Goal: Communication & Community: Share content

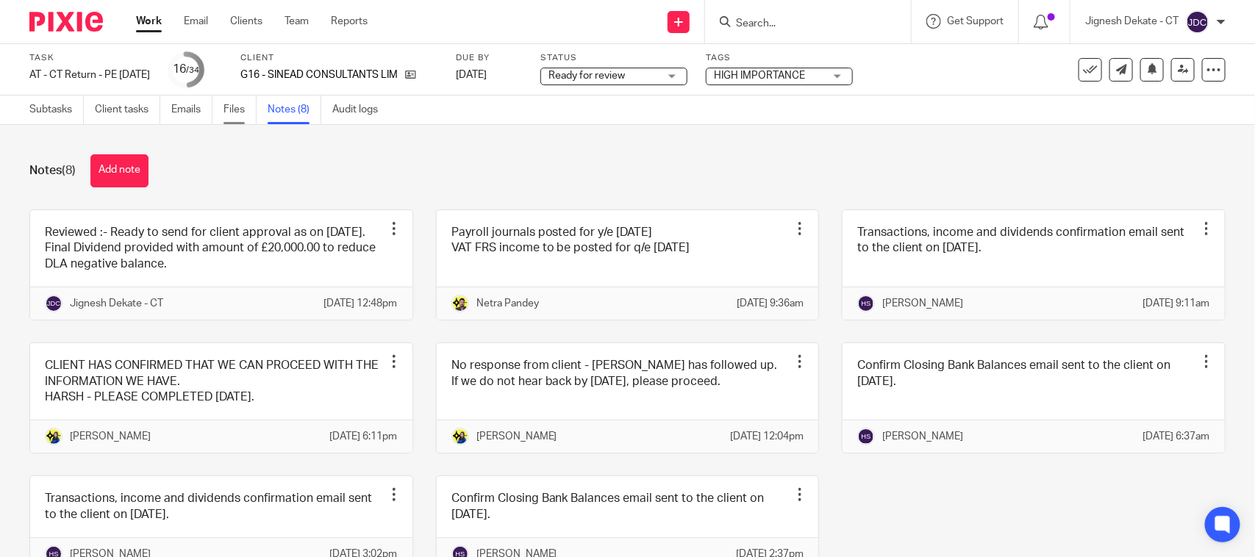
click at [232, 107] on link "Files" at bounding box center [239, 110] width 33 height 29
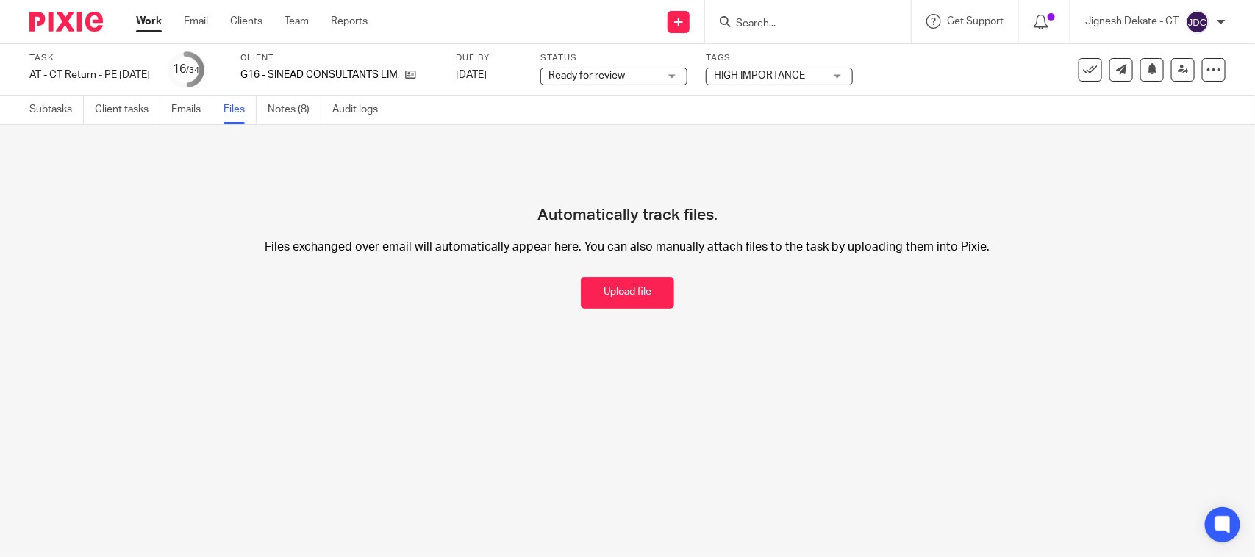
click at [595, 287] on button "Upload file" at bounding box center [627, 293] width 93 height 32
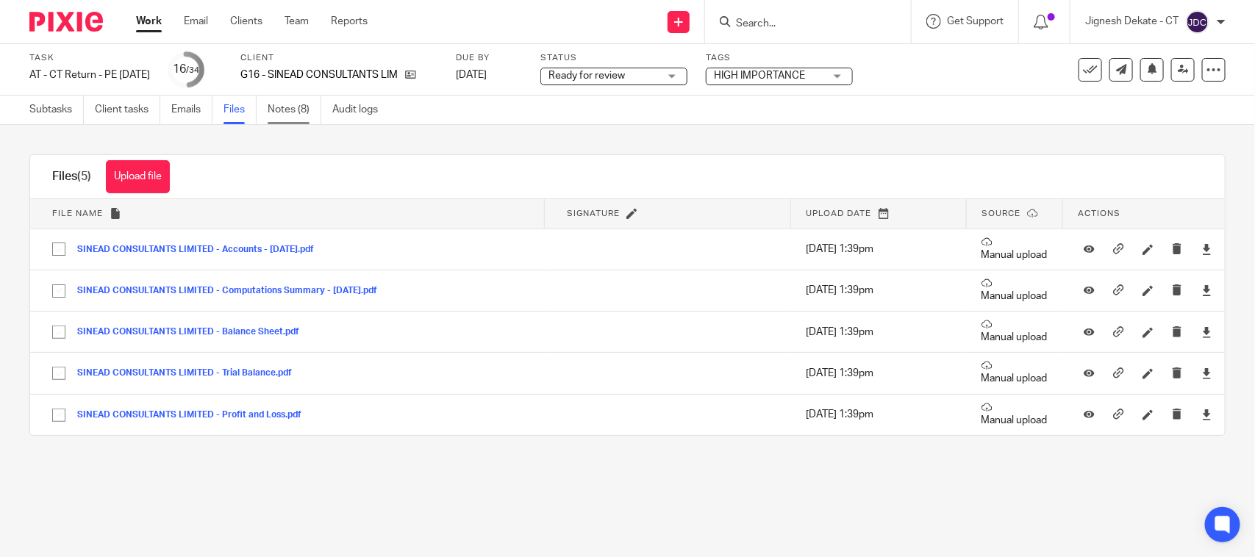
click at [293, 114] on link "Notes (8)" at bounding box center [295, 110] width 54 height 29
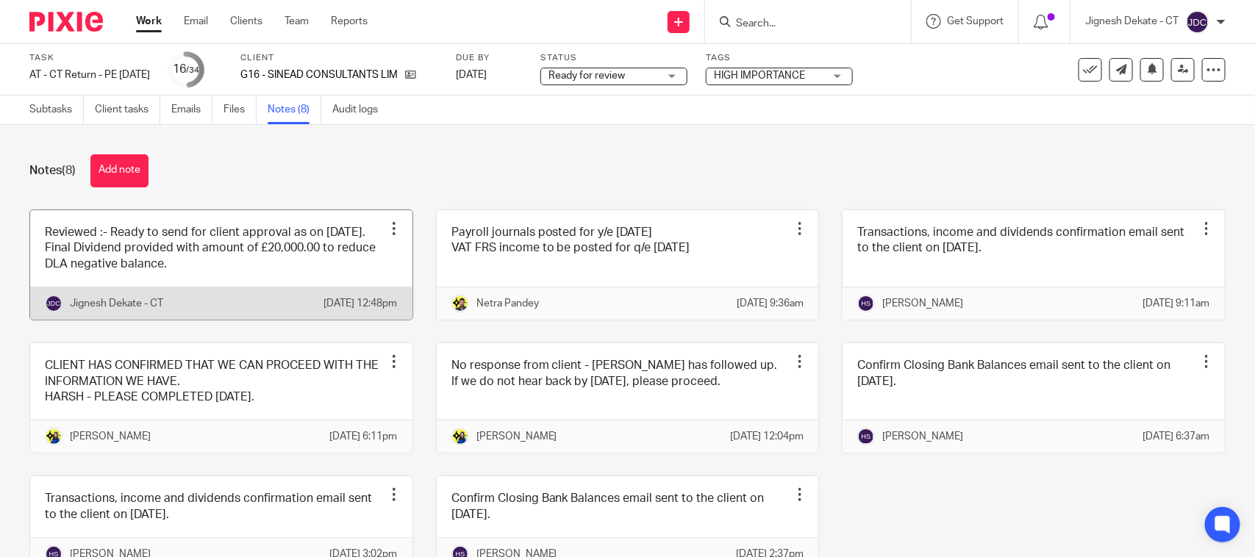
click at [328, 289] on link at bounding box center [221, 265] width 382 height 110
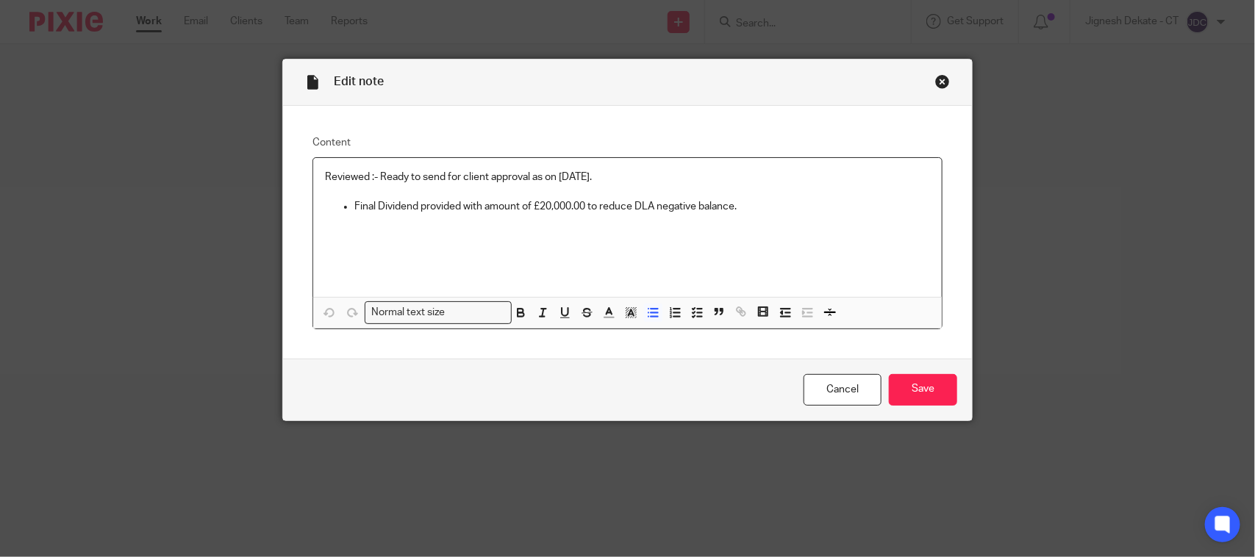
click at [737, 207] on p "Final Dividend provided with amount of £20,000.00 to reduce DLA negative balanc…" at bounding box center [641, 206] width 575 height 15
click at [910, 369] on div "Cancel Save" at bounding box center [627, 390] width 689 height 62
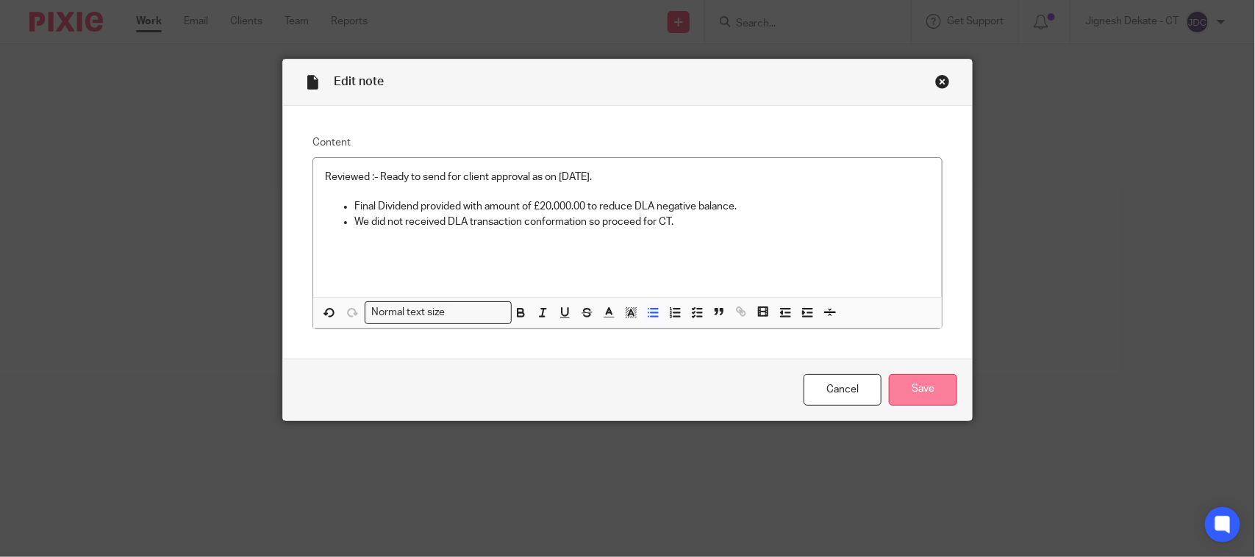
click at [910, 384] on input "Save" at bounding box center [923, 390] width 68 height 32
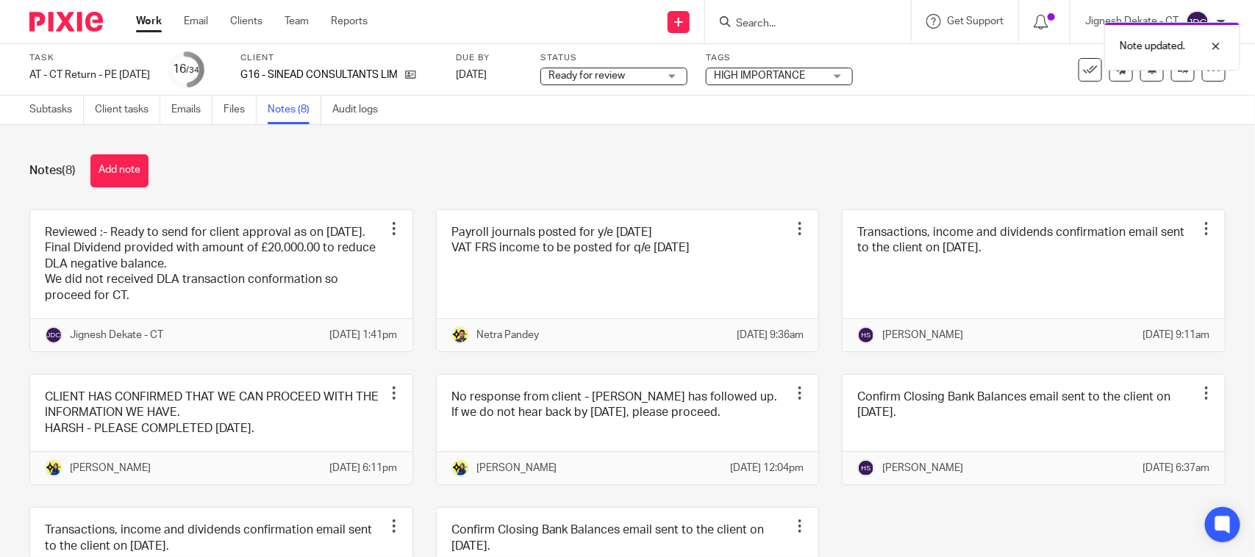
click at [281, 109] on link "Notes (8)" at bounding box center [295, 110] width 54 height 29
click at [57, 112] on link "Subtasks" at bounding box center [56, 110] width 54 height 29
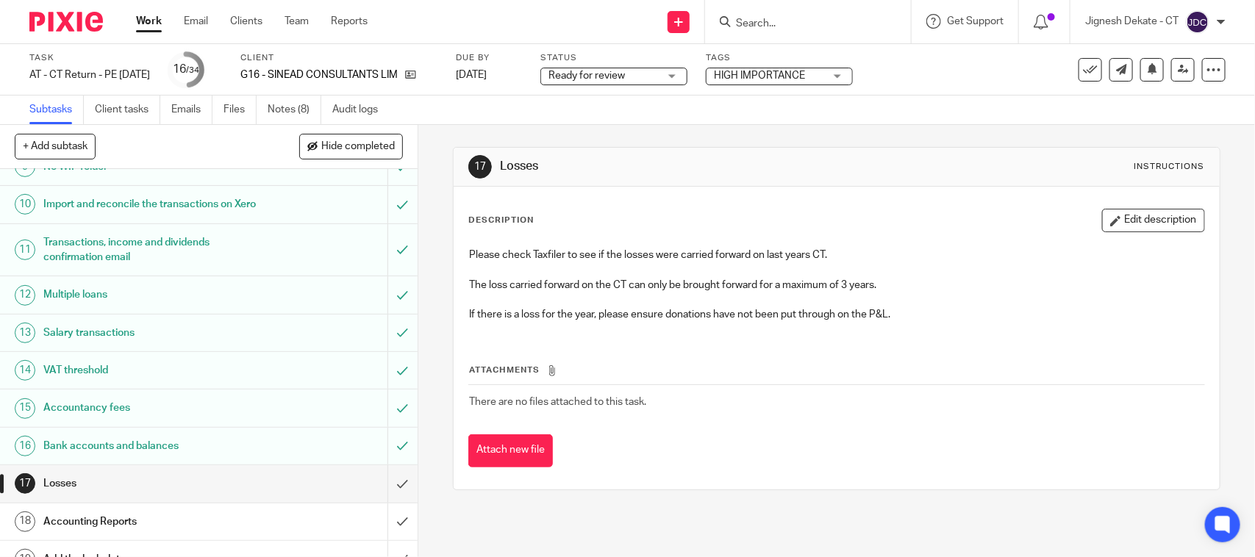
scroll to position [551, 0]
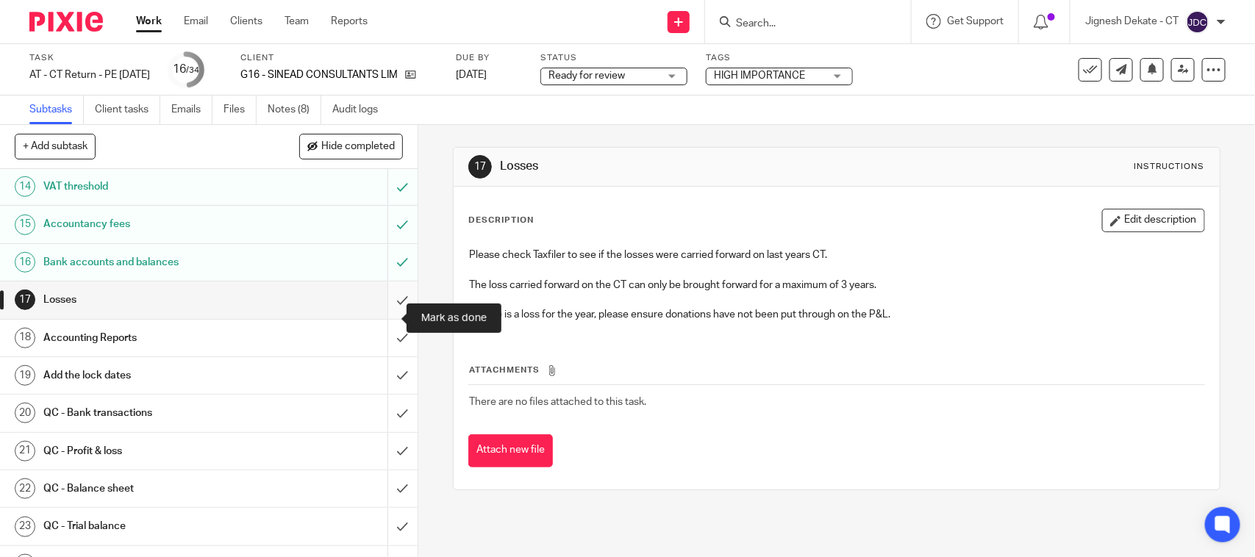
click at [379, 314] on input "submit" at bounding box center [208, 299] width 417 height 37
click at [382, 356] on input "submit" at bounding box center [208, 338] width 417 height 37
click at [379, 390] on input "submit" at bounding box center [208, 375] width 417 height 37
click at [380, 425] on input "submit" at bounding box center [208, 413] width 417 height 37
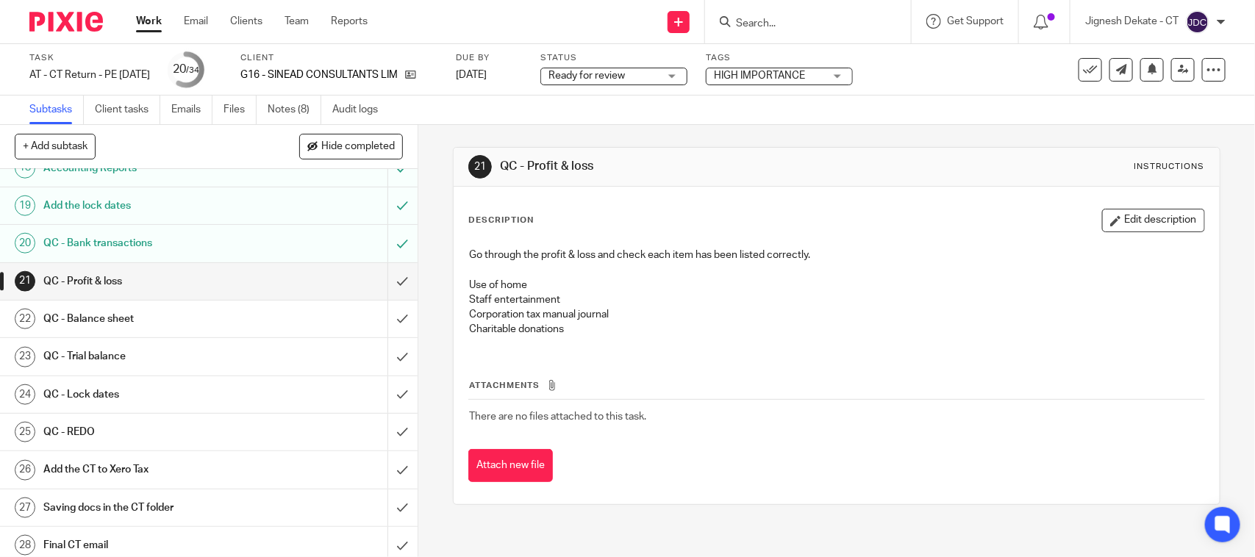
scroll to position [735, 0]
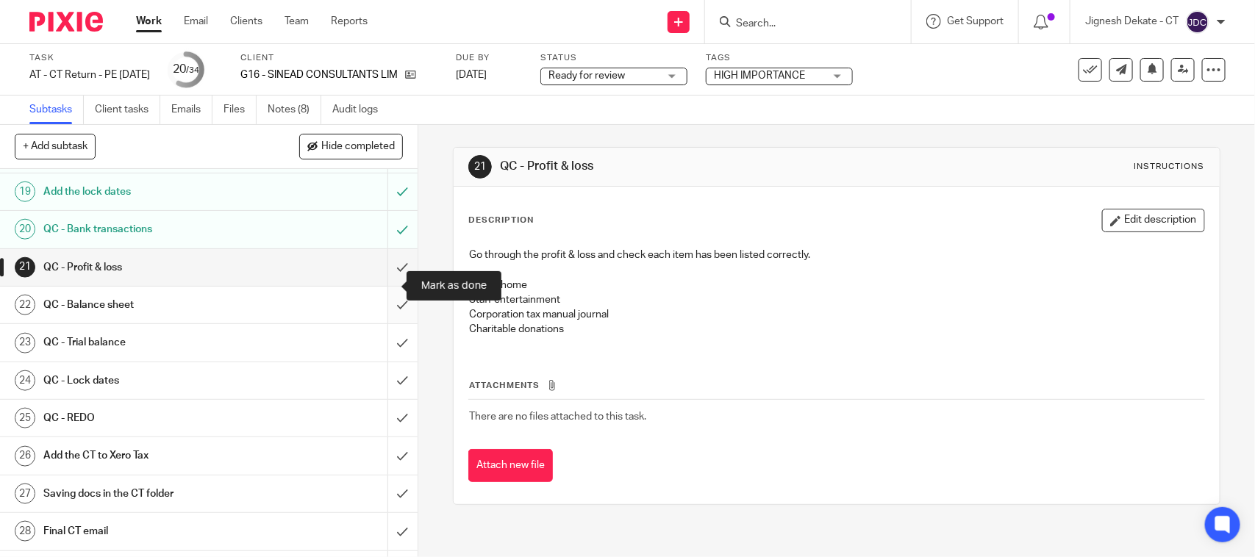
drag, startPoint x: 382, startPoint y: 281, endPoint x: 384, endPoint y: 323, distance: 42.7
click at [382, 281] on input "submit" at bounding box center [208, 267] width 417 height 37
click at [382, 321] on input "submit" at bounding box center [208, 305] width 417 height 37
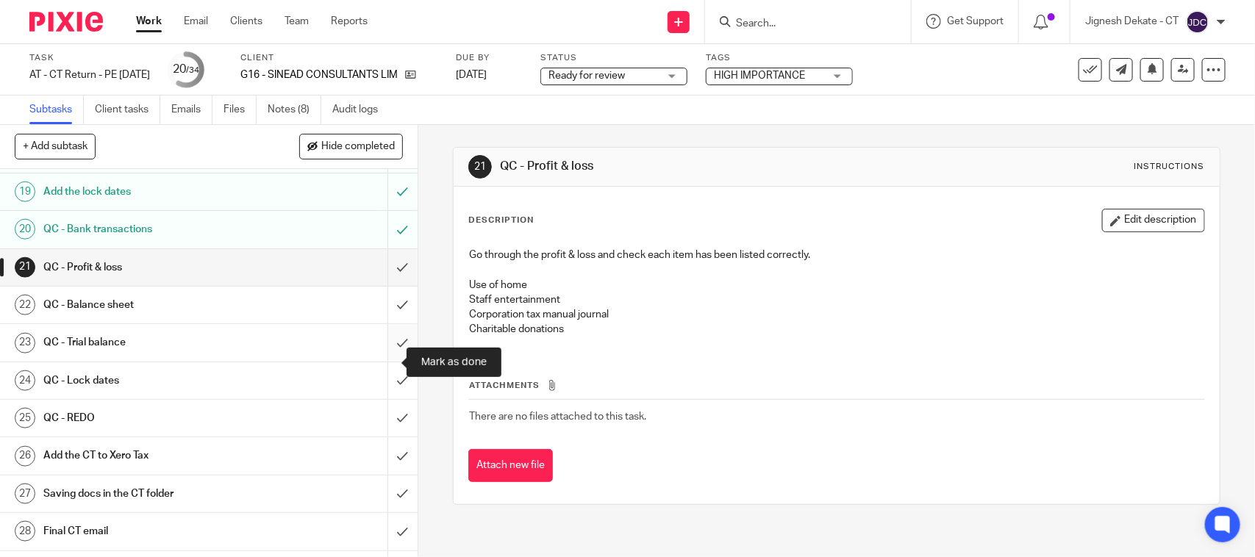
click at [379, 361] on input "submit" at bounding box center [208, 342] width 417 height 37
click at [386, 395] on input "submit" at bounding box center [208, 380] width 417 height 37
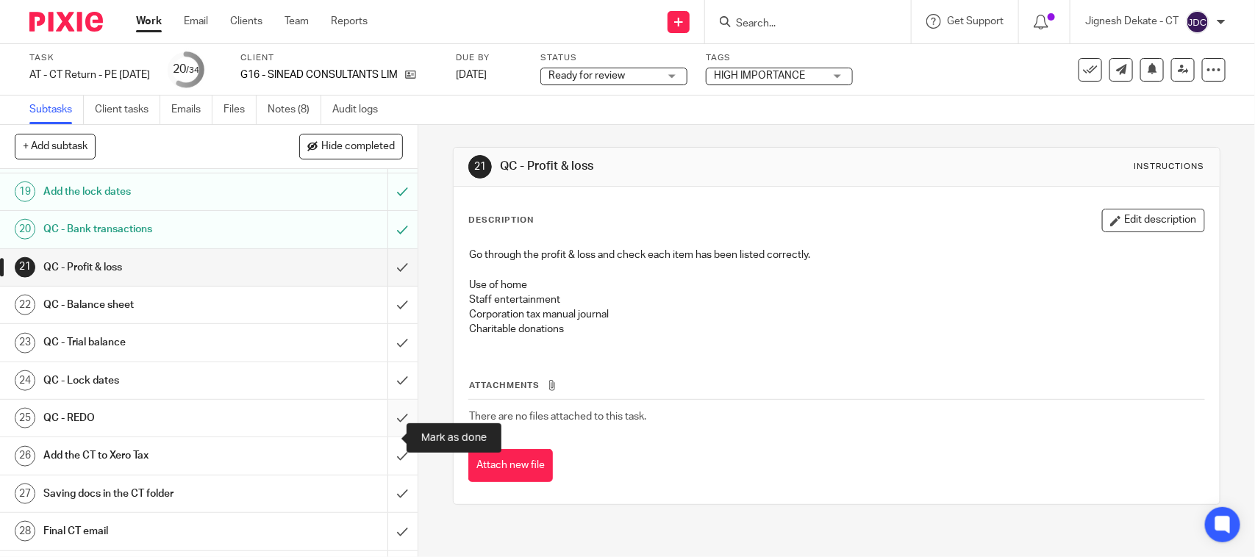
click at [380, 437] on input "submit" at bounding box center [208, 418] width 417 height 37
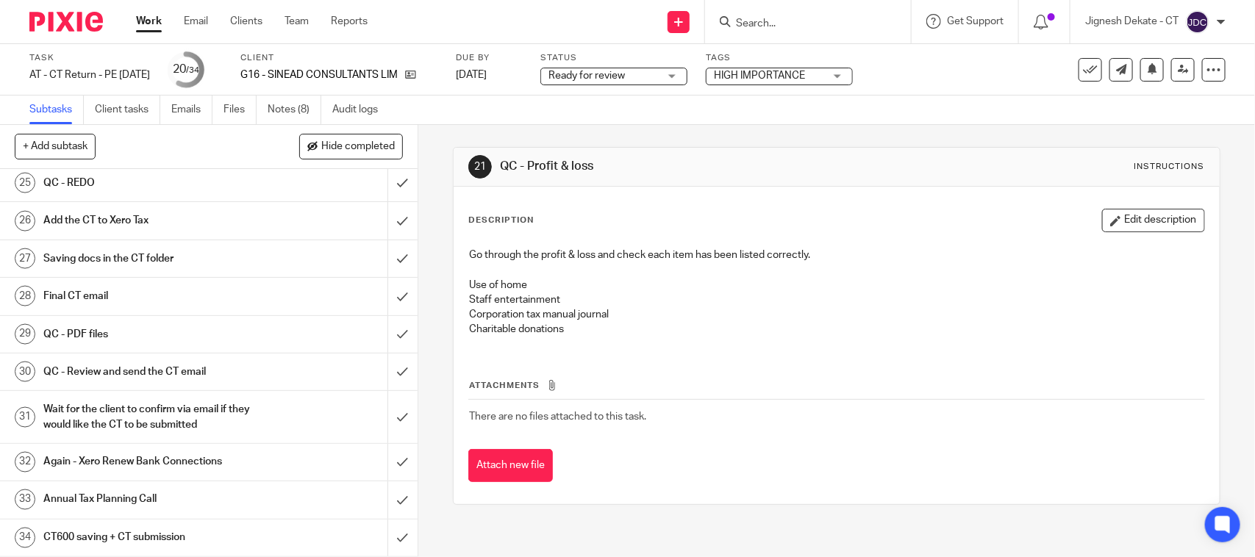
scroll to position [991, 0]
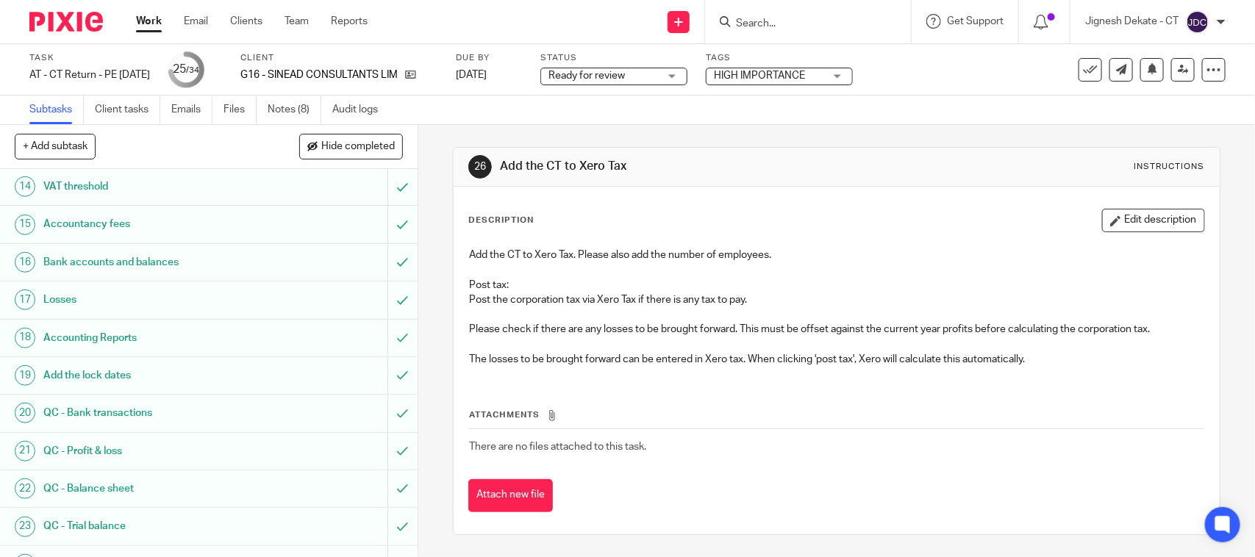
scroll to position [827, 0]
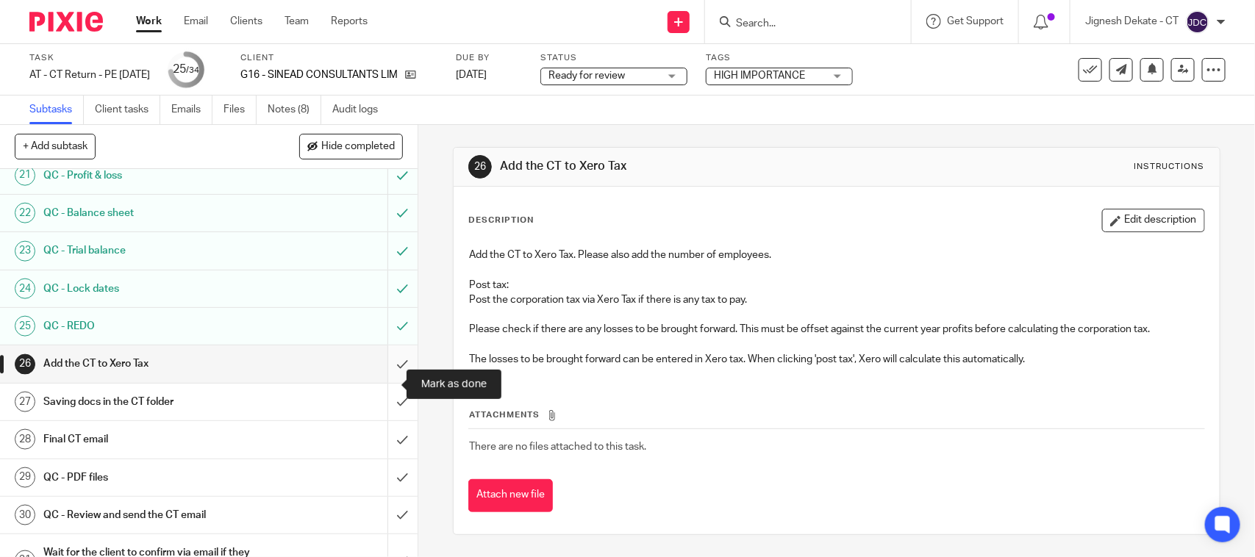
click at [379, 382] on input "submit" at bounding box center [208, 363] width 417 height 37
click at [383, 420] on input "submit" at bounding box center [208, 402] width 417 height 37
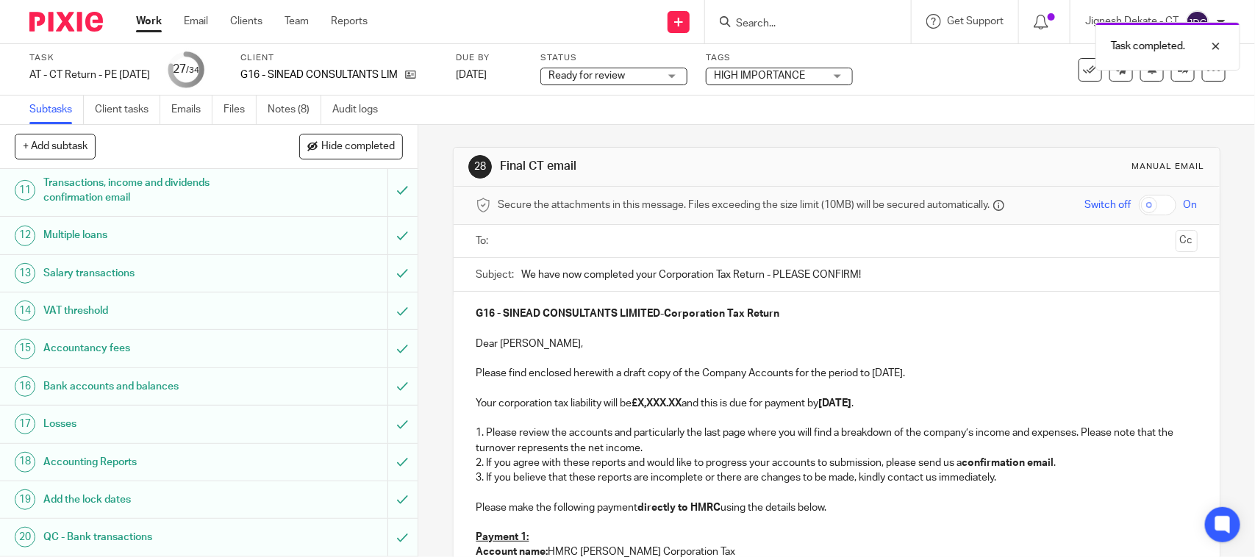
scroll to position [459, 0]
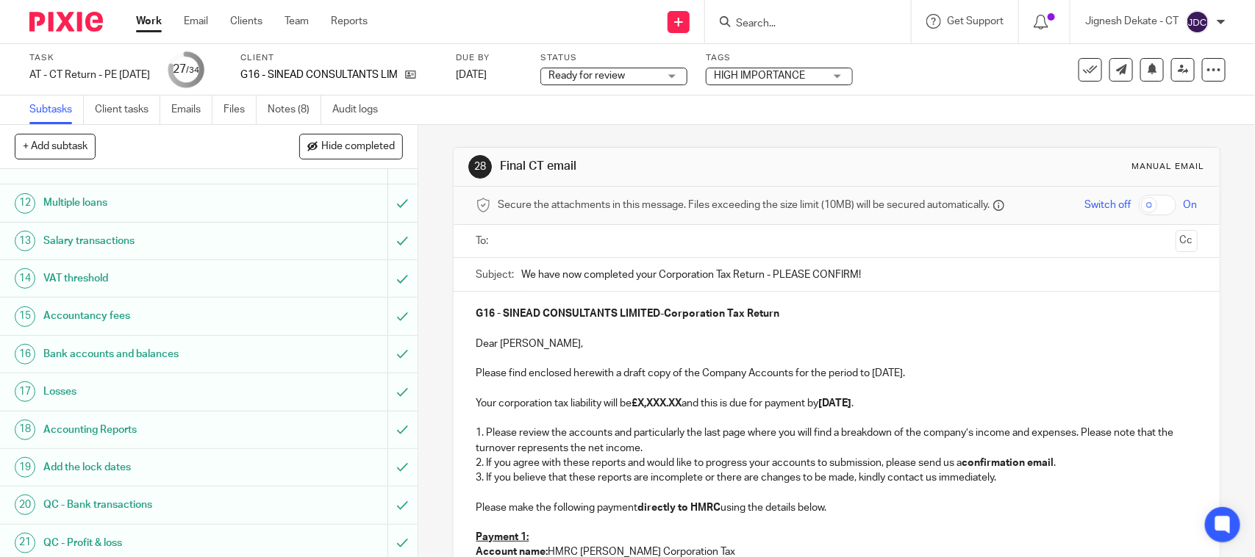
click at [660, 401] on strong "£X,XXX.XX" at bounding box center [656, 403] width 50 height 10
click at [689, 401] on p "Your corporation tax liability will be £X,XXX.XX and this is due for payment by…" at bounding box center [836, 403] width 721 height 15
click at [681, 401] on strong "£X,XXX.XX" at bounding box center [656, 403] width 50 height 10
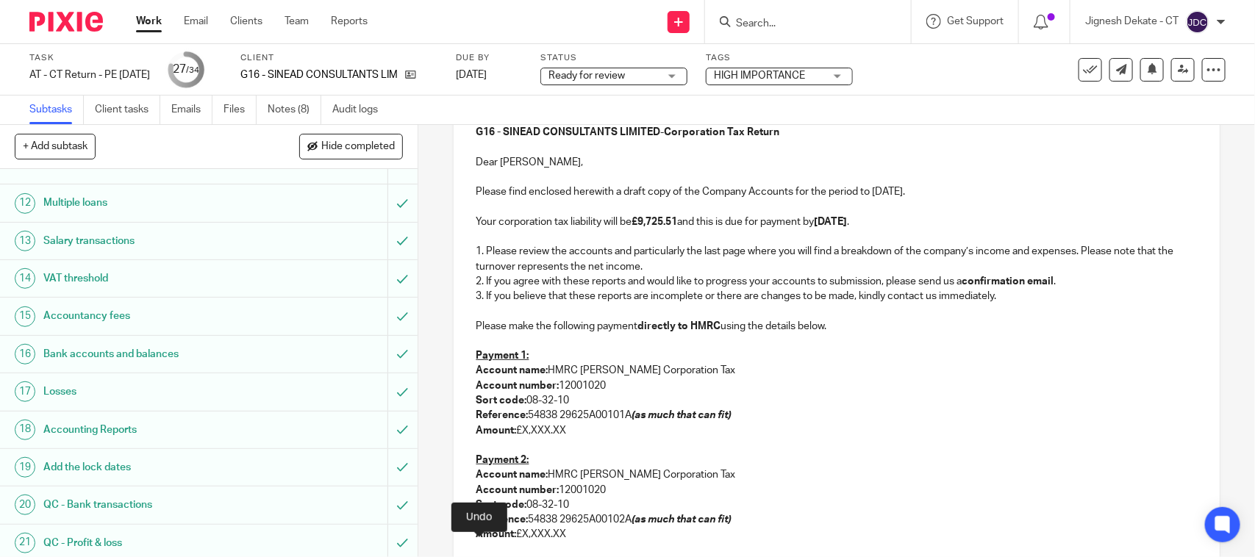
scroll to position [214, 0]
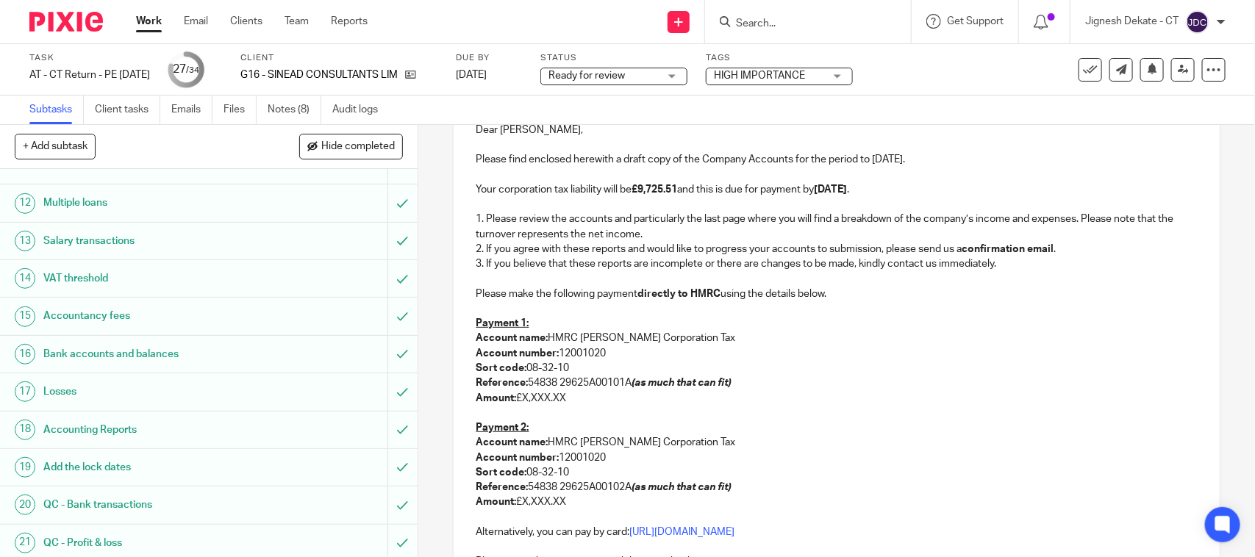
click at [566, 402] on p "Amount: £X,XXX.XX" at bounding box center [836, 398] width 721 height 15
click at [520, 398] on p "Amount: £X,XXX.XX" at bounding box center [836, 398] width 721 height 15
click at [492, 412] on p at bounding box center [836, 413] width 721 height 15
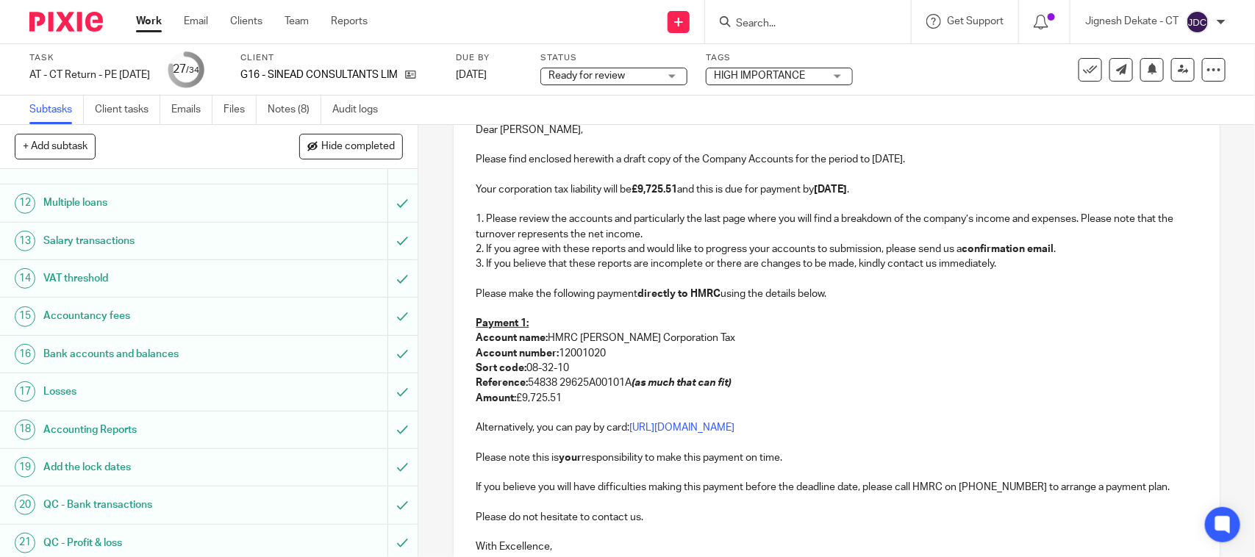
click at [553, 314] on p at bounding box center [836, 308] width 721 height 15
click at [548, 326] on p "Payment 1:" at bounding box center [836, 323] width 721 height 15
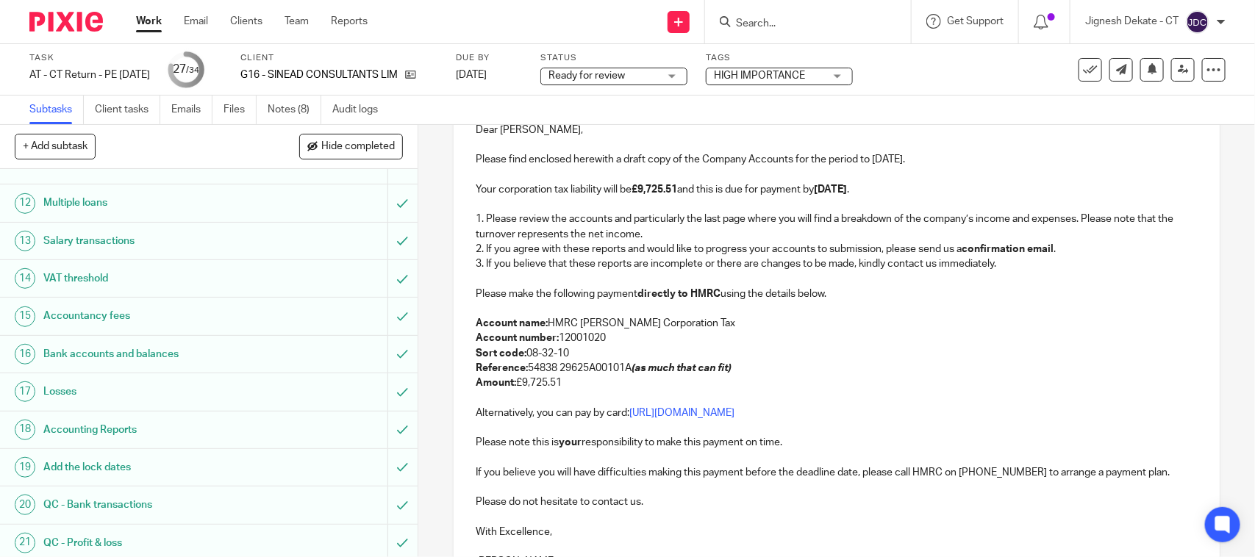
click at [883, 162] on p "Please find enclosed herewith a draft copy of the Company Accounts for the peri…" at bounding box center [836, 159] width 721 height 15
click at [615, 365] on p "Reference: 54838 29625A00101A (as much that can fit)" at bounding box center [836, 368] width 721 height 15
click at [689, 318] on p "Account name: HMRC Shipley Corporation Tax" at bounding box center [836, 323] width 721 height 15
click at [713, 340] on p "Account number: 12001020" at bounding box center [836, 338] width 721 height 15
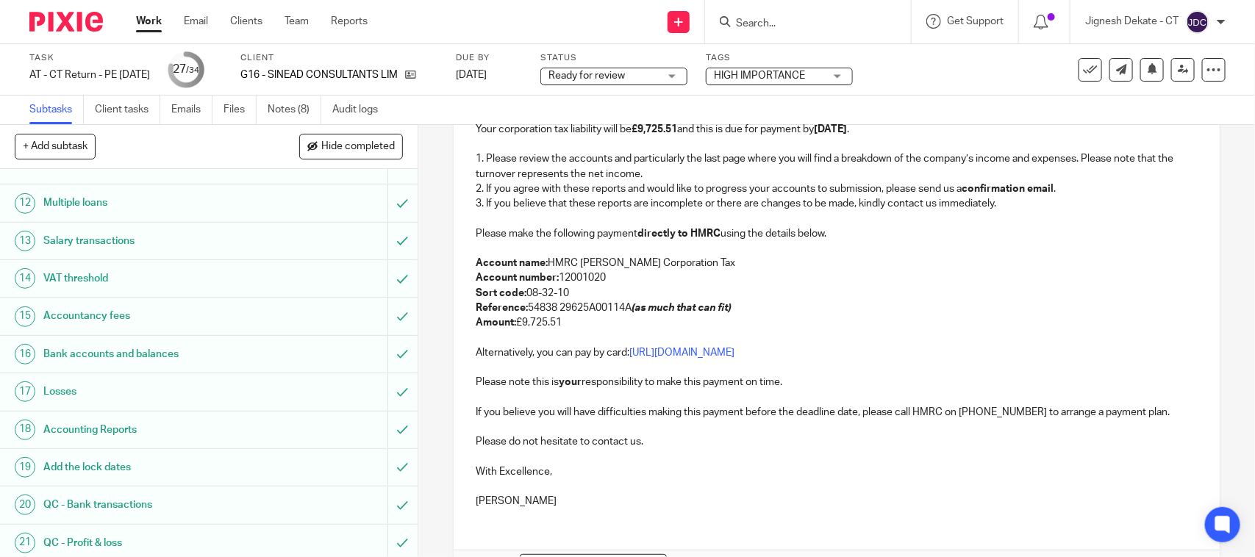
scroll to position [371, 0]
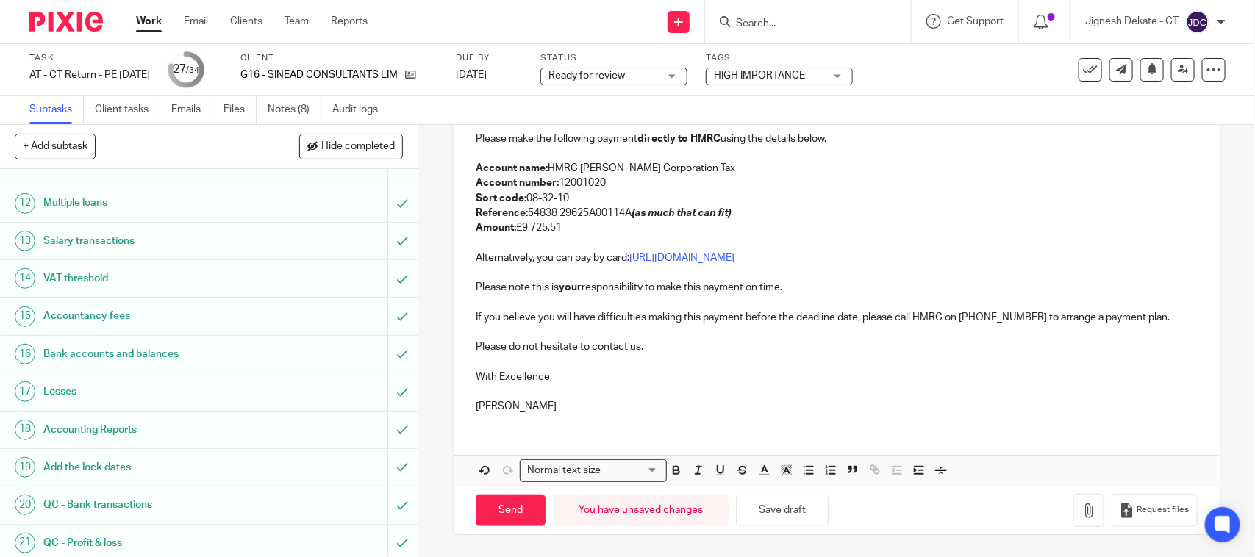
click at [586, 423] on div "G16 - SINEAD CONSULTANTS LIMITED - Corporation Tax Return Dear Sean, Please fin…" at bounding box center [835, 174] width 765 height 503
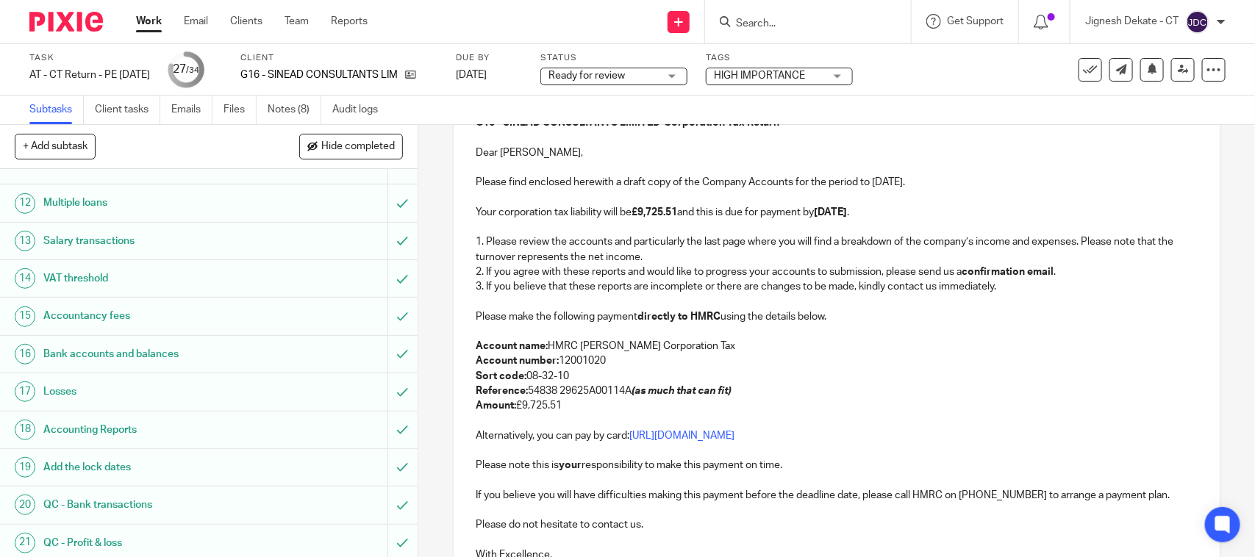
scroll to position [187, 0]
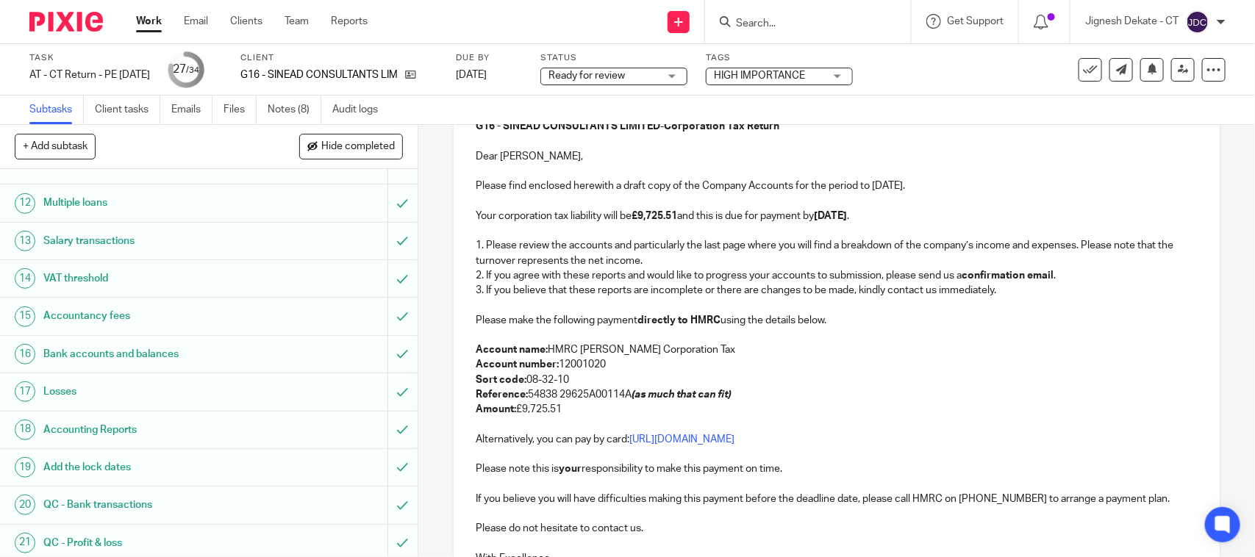
click at [653, 226] on p at bounding box center [836, 230] width 721 height 15
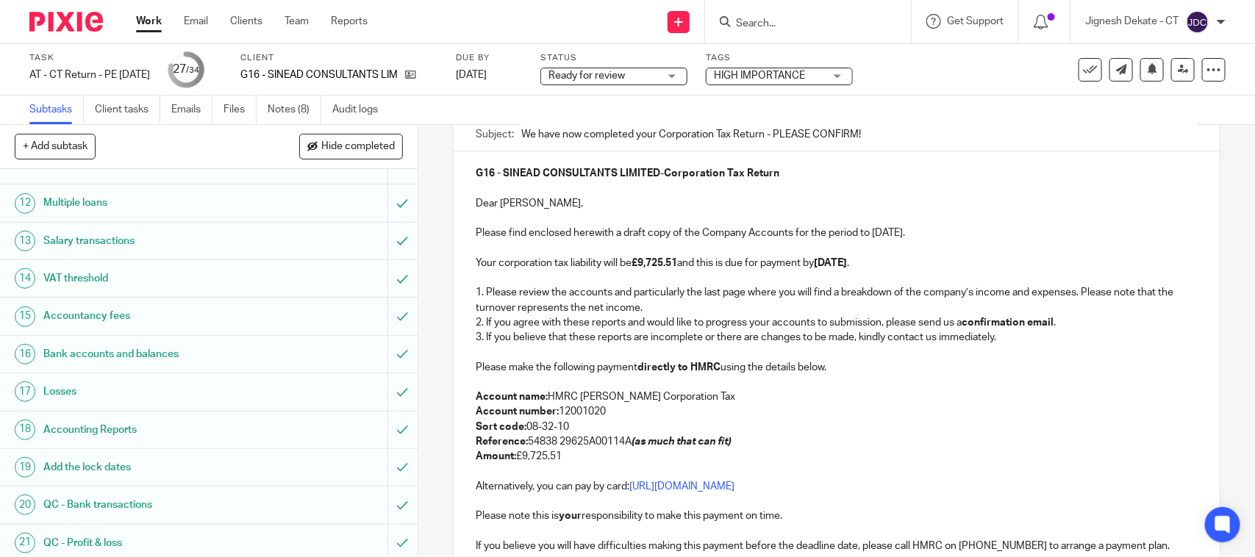
scroll to position [96, 0]
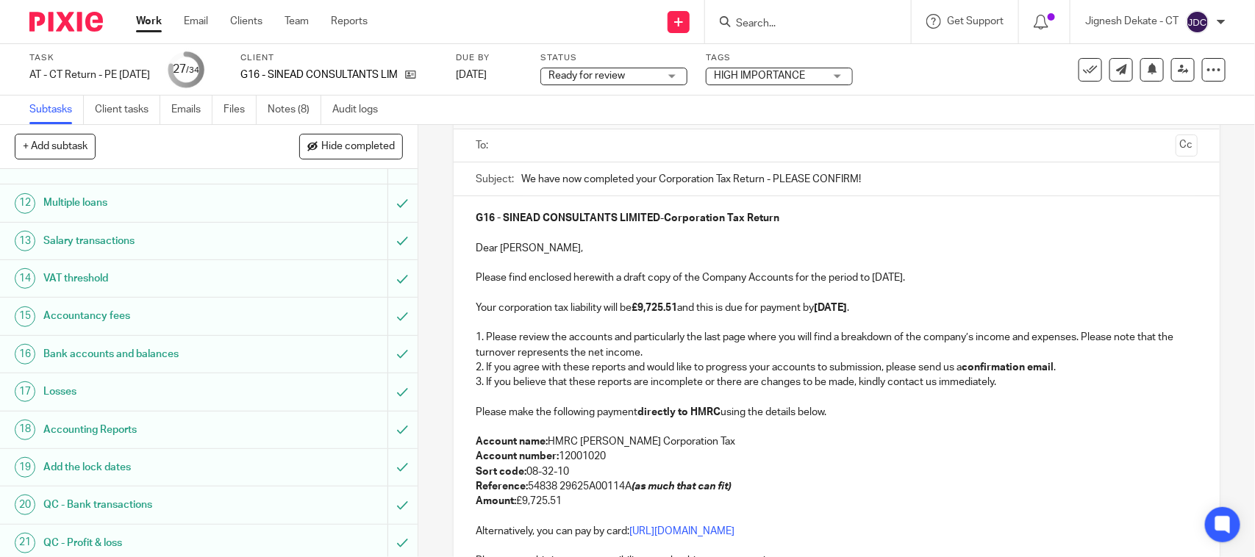
click at [637, 409] on strong "directly to HMRC" at bounding box center [678, 412] width 83 height 10
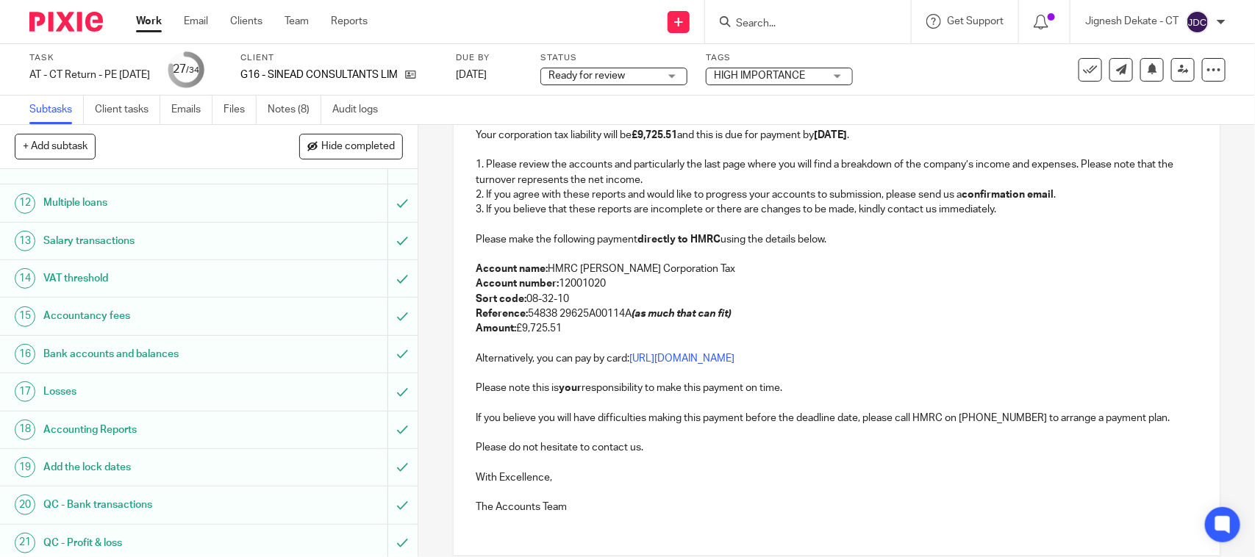
scroll to position [279, 0]
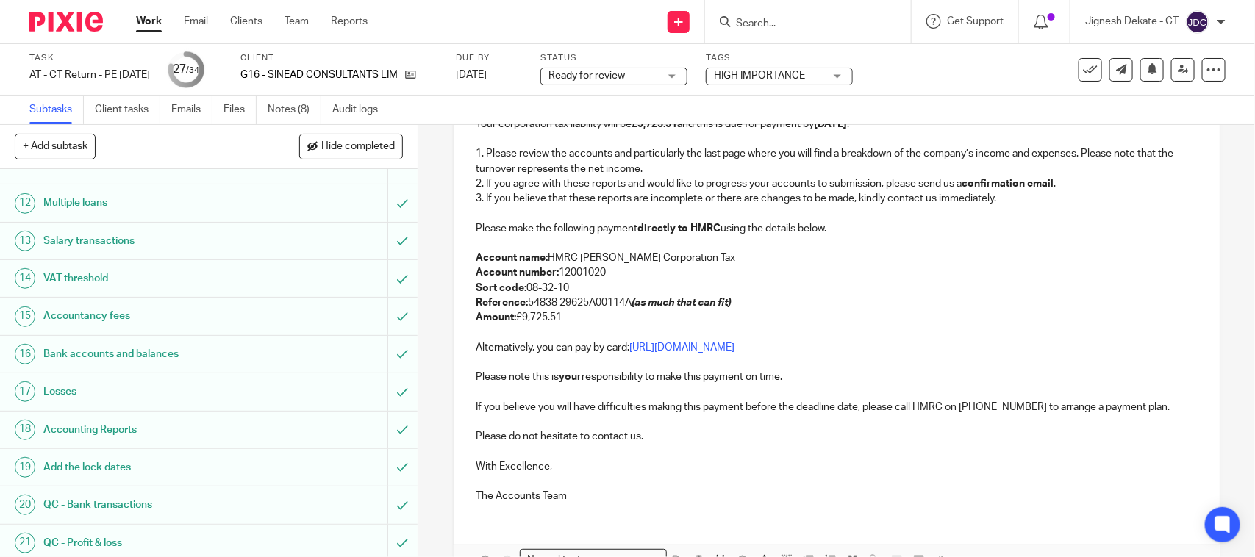
click at [780, 292] on p "Sort code: 08-32-10" at bounding box center [836, 288] width 721 height 15
click at [794, 310] on p "Amount: £9,725.51" at bounding box center [836, 317] width 721 height 15
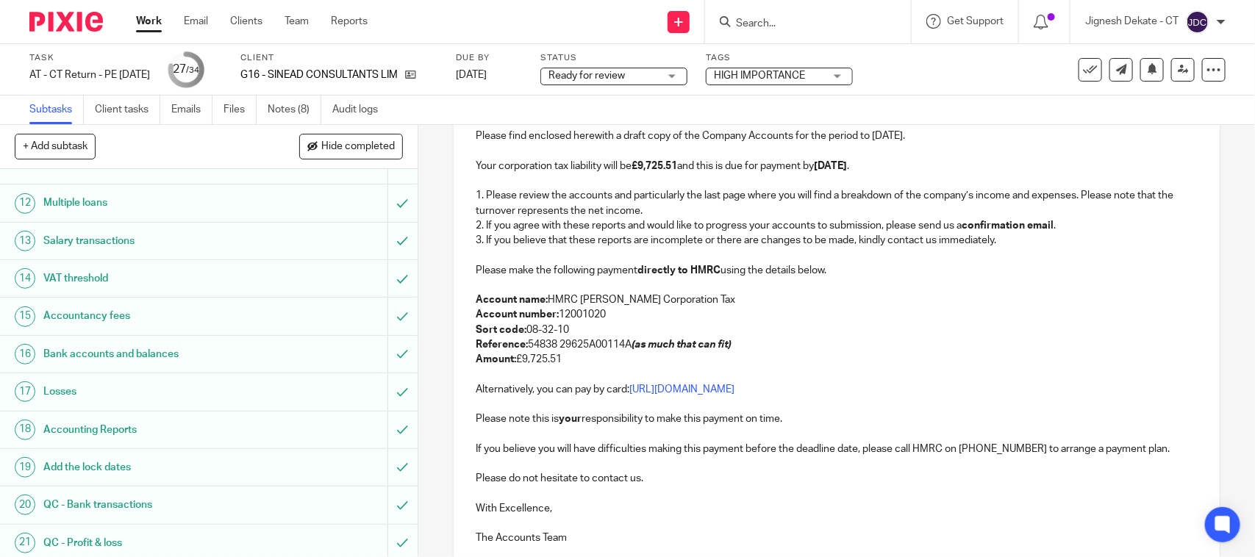
scroll to position [371, 0]
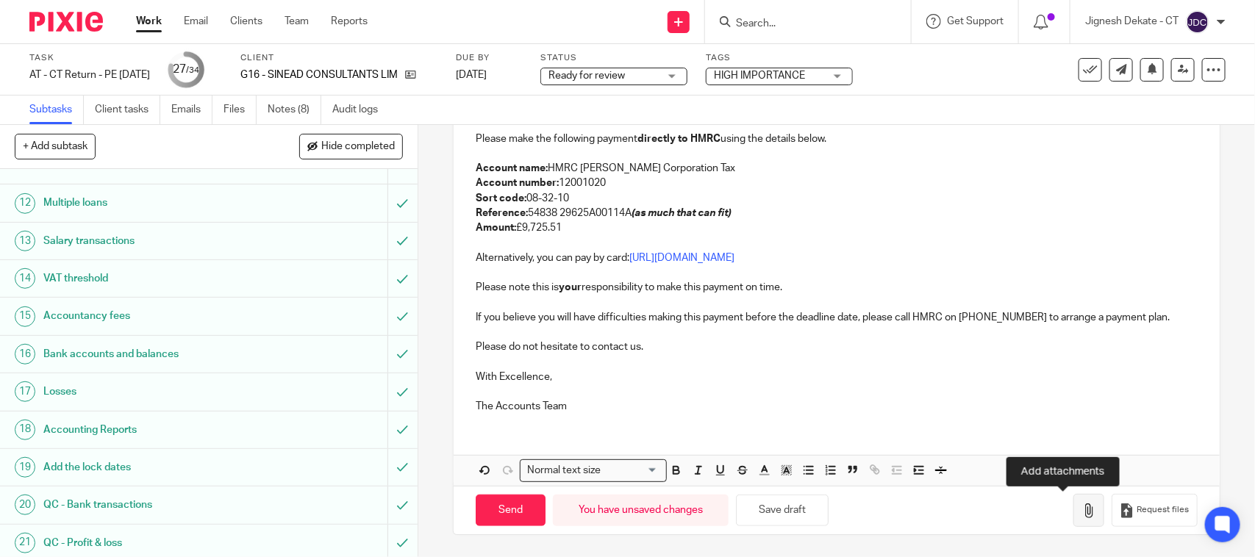
click at [1081, 505] on icon "button" at bounding box center [1088, 510] width 15 height 15
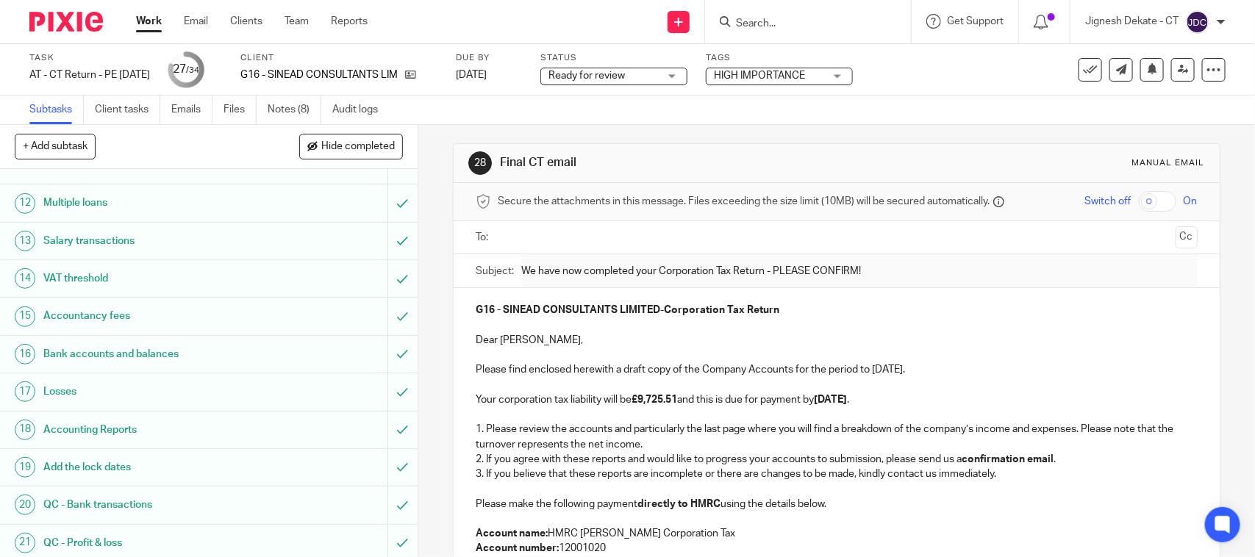
scroll to position [0, 0]
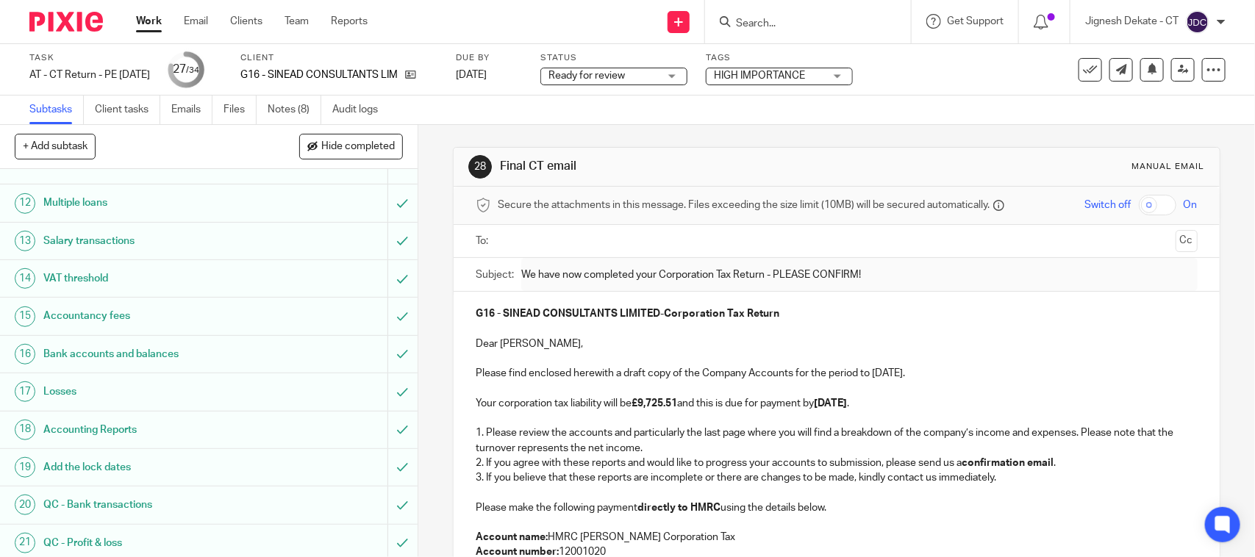
click at [527, 235] on input "text" at bounding box center [836, 241] width 666 height 17
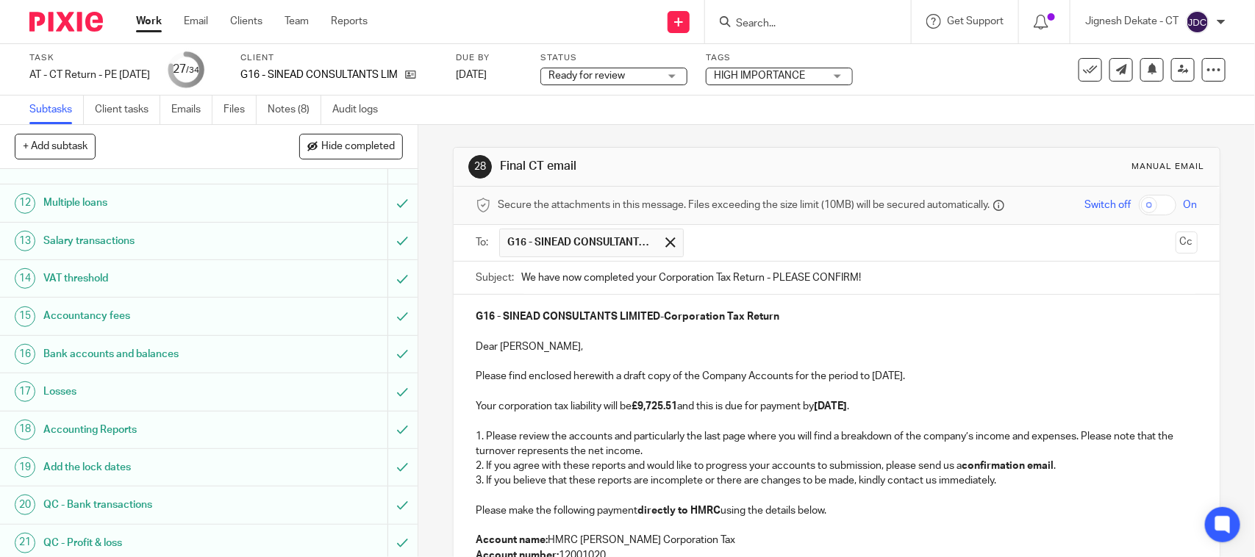
scroll to position [92, 0]
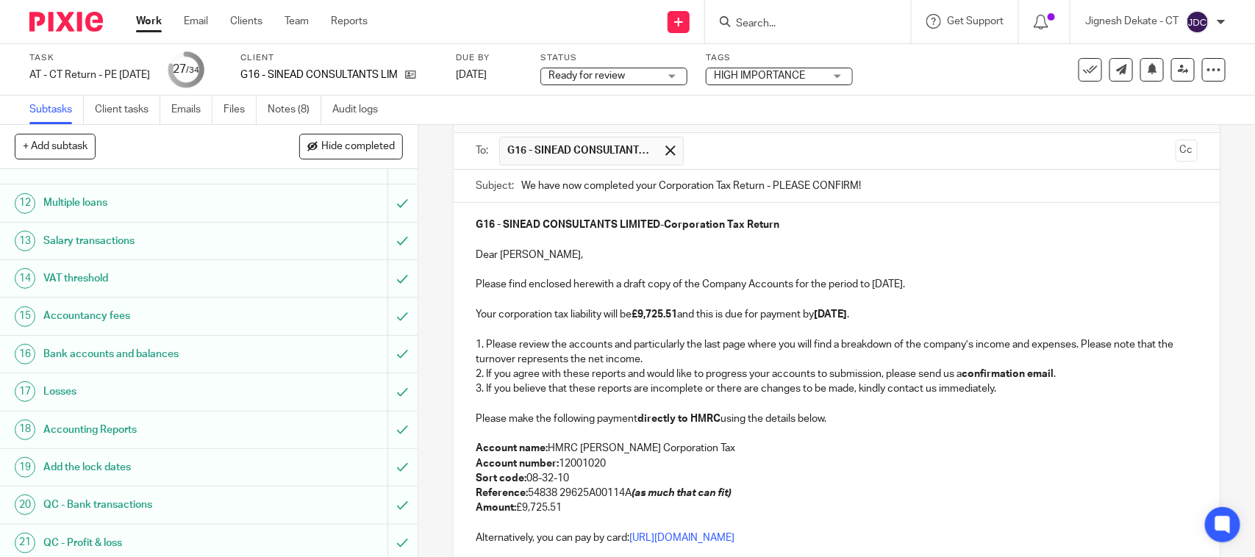
click at [781, 325] on p at bounding box center [836, 329] width 721 height 15
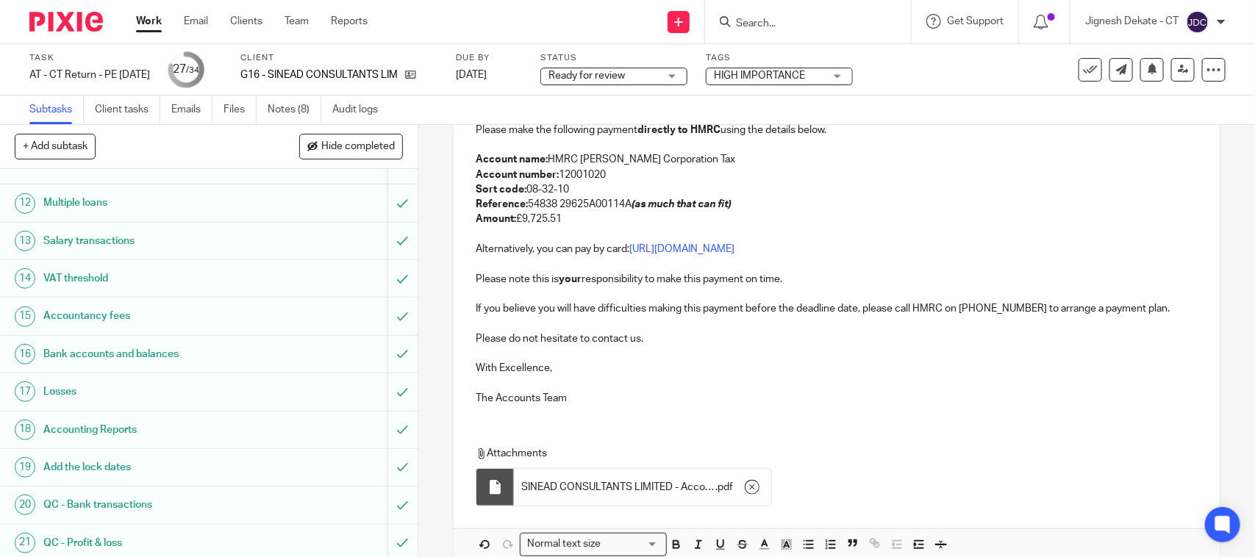
scroll to position [458, 0]
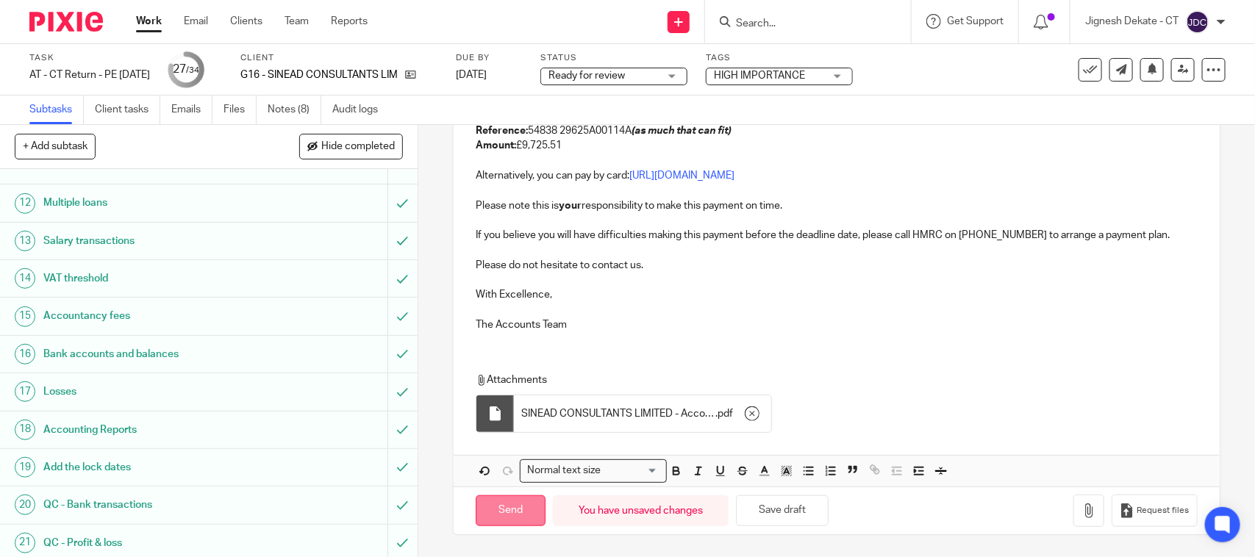
click at [481, 515] on input "Send" at bounding box center [511, 511] width 70 height 32
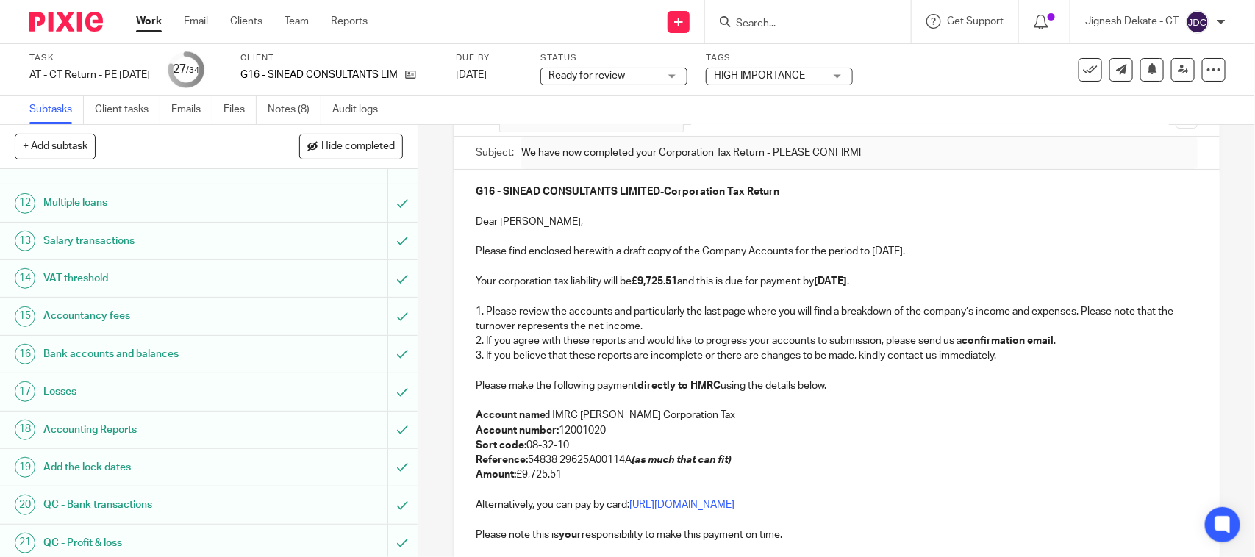
scroll to position [90, 0]
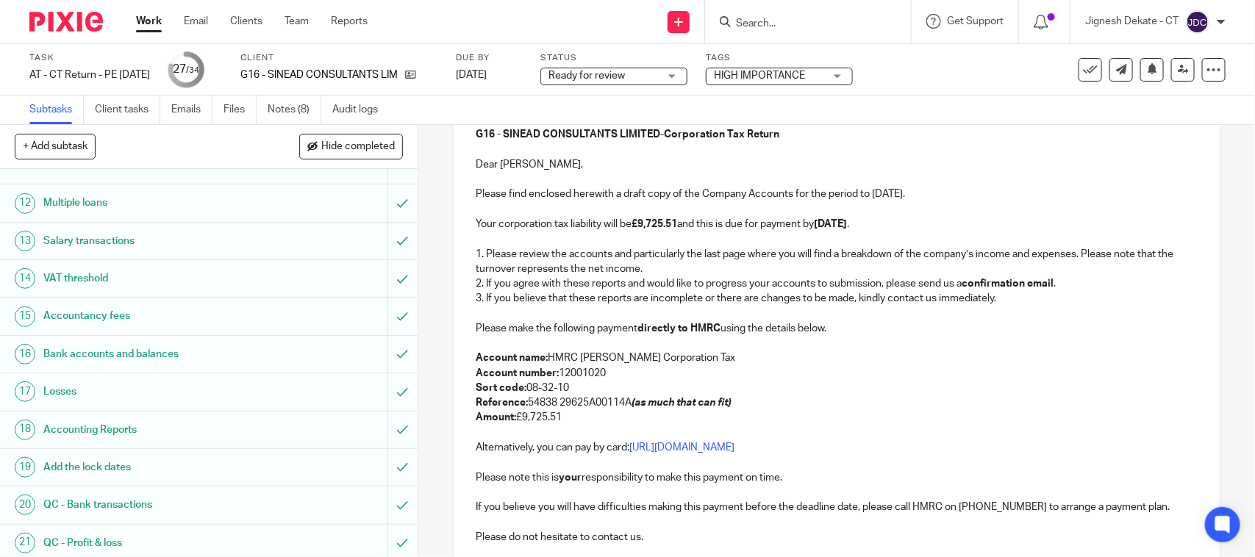
type input "Sent"
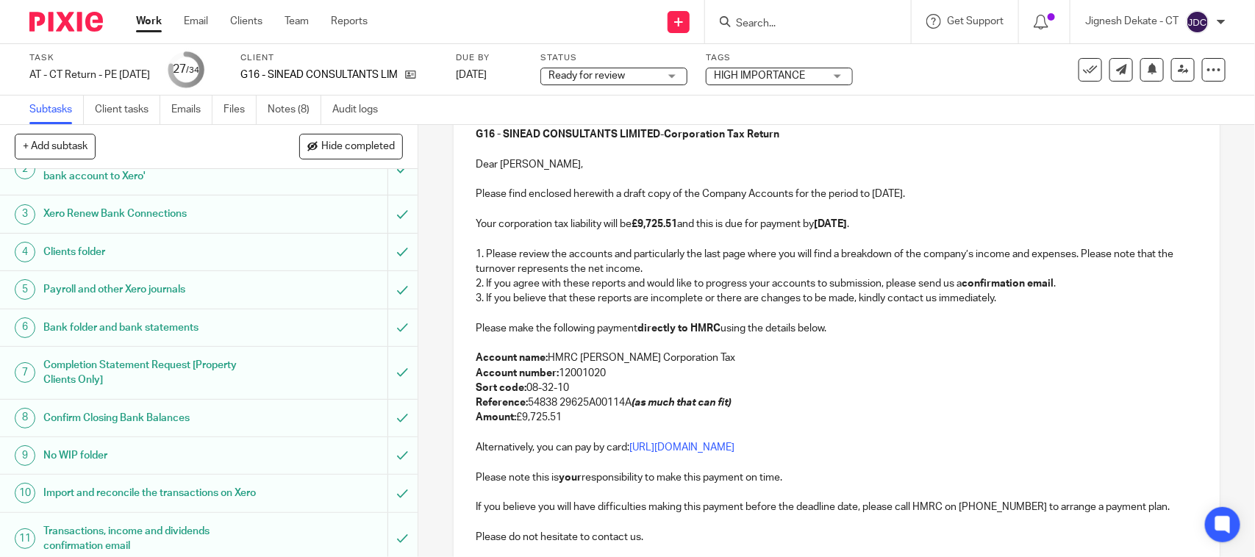
scroll to position [0, 0]
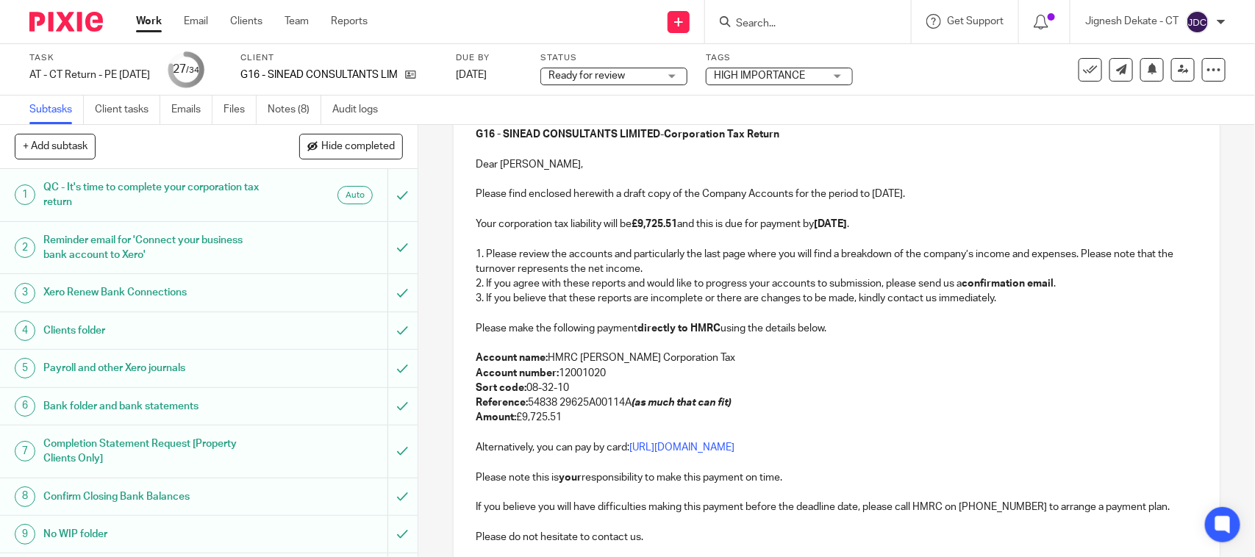
click at [625, 76] on span "Ready for review" at bounding box center [586, 76] width 76 height 10
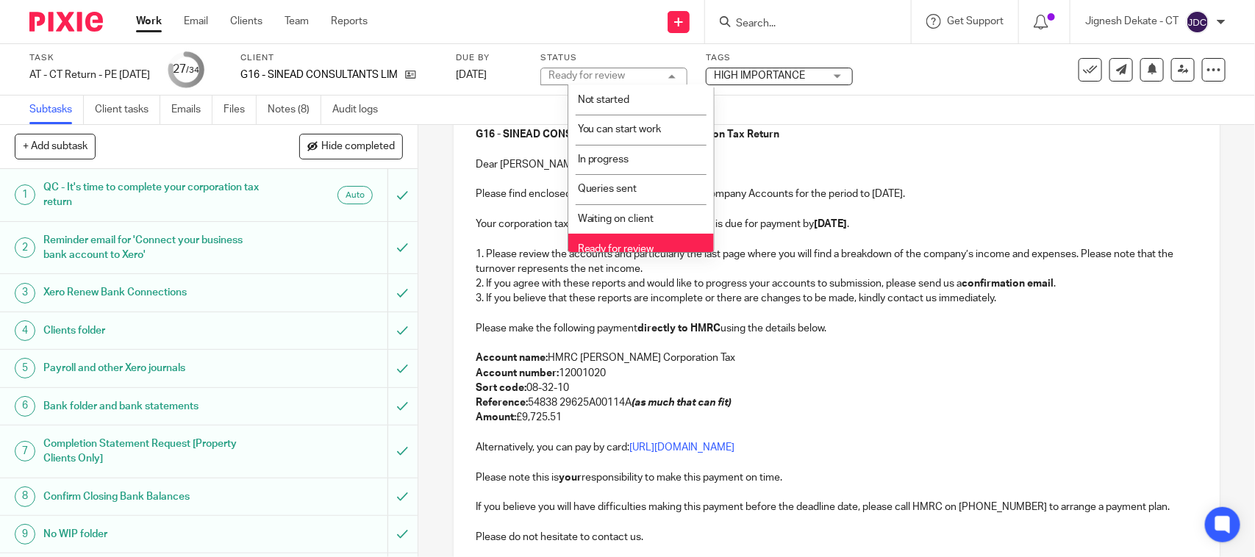
scroll to position [70, 0]
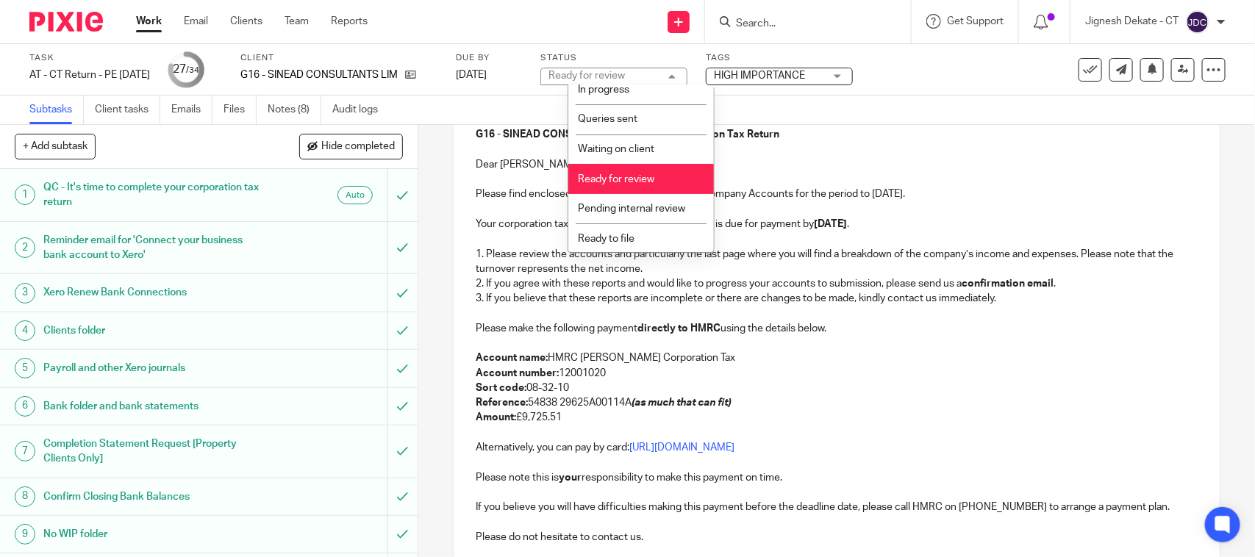
click at [604, 235] on span "Ready to file" at bounding box center [606, 239] width 57 height 10
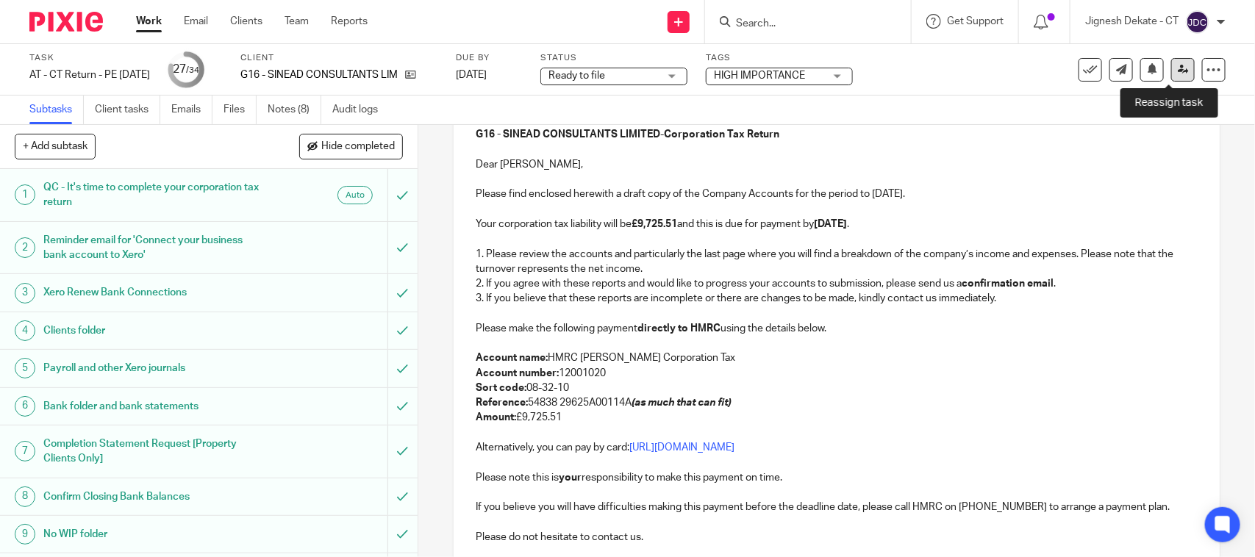
click at [1177, 65] on icon at bounding box center [1182, 69] width 11 height 11
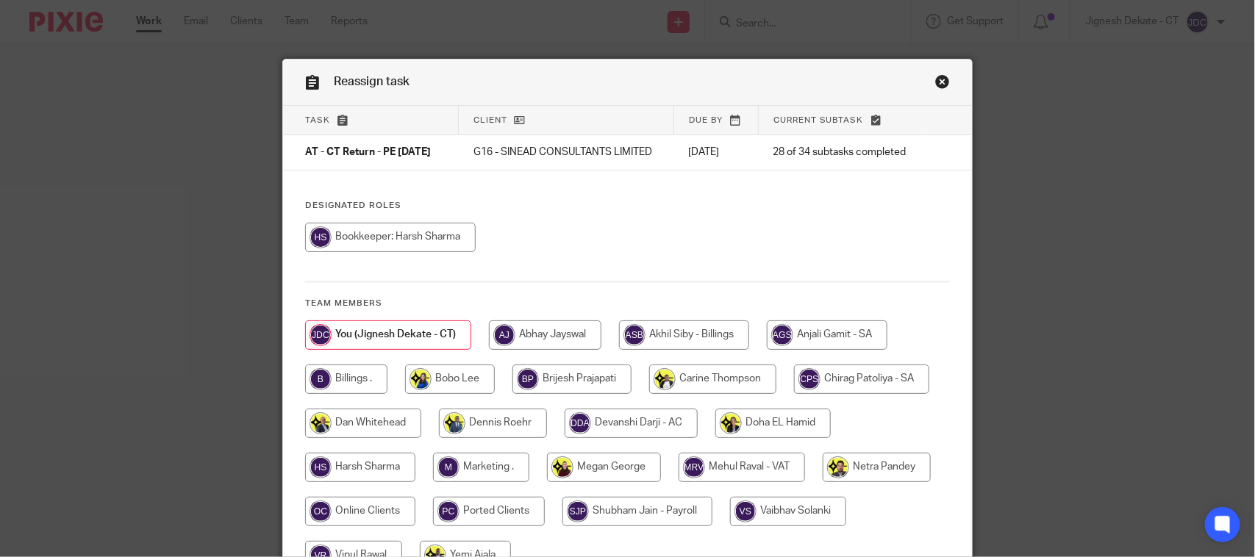
scroll to position [159, 0]
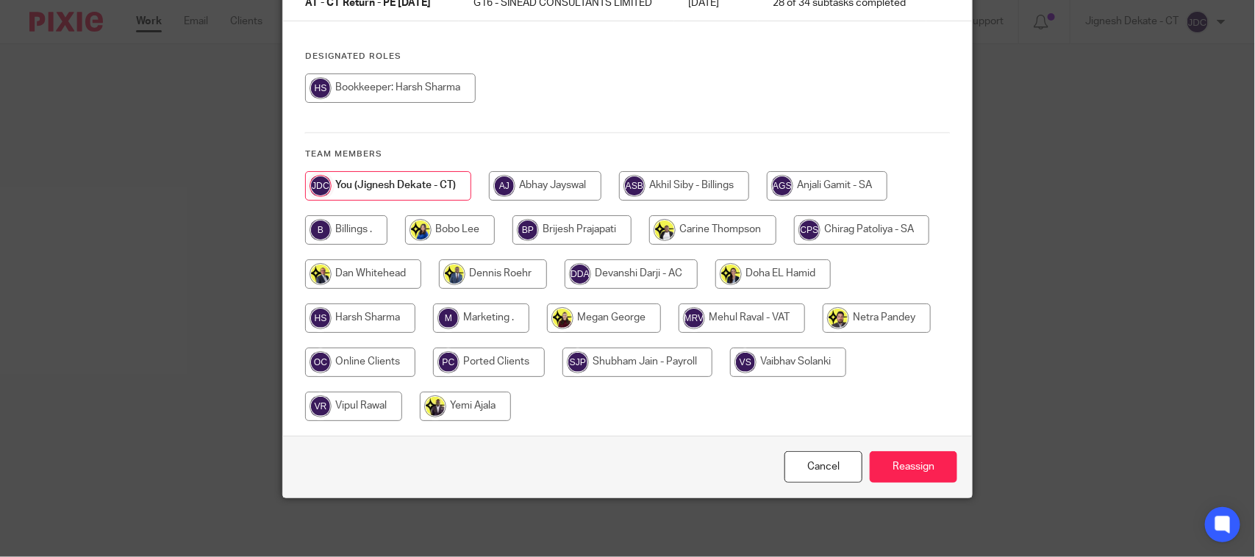
click at [349, 228] on input "radio" at bounding box center [346, 229] width 82 height 29
radio input "true"
click at [899, 464] on input "Reassign" at bounding box center [912, 467] width 87 height 32
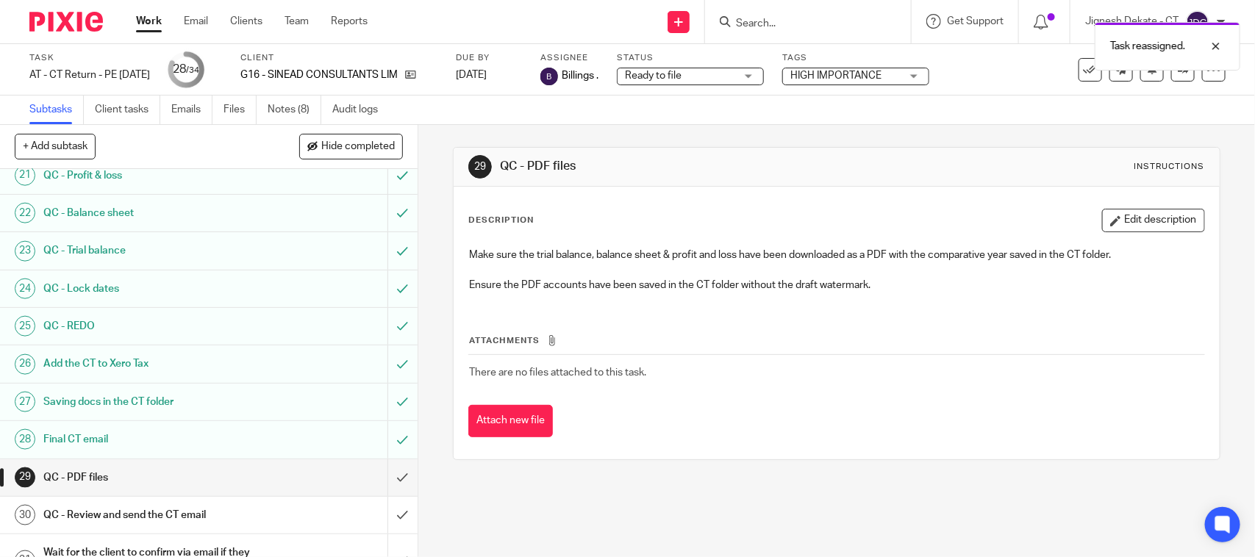
scroll to position [991, 0]
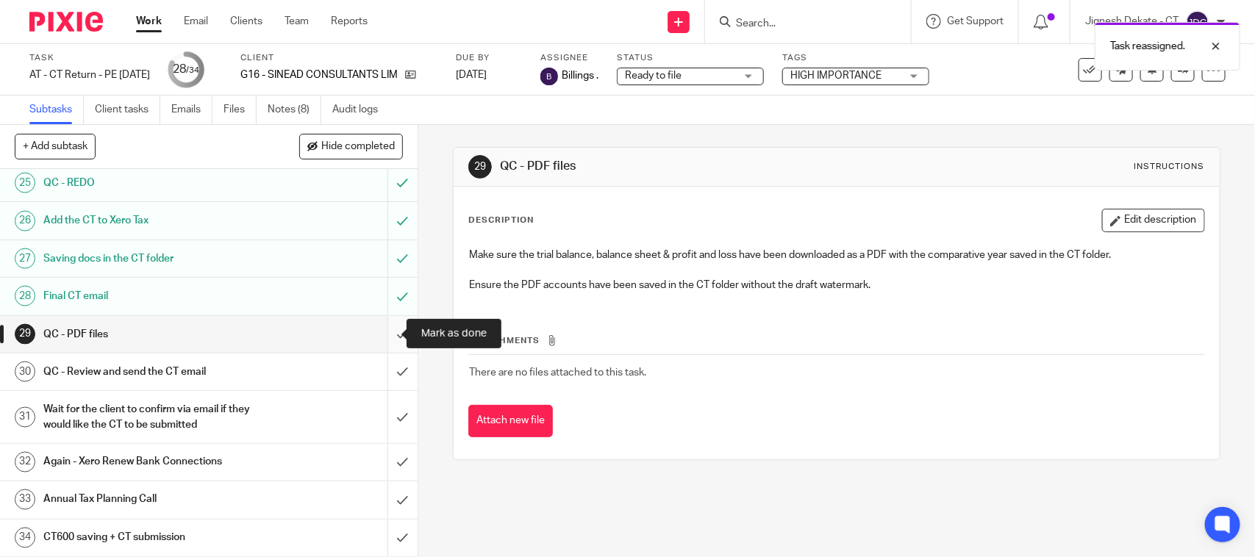
click at [379, 336] on input "submit" at bounding box center [208, 334] width 417 height 37
click at [375, 366] on input "submit" at bounding box center [208, 372] width 417 height 37
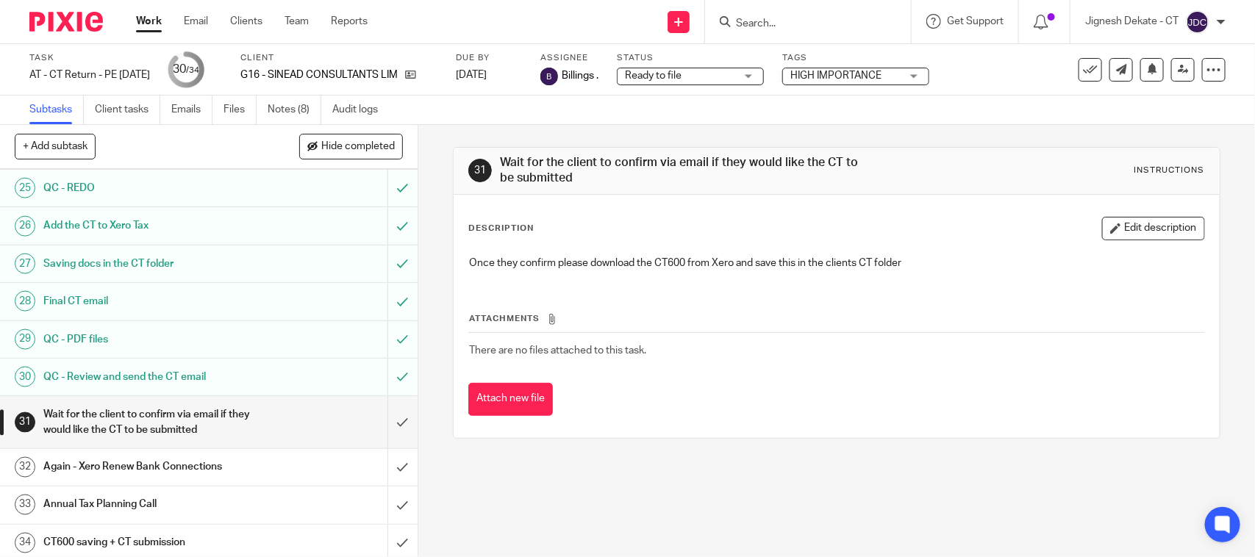
scroll to position [991, 0]
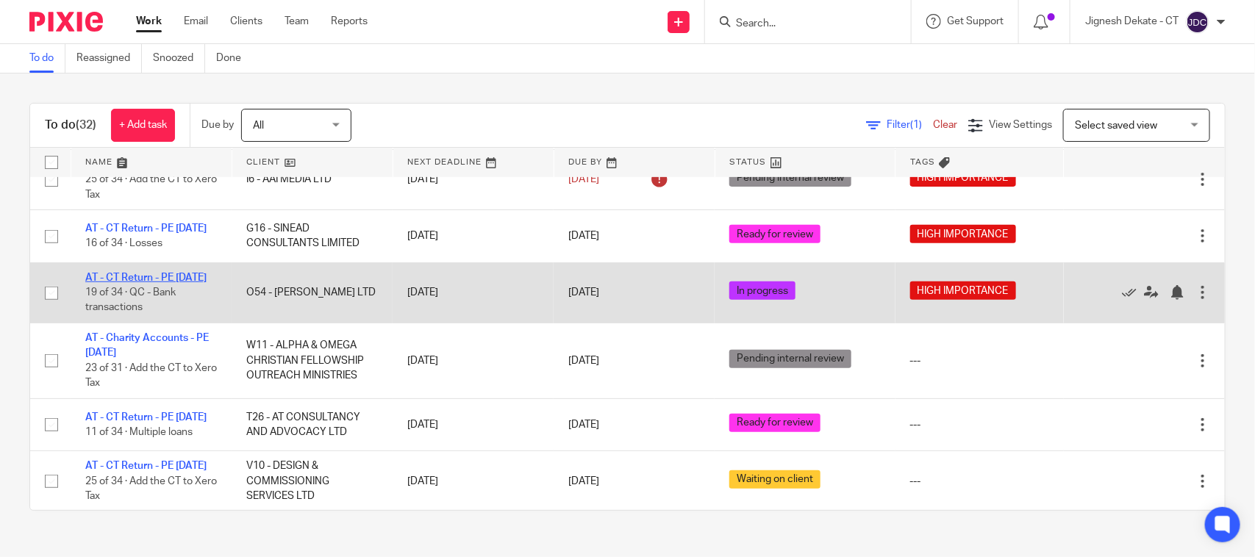
scroll to position [305, 0]
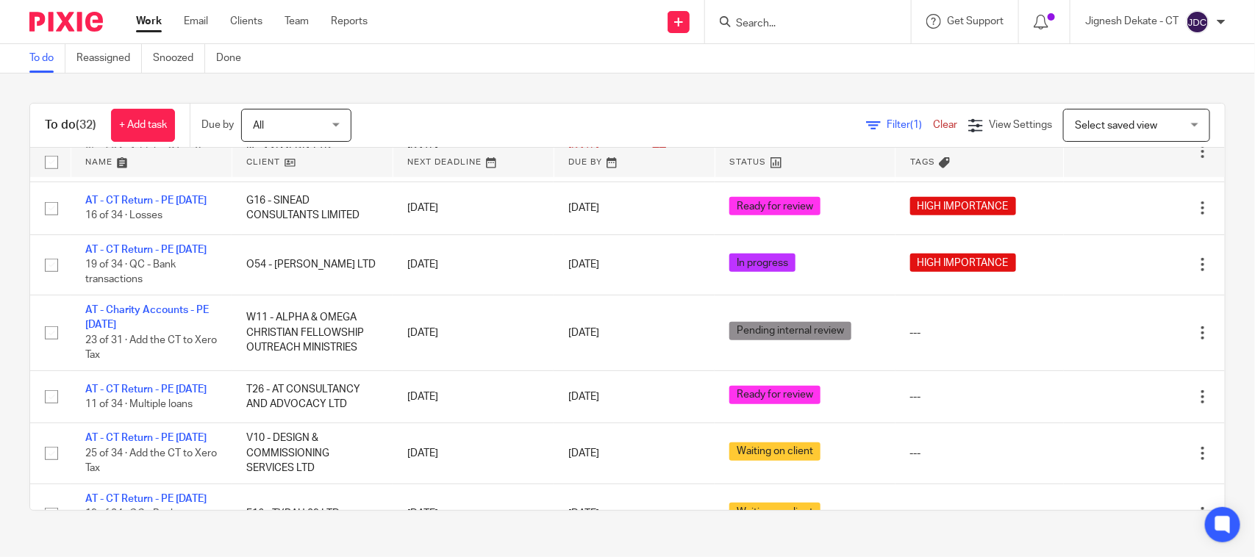
click at [53, 59] on link "To do" at bounding box center [47, 58] width 36 height 29
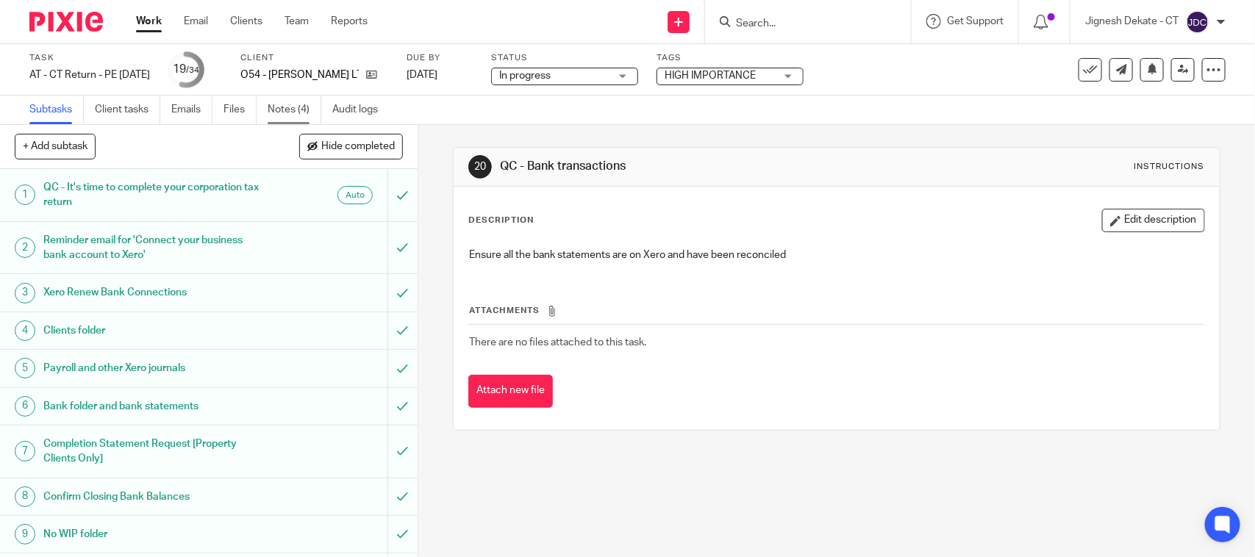
click at [284, 107] on link "Notes (4)" at bounding box center [295, 110] width 54 height 29
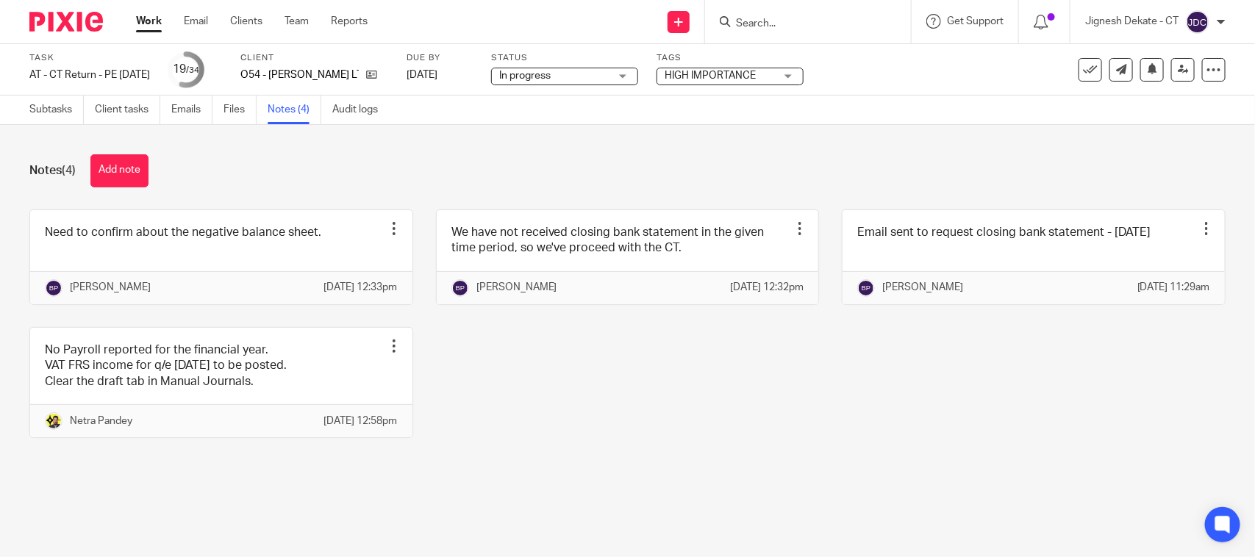
click at [763, 26] on input "Search" at bounding box center [800, 24] width 132 height 13
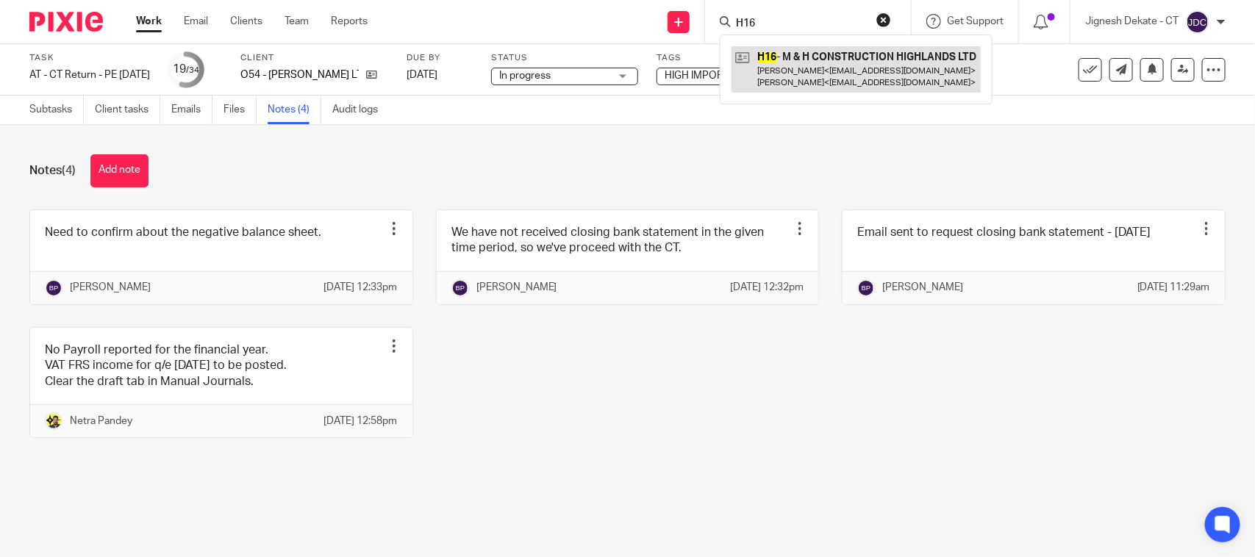
type input "H16"
click at [789, 60] on link at bounding box center [855, 69] width 249 height 46
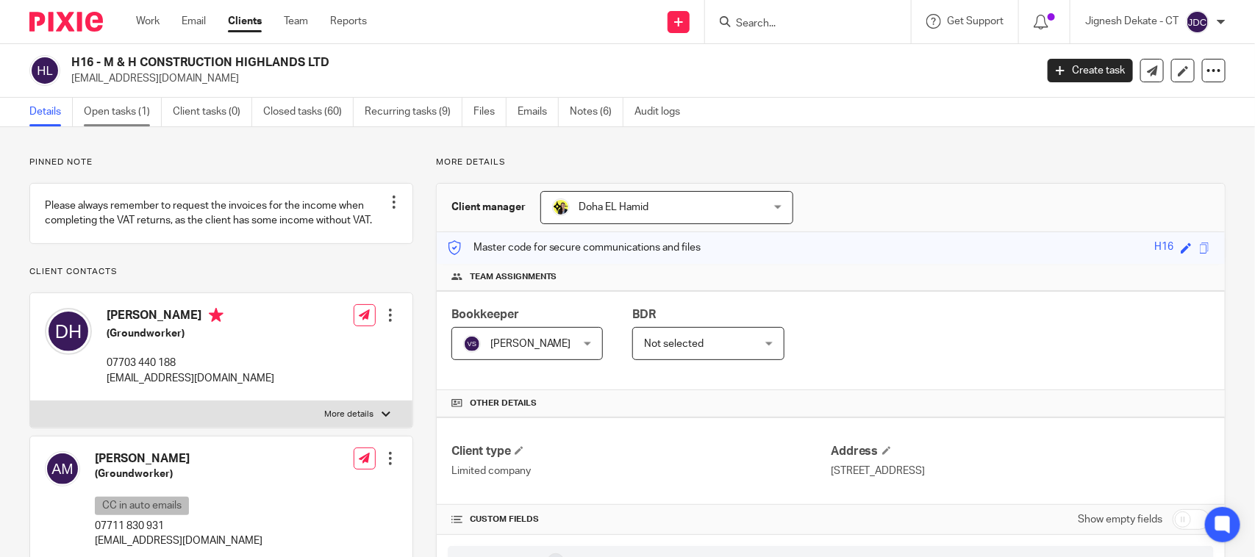
click at [118, 104] on link "Open tasks (1)" at bounding box center [123, 112] width 78 height 29
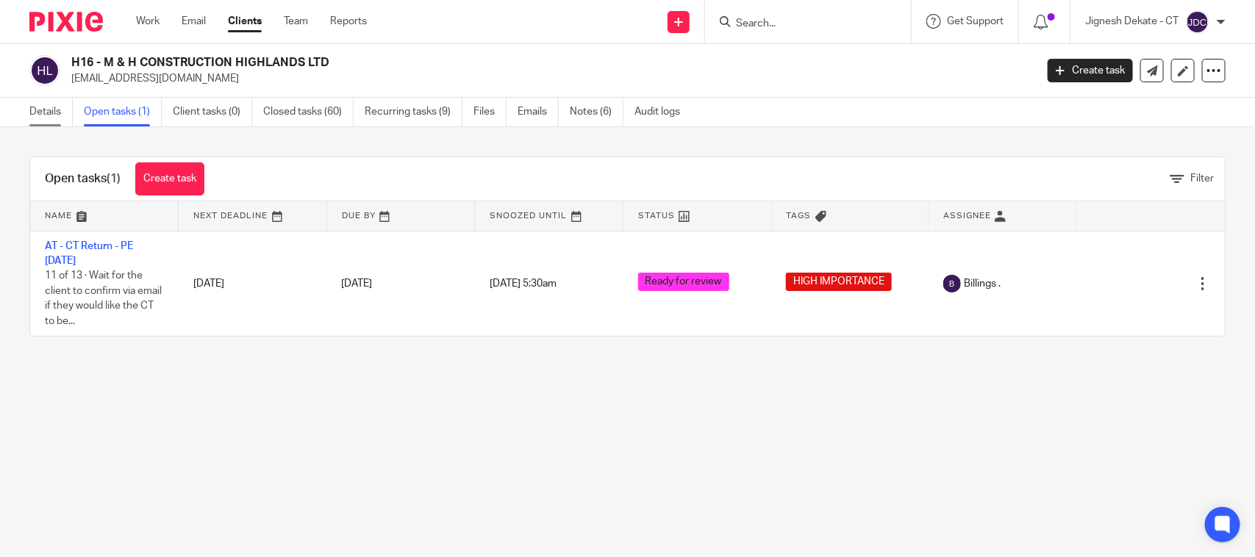
click at [52, 119] on link "Details" at bounding box center [50, 112] width 43 height 29
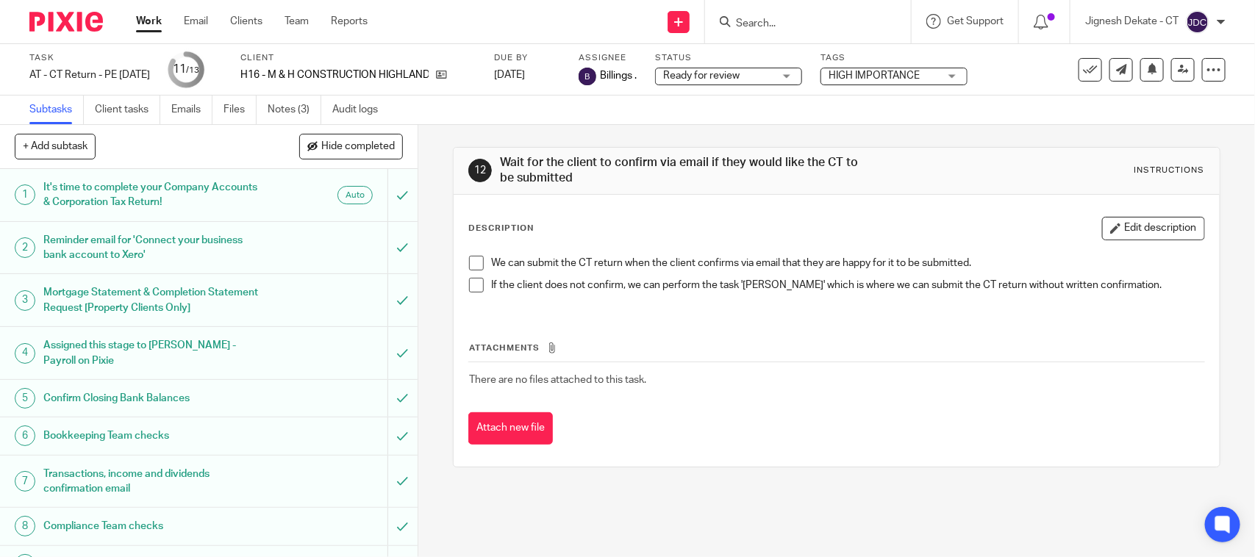
click at [739, 79] on span "Ready for review" at bounding box center [701, 76] width 76 height 10
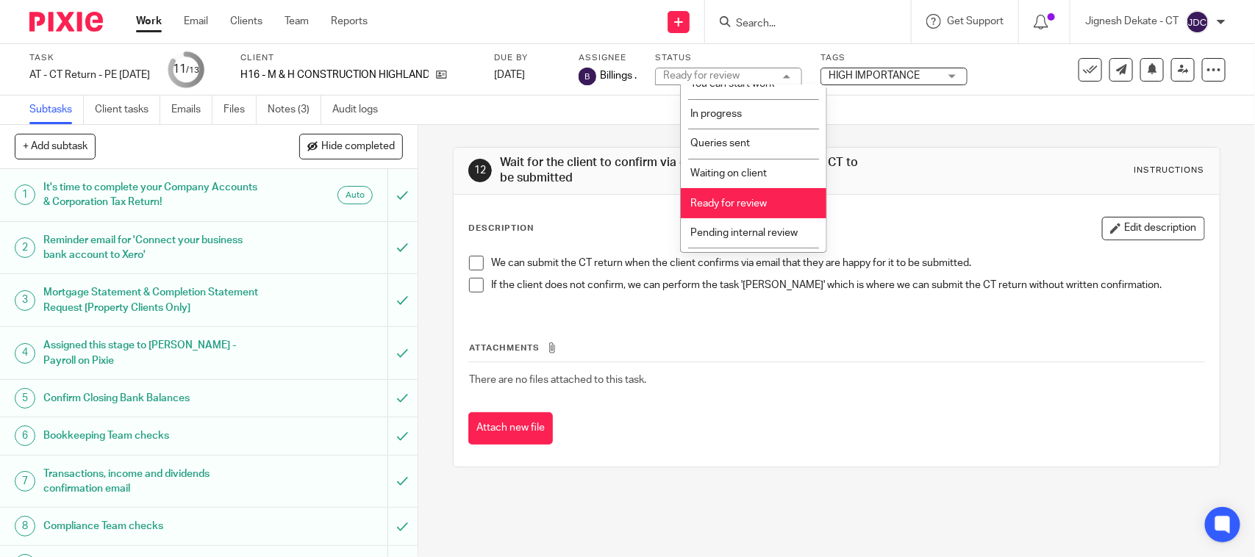
scroll to position [70, 0]
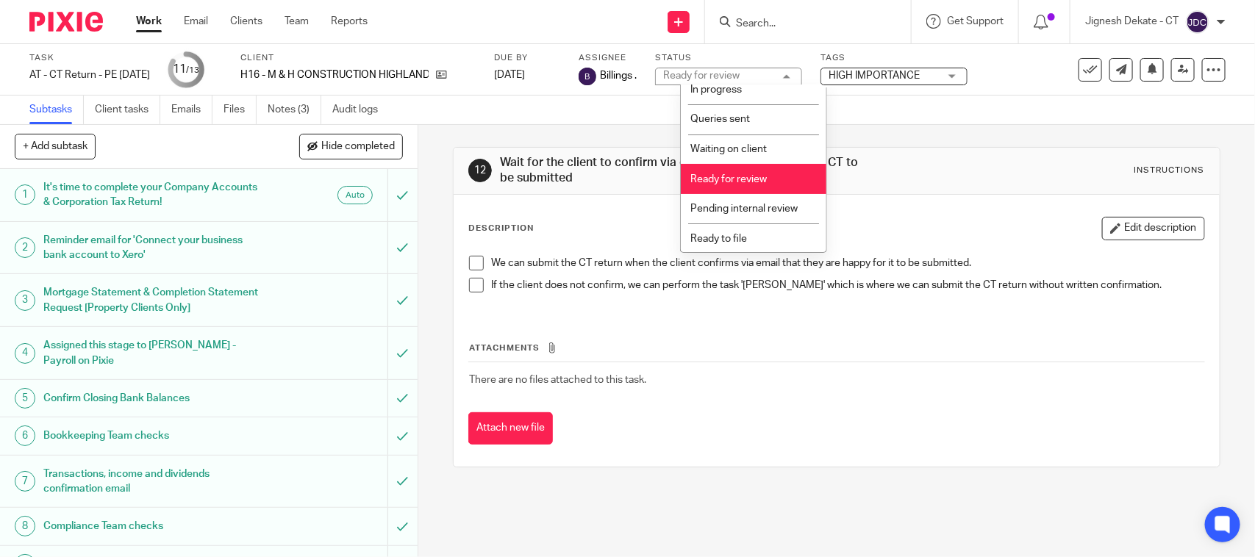
click at [722, 234] on span "Ready to file" at bounding box center [718, 239] width 57 height 10
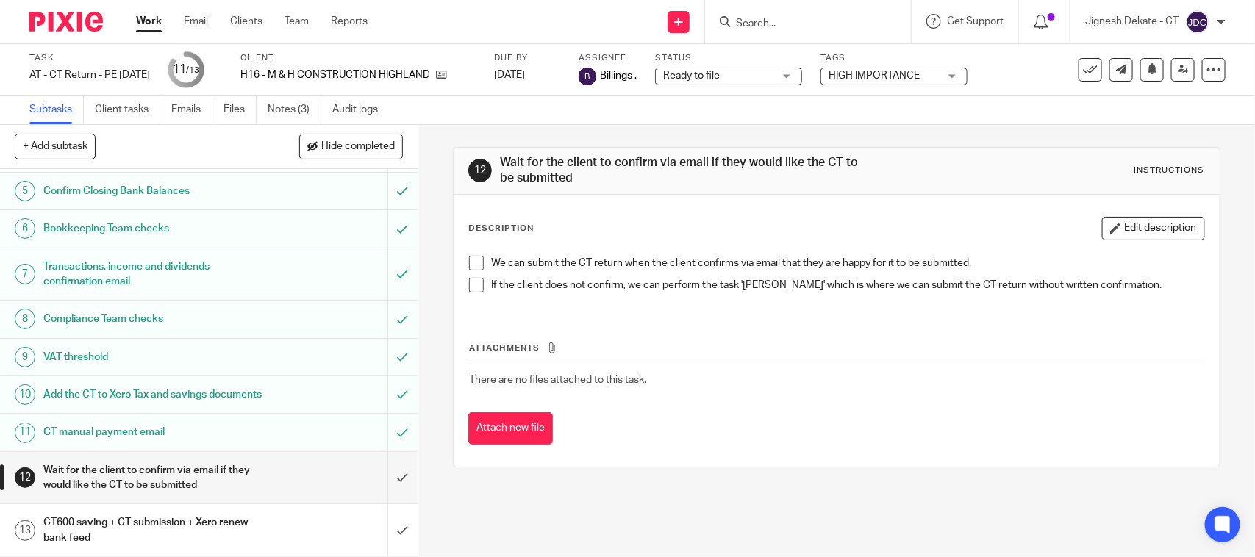
scroll to position [224, 0]
click at [197, 109] on link "Emails" at bounding box center [191, 110] width 41 height 29
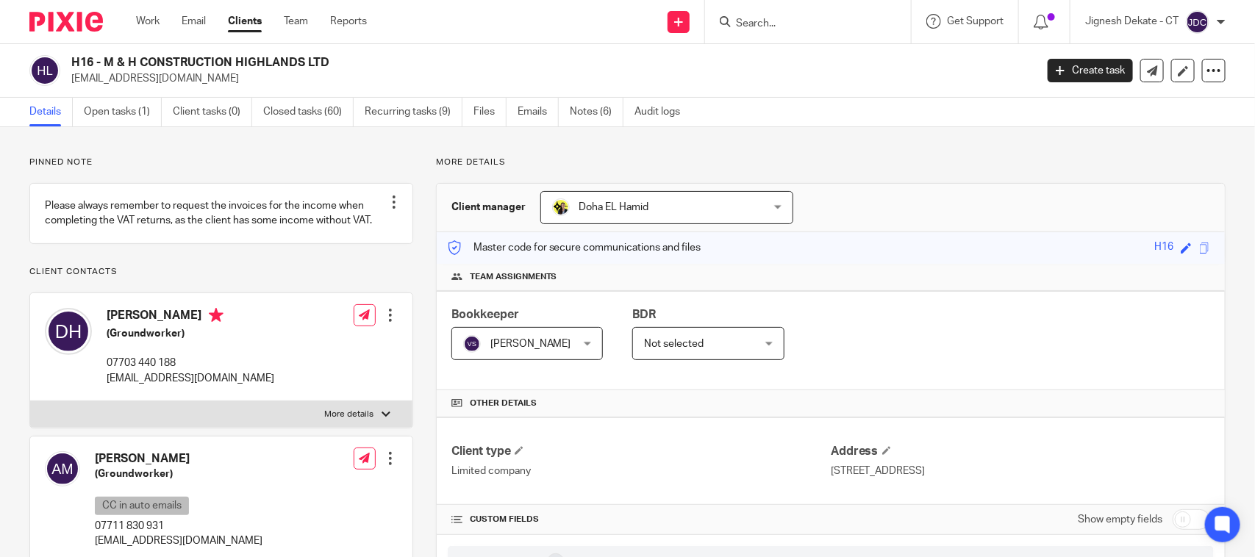
click at [836, 157] on p "More details" at bounding box center [830, 163] width 789 height 12
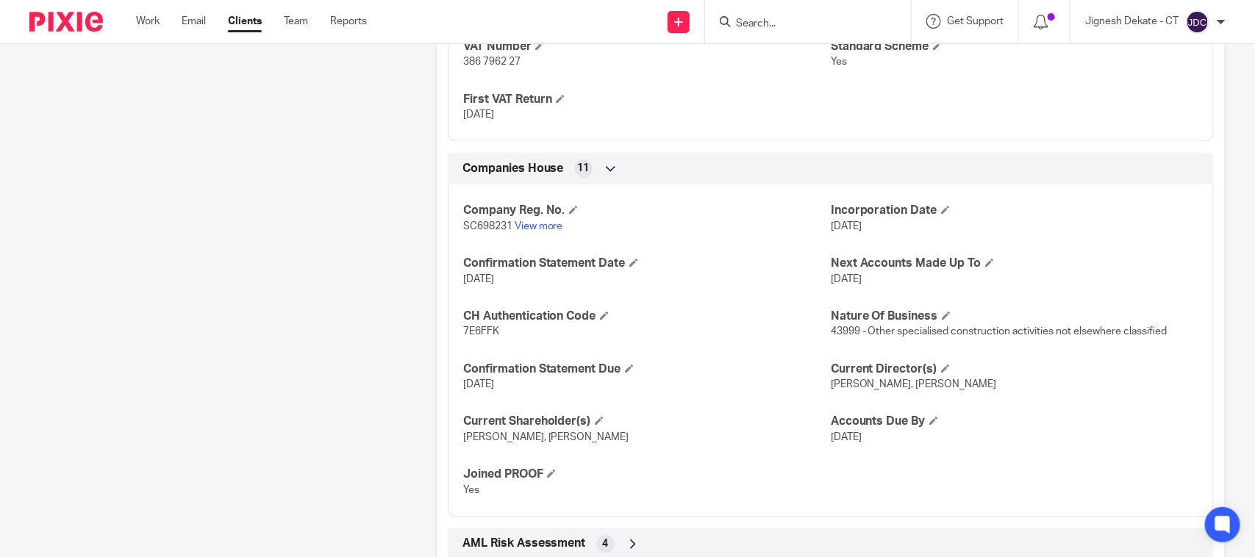
scroll to position [1378, 0]
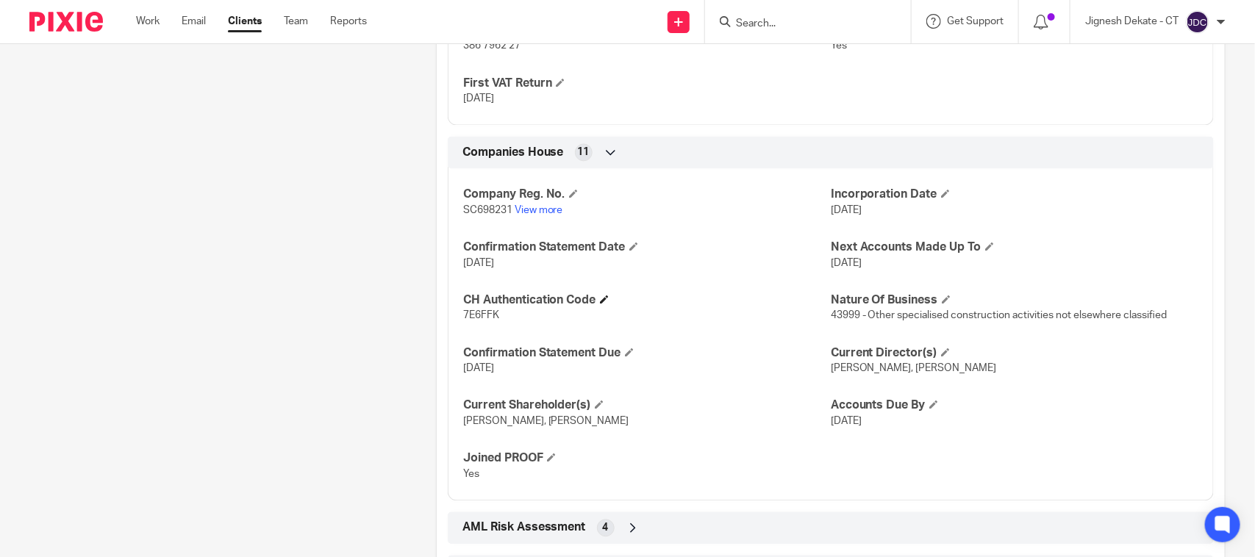
click at [469, 307] on h4 "CH Authentication Code" at bounding box center [646, 300] width 367 height 15
click at [469, 313] on span "7E6FFK" at bounding box center [481, 315] width 36 height 10
copy span "7E6FFK"
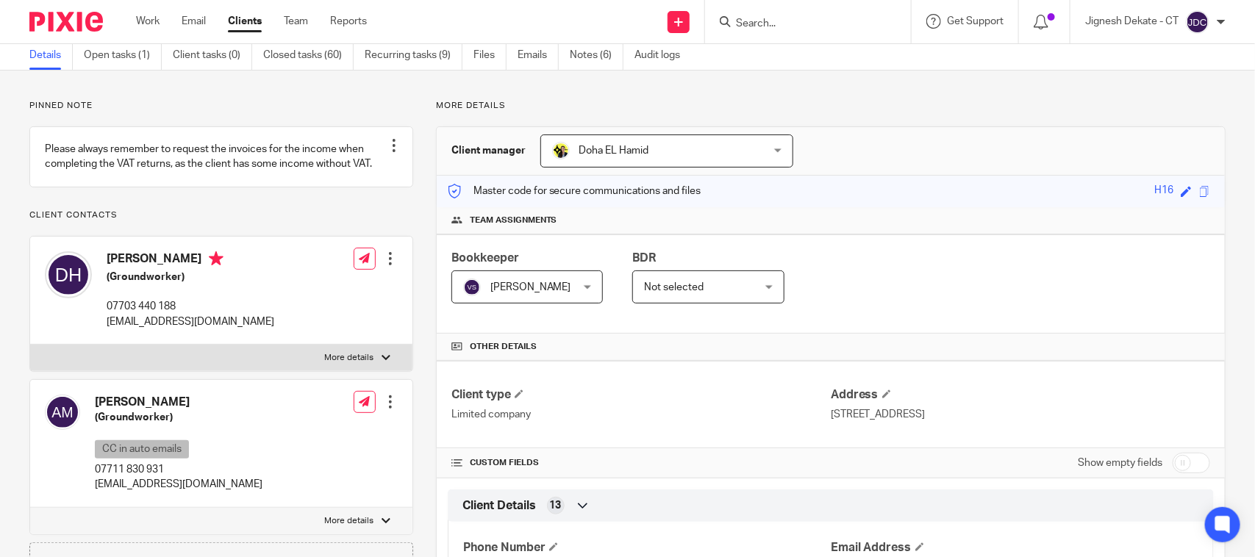
scroll to position [0, 0]
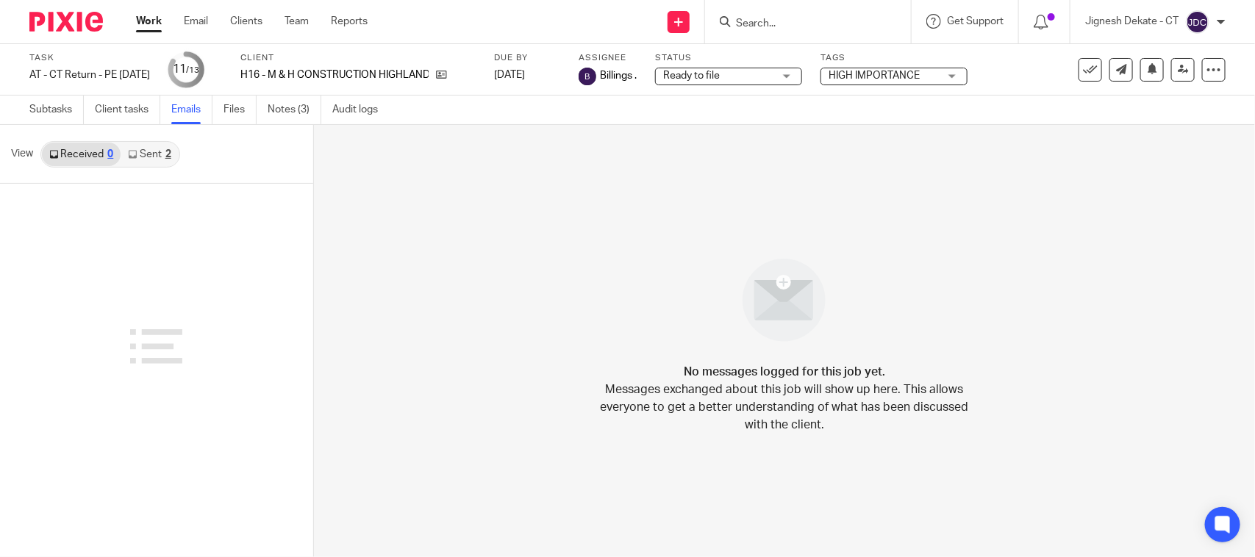
click at [155, 152] on link "Sent 2" at bounding box center [149, 155] width 57 height 24
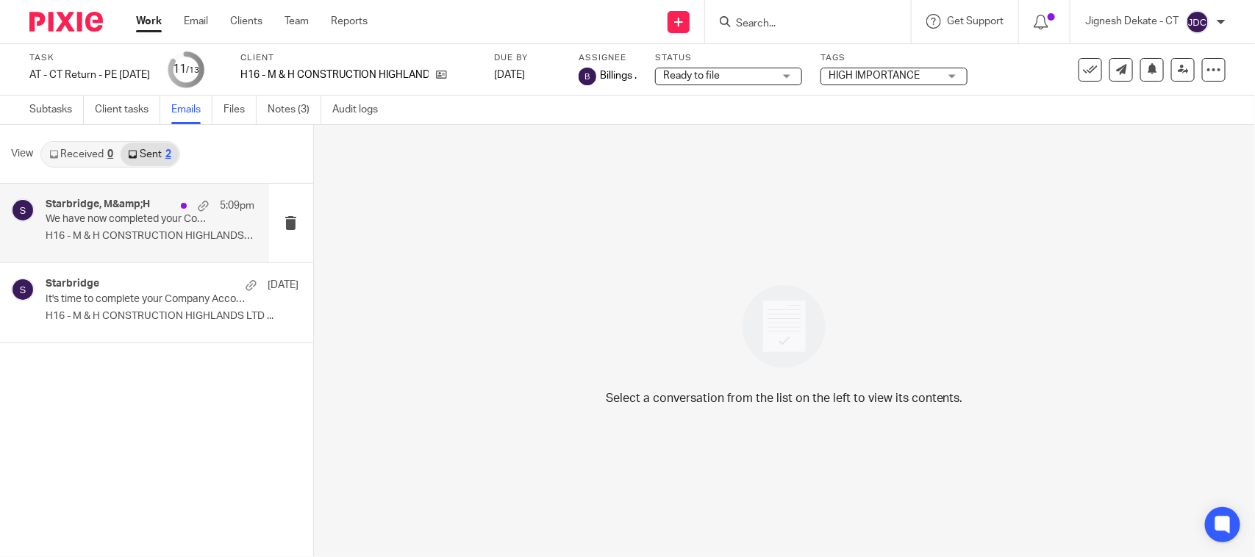
click at [116, 225] on p "We have now completed your Company Accounts & Corporation Tax Return - PLEASE C…" at bounding box center [129, 219] width 167 height 12
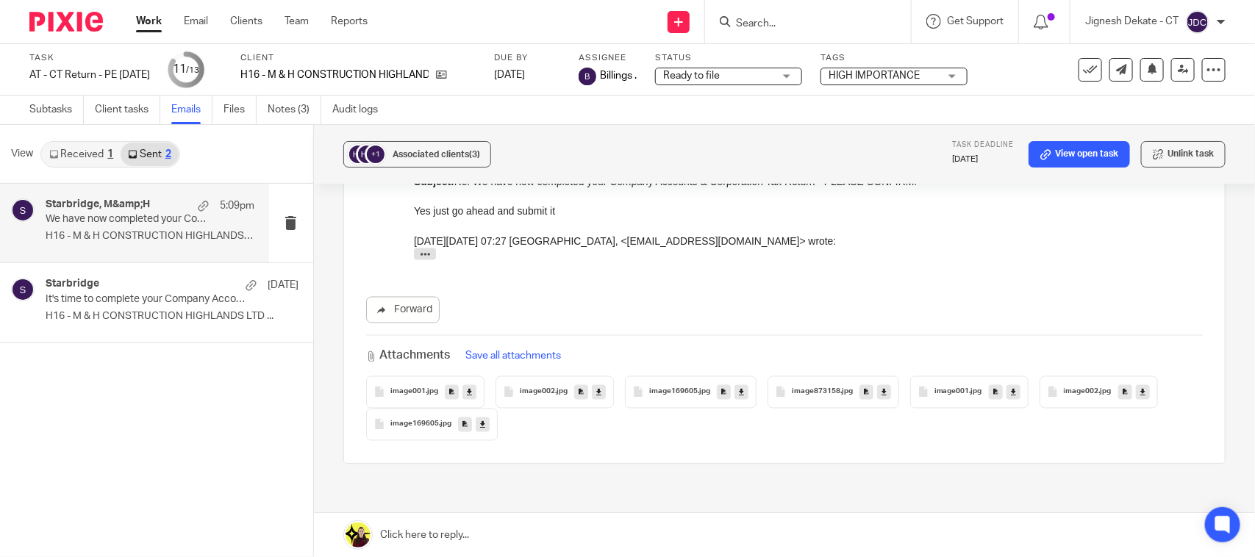
scroll to position [1080, 0]
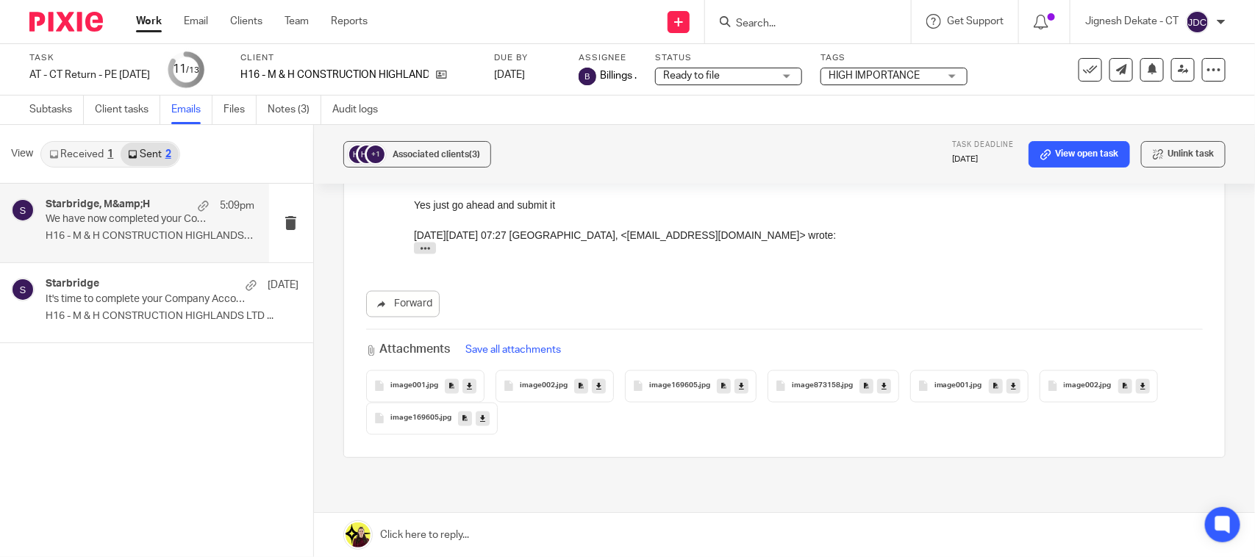
click at [67, 151] on link "Received 1" at bounding box center [81, 155] width 79 height 24
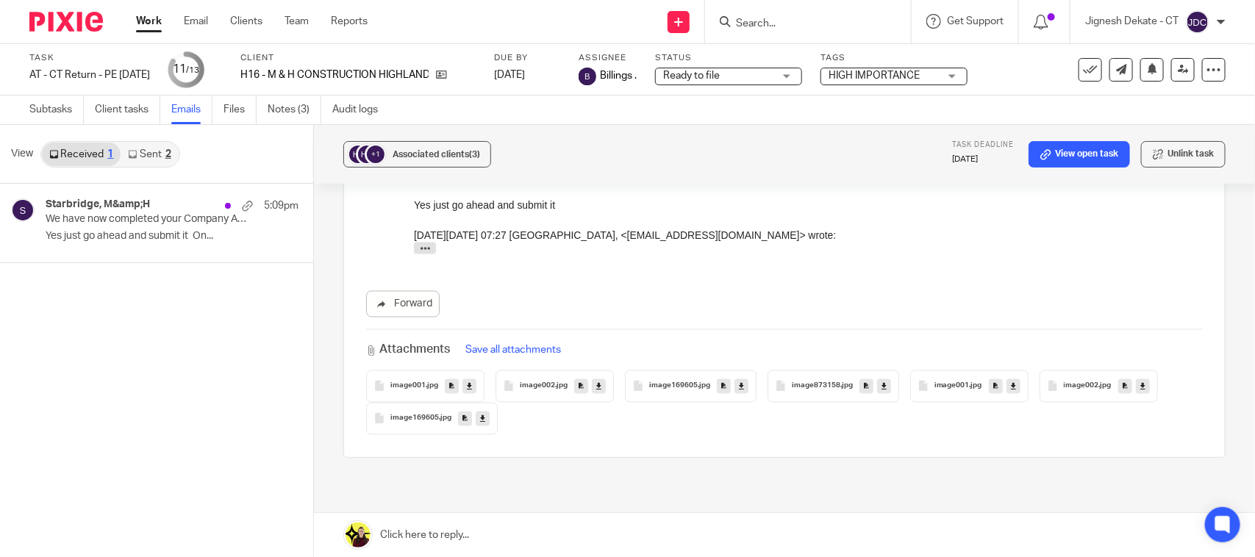
click at [153, 155] on link "Sent 2" at bounding box center [149, 155] width 57 height 24
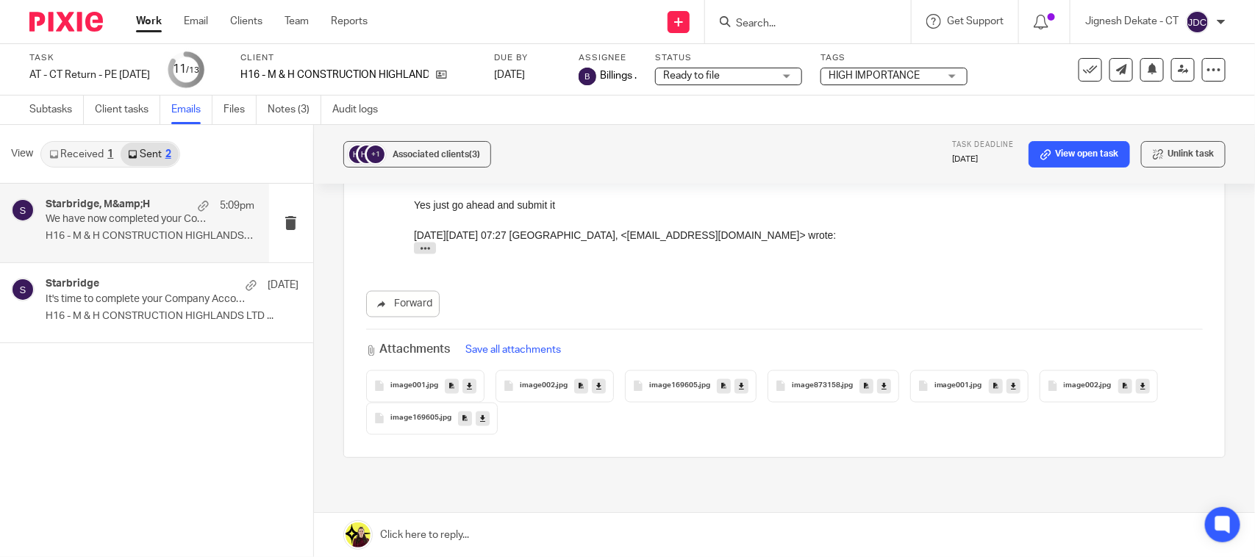
click at [68, 149] on link "Received 1" at bounding box center [81, 155] width 79 height 24
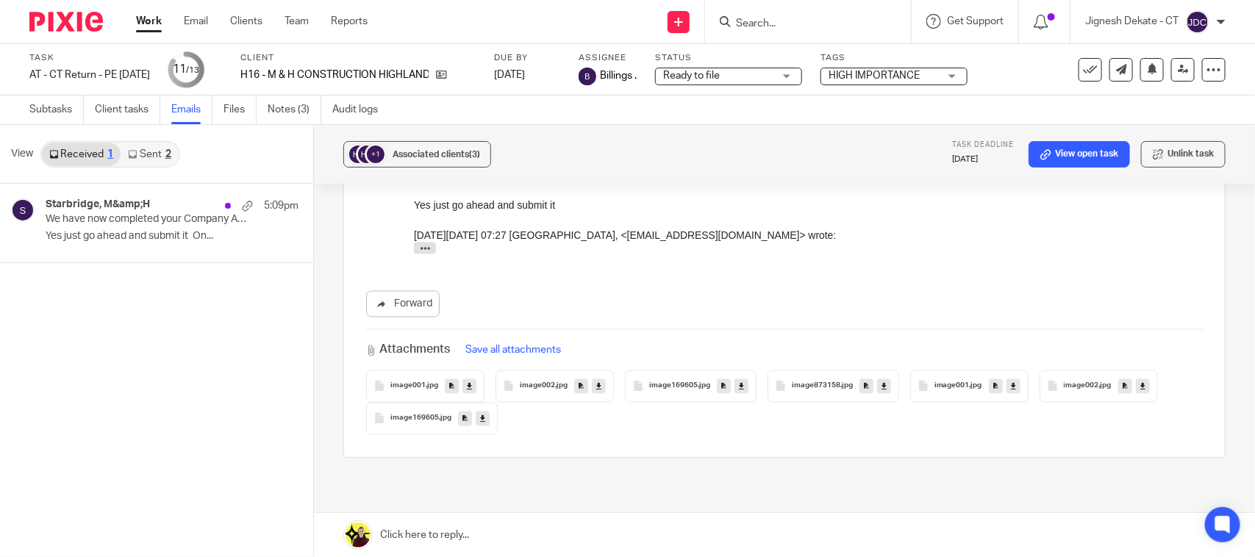
click at [140, 158] on link "Sent 2" at bounding box center [149, 155] width 57 height 24
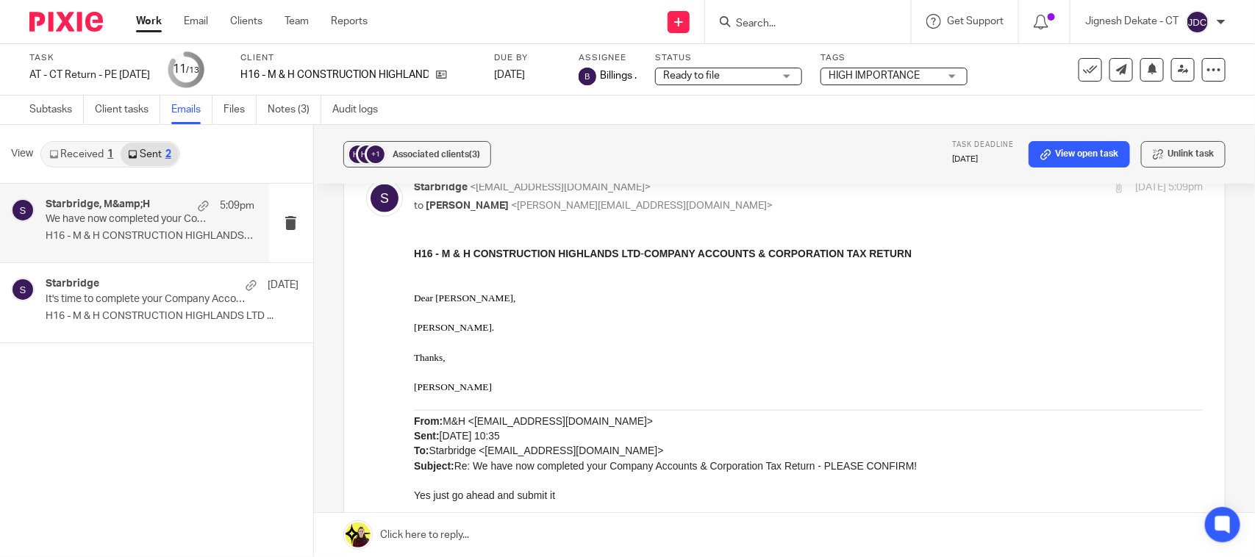
scroll to position [897, 0]
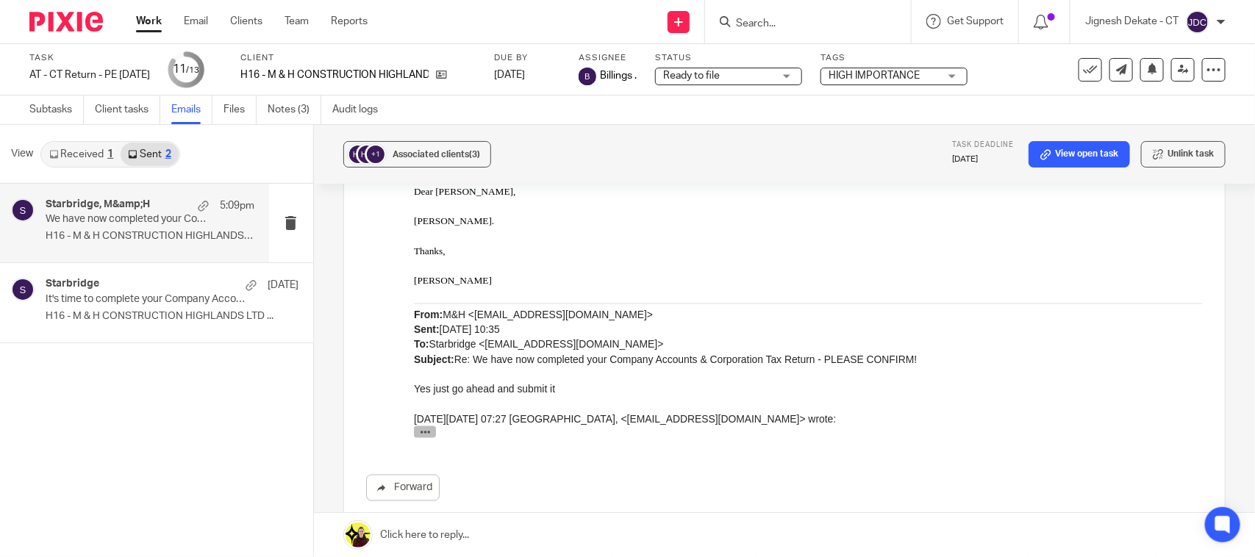
click at [420, 434] on icon "button" at bounding box center [424, 431] width 11 height 11
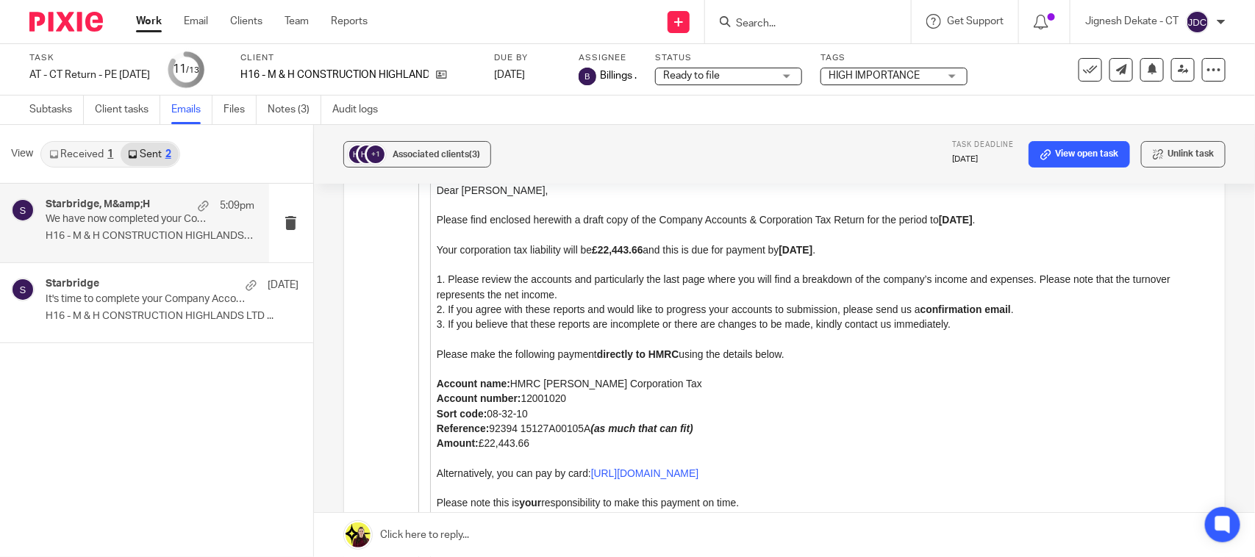
scroll to position [2642, 0]
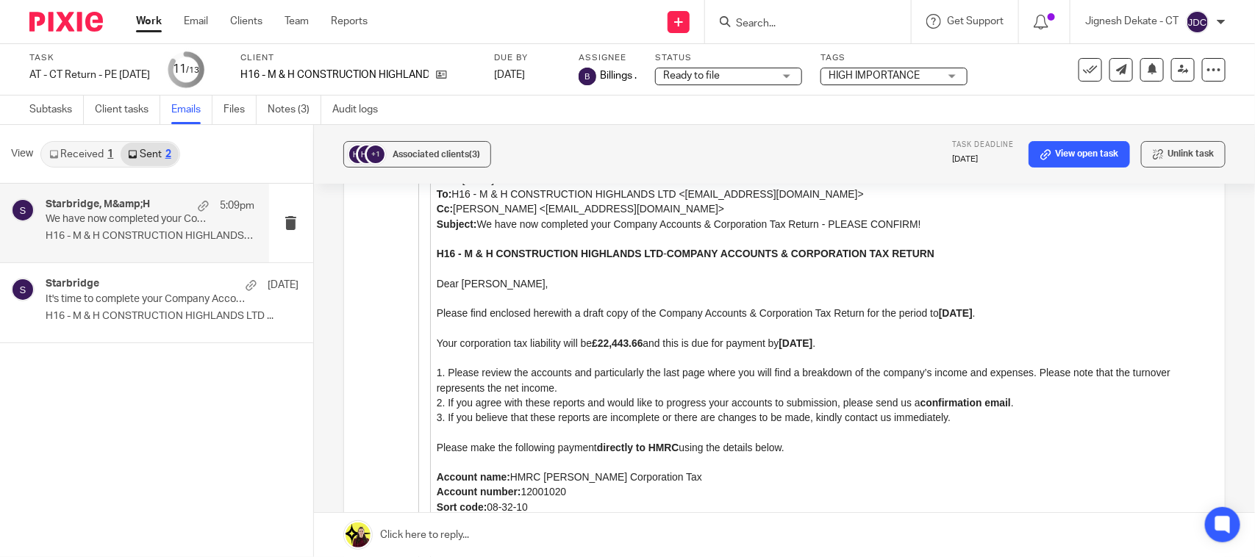
click at [831, 396] on p "2. If you agree with these reports and would like to progress your accounts to …" at bounding box center [819, 403] width 766 height 15
click at [313, 97] on link "Notes (3)" at bounding box center [295, 110] width 54 height 29
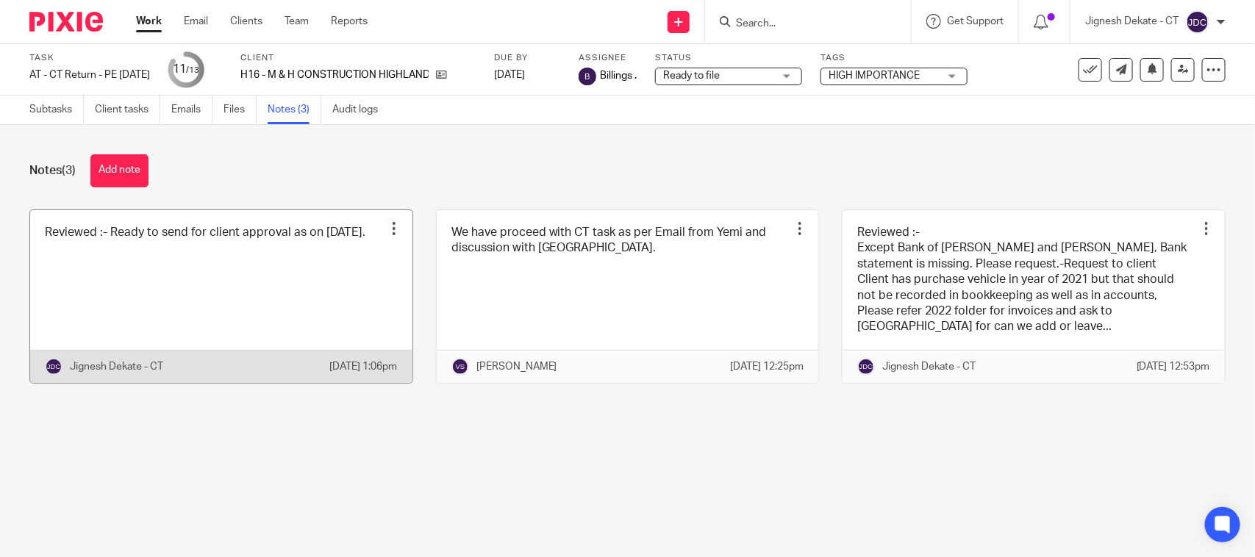
click at [145, 274] on link at bounding box center [221, 296] width 382 height 173
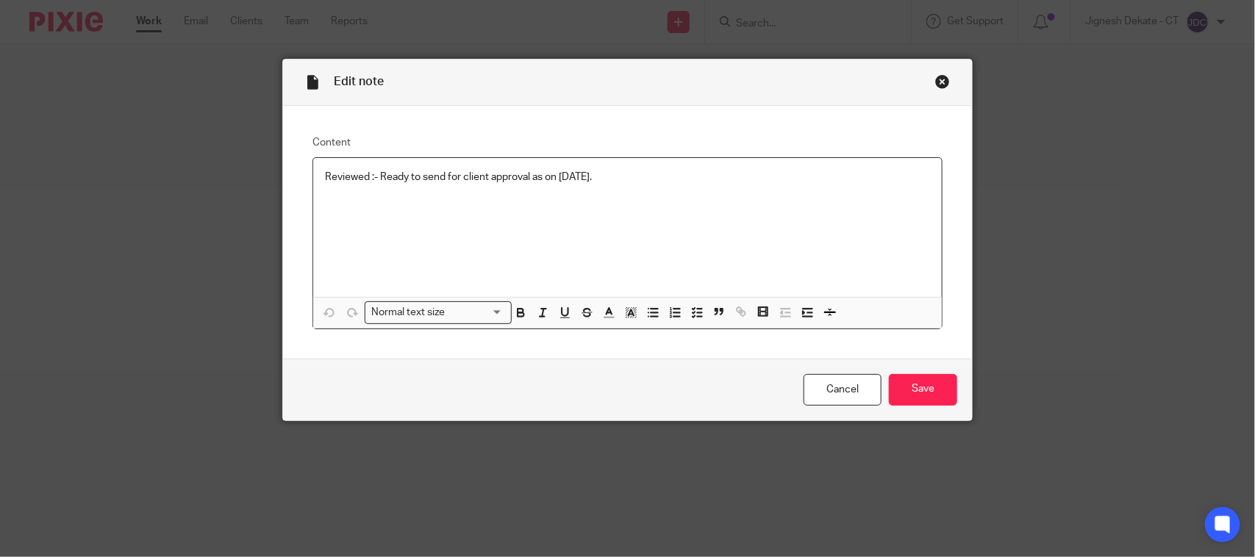
click at [423, 221] on div "Reviewed :- Ready to send for client approval as on [DATE]." at bounding box center [627, 227] width 628 height 139
click at [662, 182] on p "Reviewed :- Ready to send for client approval as on [DATE]." at bounding box center [627, 177] width 605 height 15
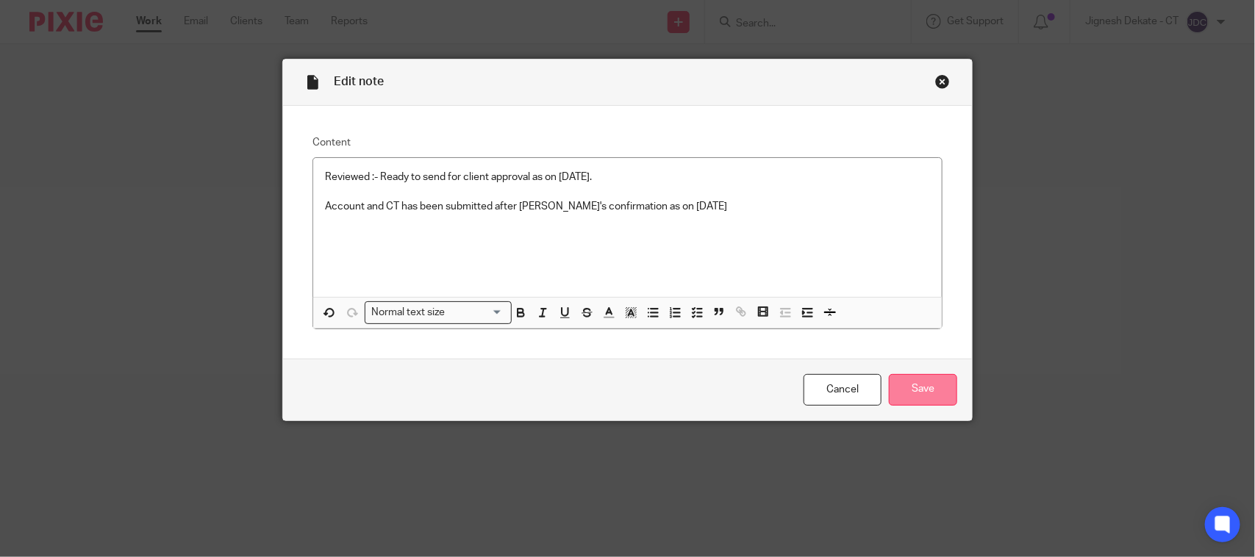
click at [901, 379] on input "Save" at bounding box center [923, 390] width 68 height 32
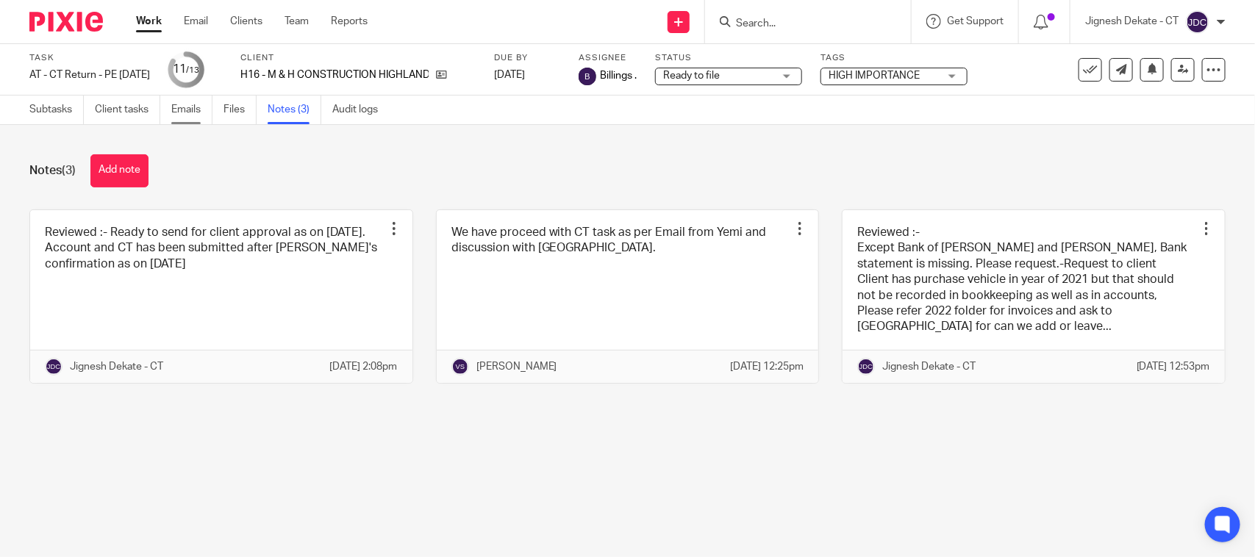
click at [212, 110] on link "Emails" at bounding box center [191, 110] width 41 height 29
click at [230, 108] on link "Files" at bounding box center [239, 110] width 33 height 29
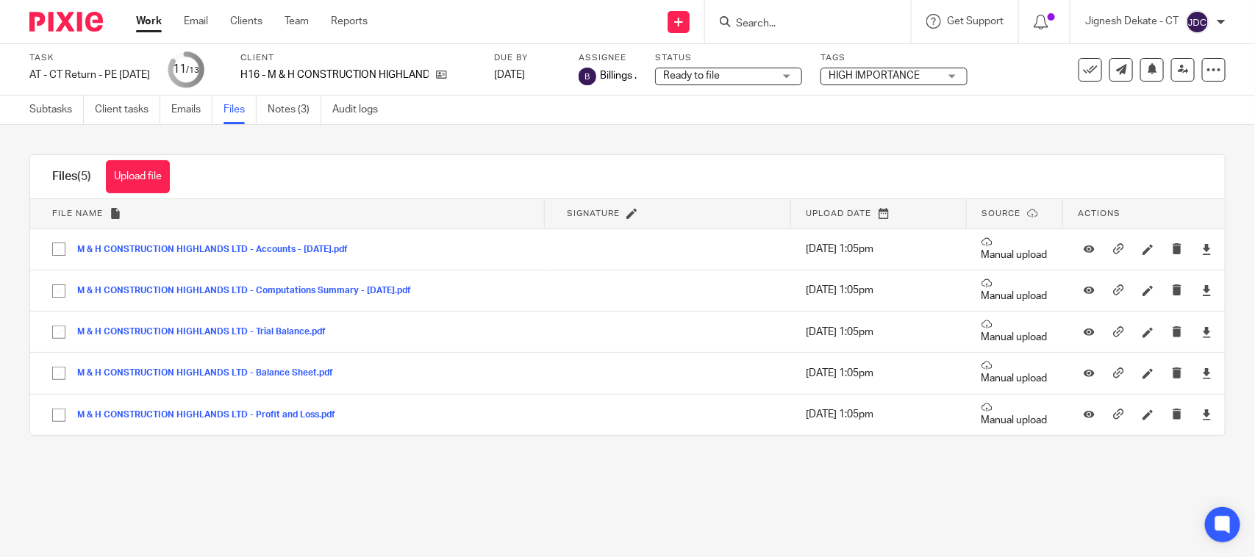
click at [174, 171] on div "Files (5) Upload file Download selected Delete selected" at bounding box center [111, 176] width 162 height 43
click at [159, 171] on button "Upload file" at bounding box center [138, 176] width 64 height 33
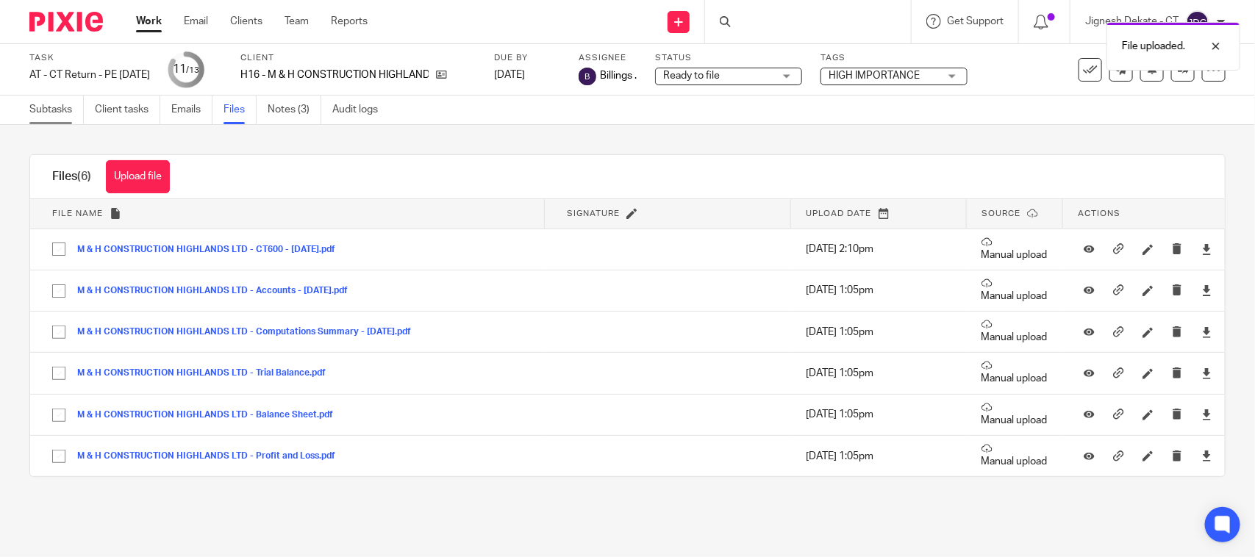
click at [56, 112] on link "Subtasks" at bounding box center [56, 110] width 54 height 29
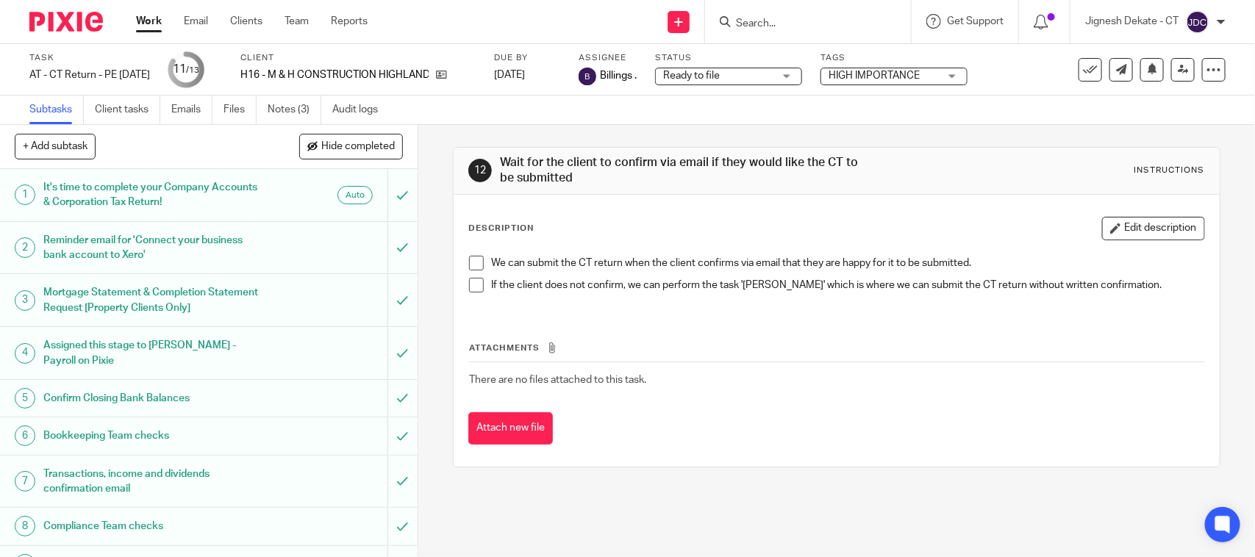
scroll to position [224, 0]
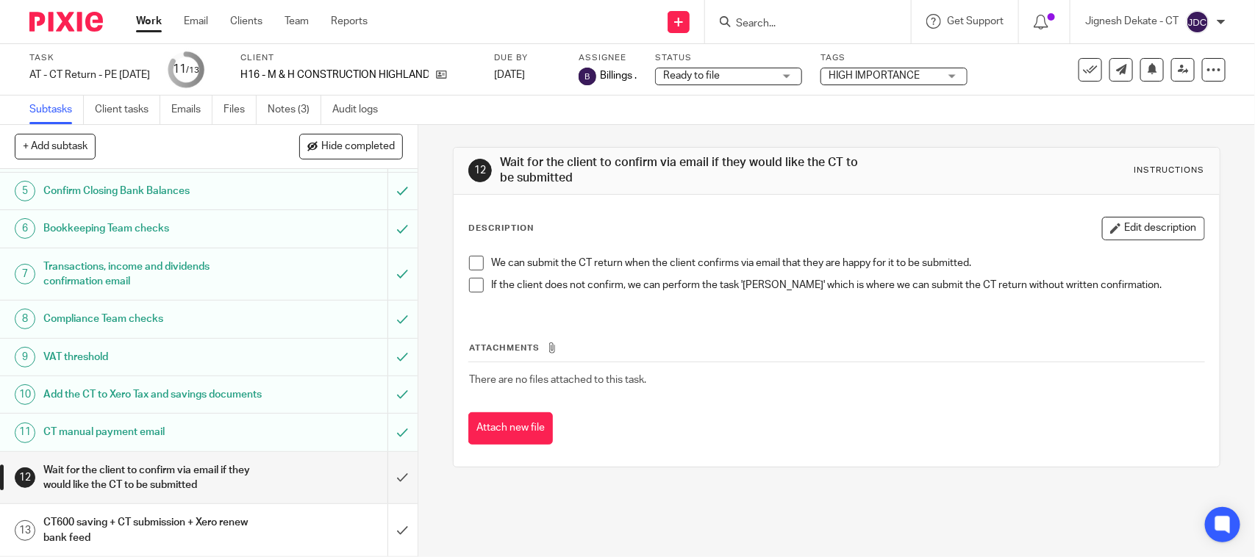
click at [469, 262] on span at bounding box center [476, 263] width 15 height 15
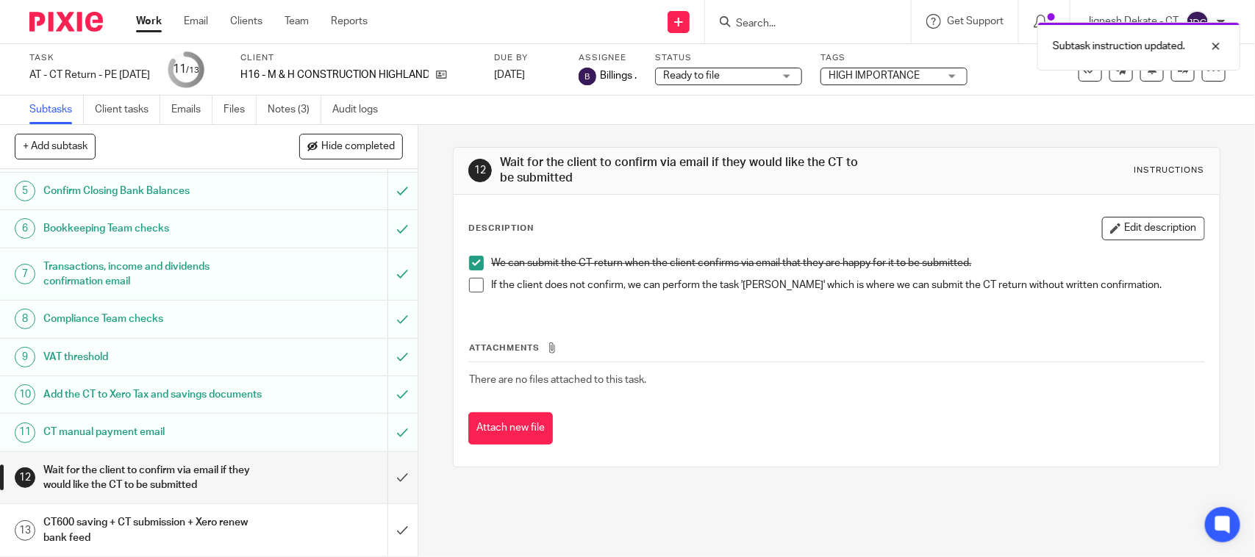
click at [473, 279] on span at bounding box center [476, 285] width 15 height 15
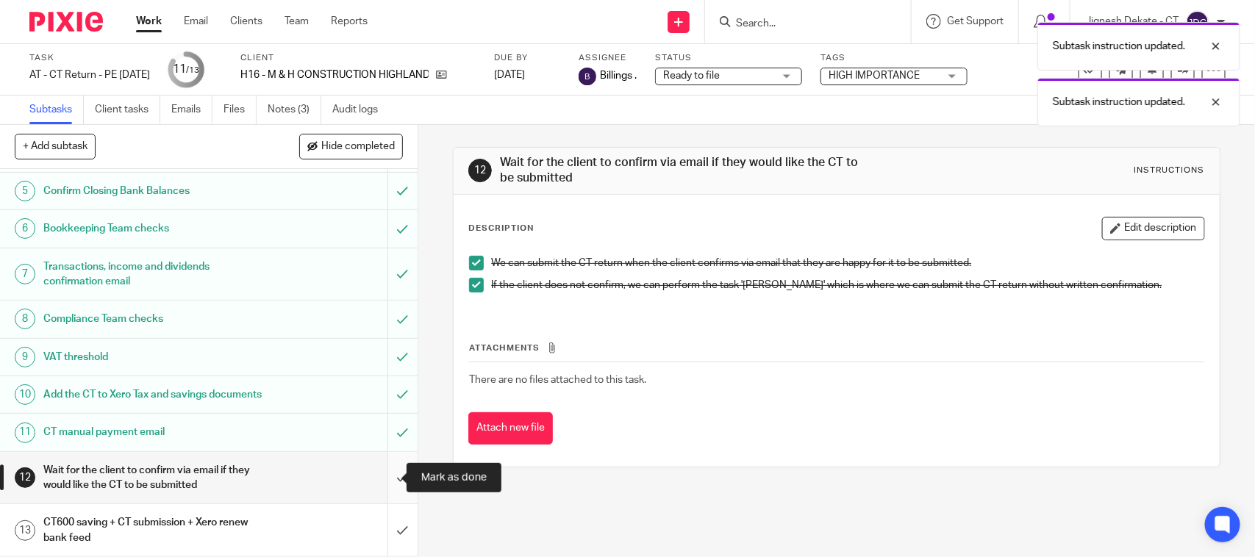
click at [379, 473] on input "submit" at bounding box center [208, 478] width 417 height 52
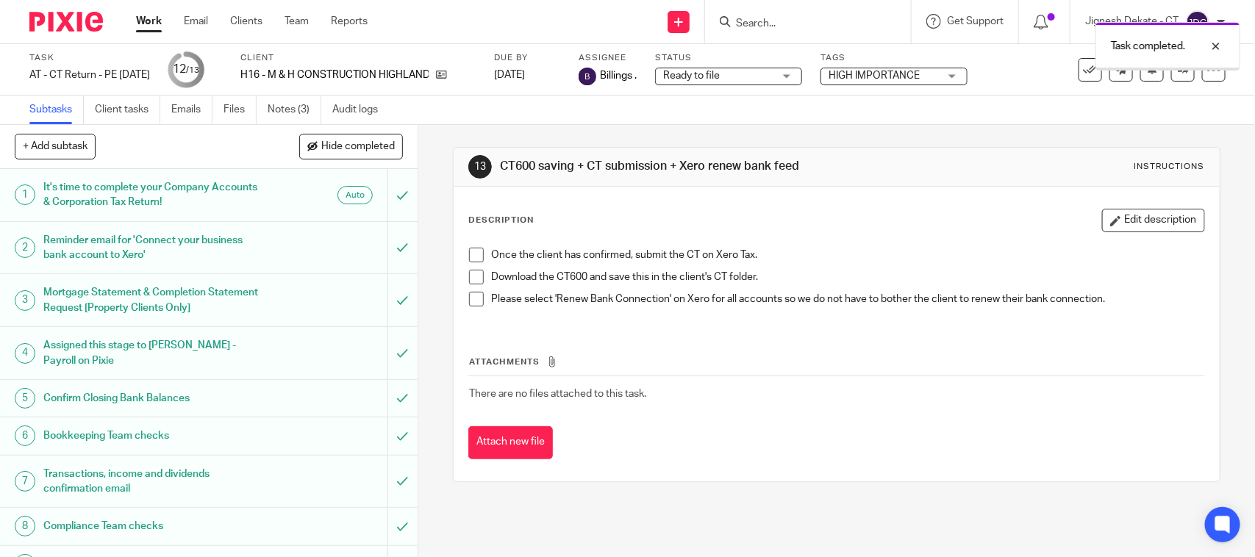
scroll to position [224, 0]
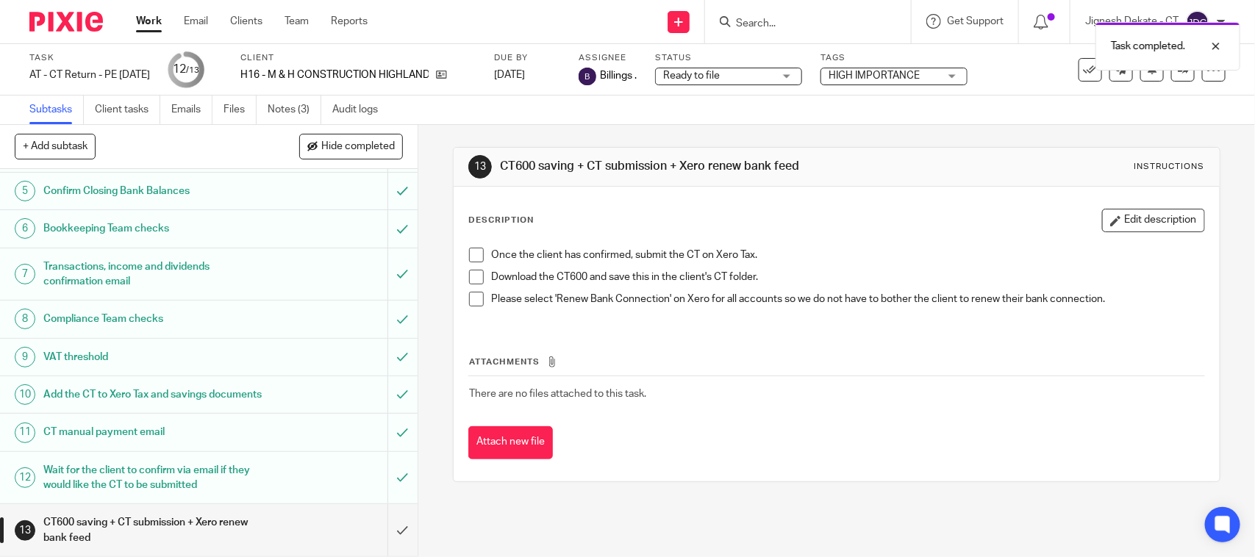
click at [476, 257] on span at bounding box center [476, 255] width 15 height 15
click at [469, 273] on span at bounding box center [476, 277] width 15 height 15
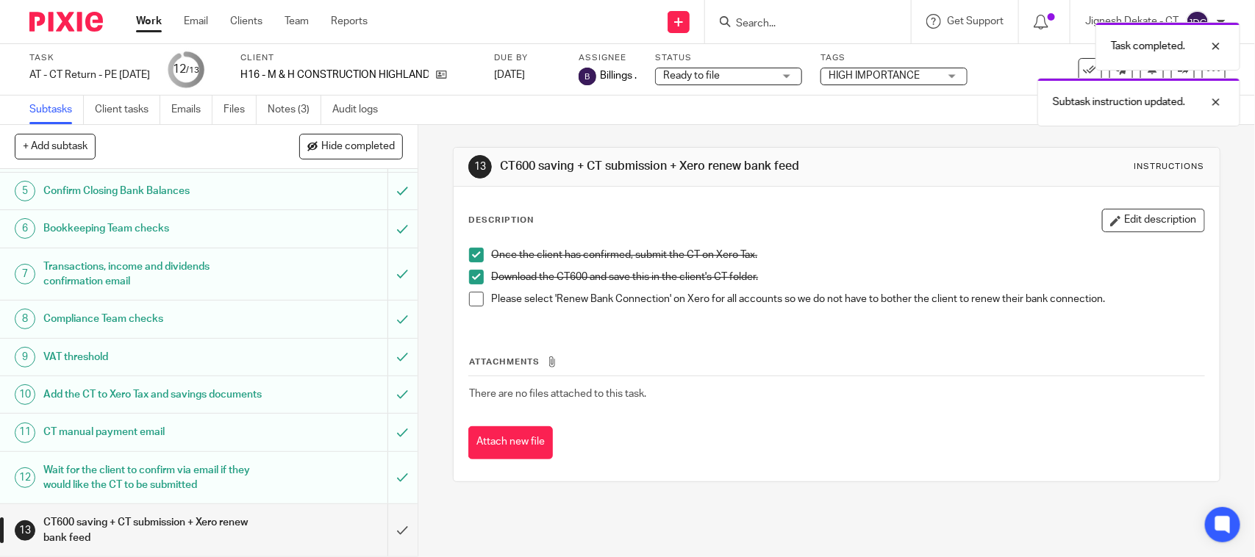
click at [469, 309] on li "Please select 'Renew Bank Connection' on Xero for all accounts so we do not hav…" at bounding box center [836, 303] width 734 height 22
click at [478, 302] on span at bounding box center [476, 299] width 15 height 15
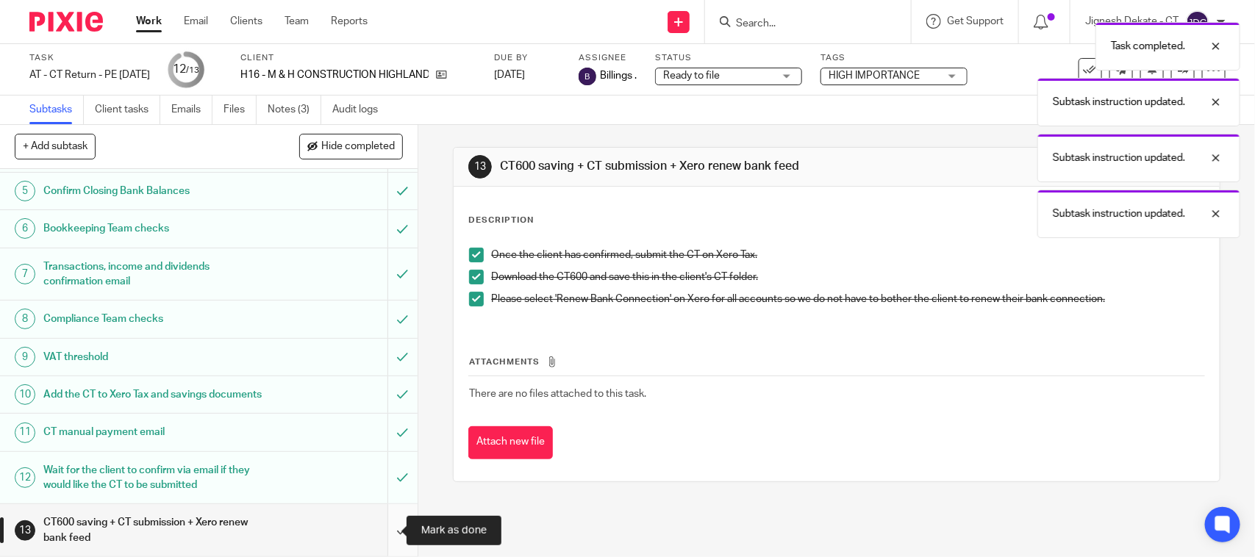
click at [386, 529] on input "submit" at bounding box center [208, 530] width 417 height 52
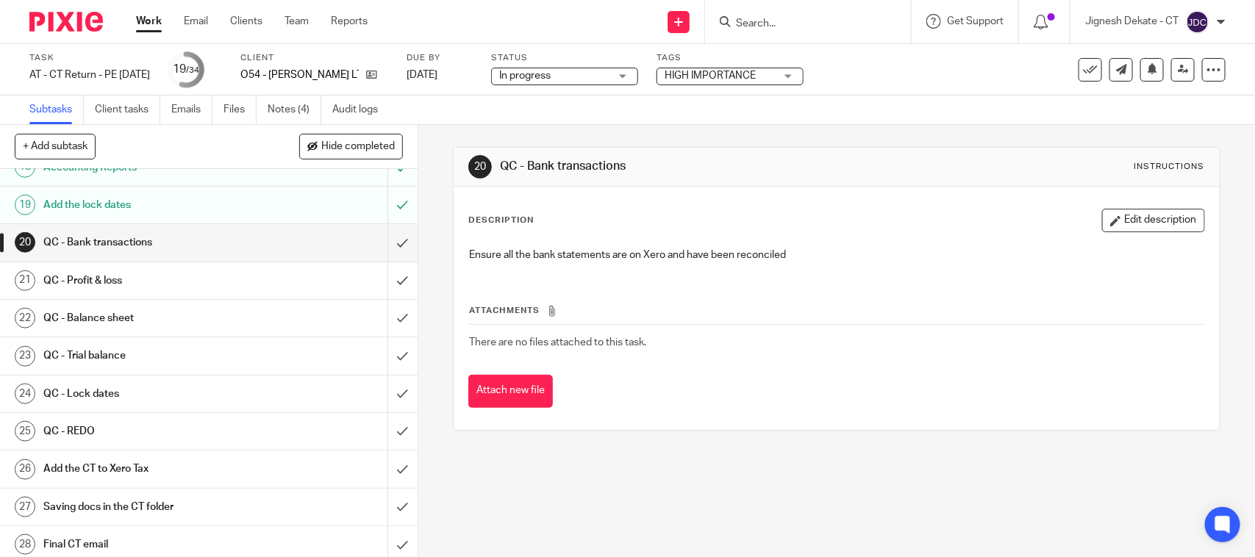
scroll to position [919, 0]
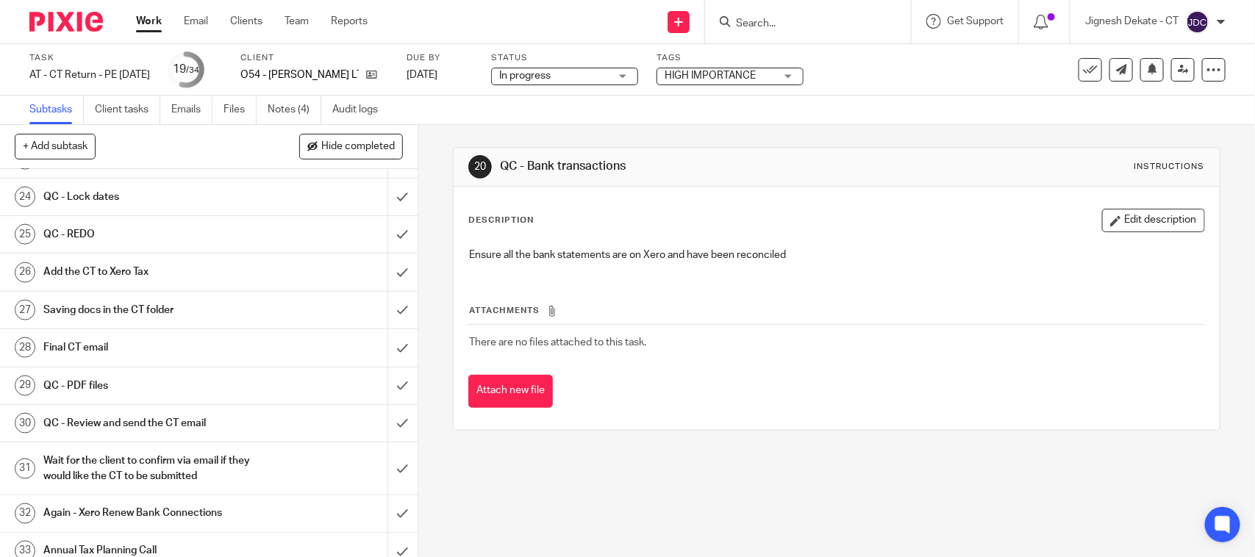
click at [126, 359] on h1 "Final CT email" at bounding box center [153, 348] width 220 height 22
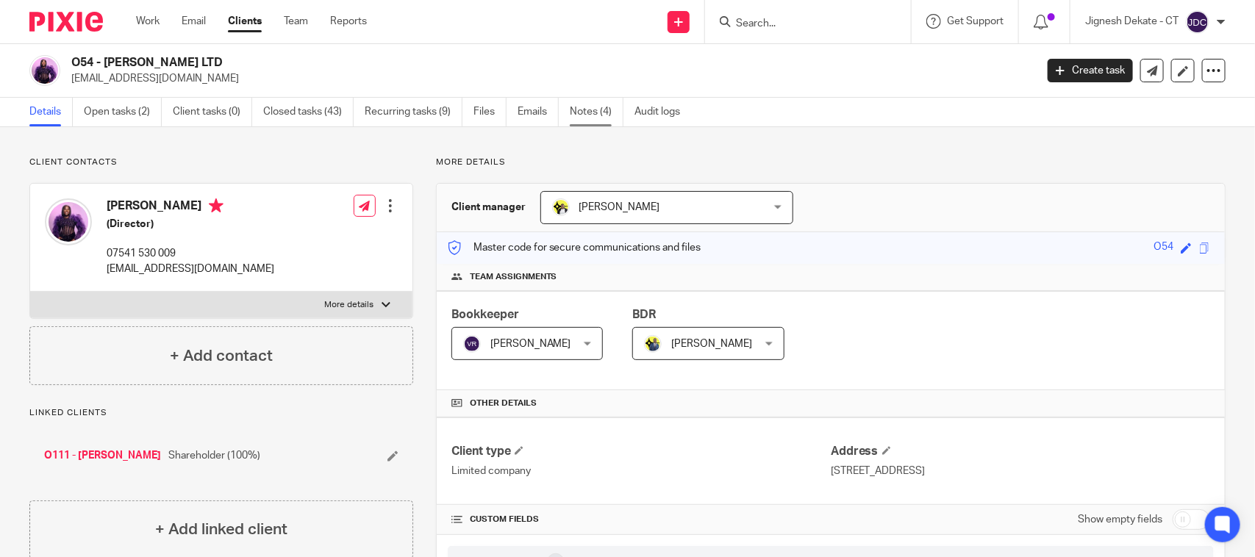
click at [594, 110] on link "Notes (4)" at bounding box center [597, 112] width 54 height 29
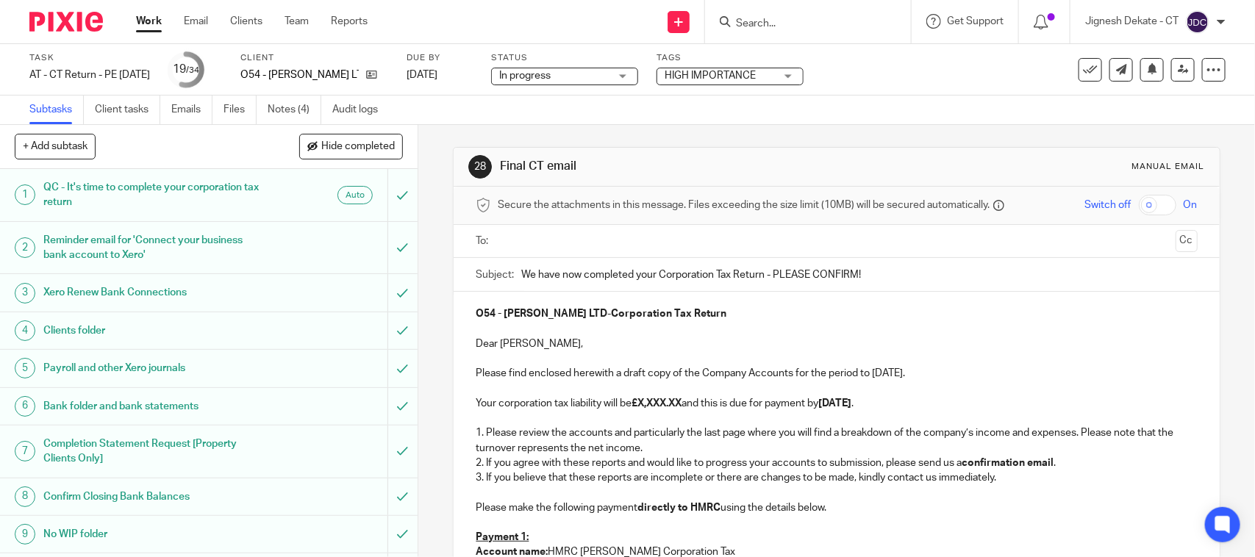
scroll to position [276, 0]
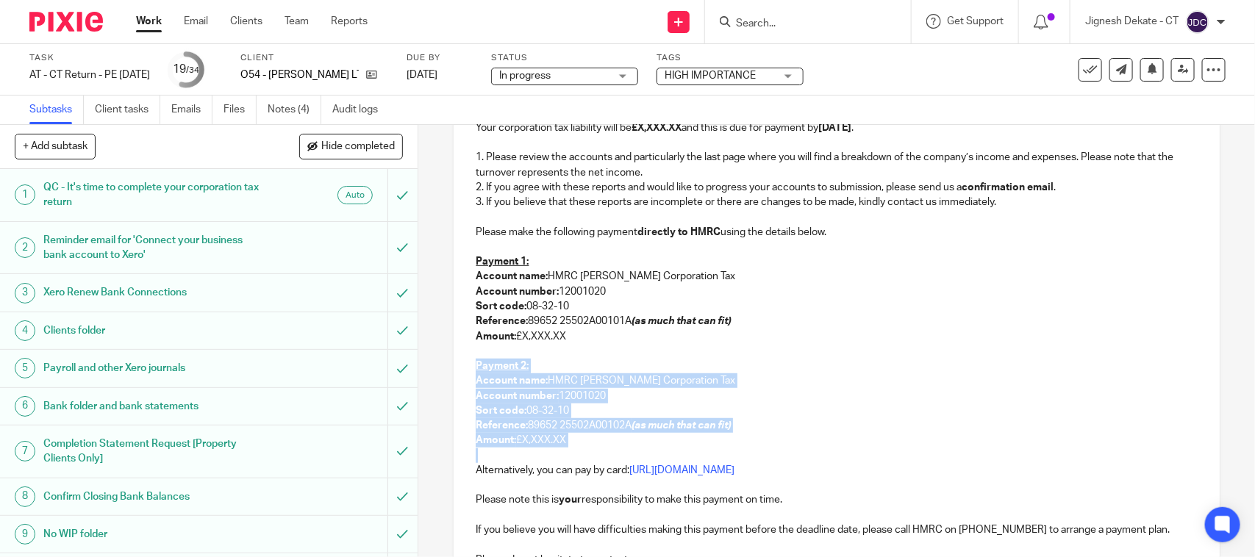
drag, startPoint x: 506, startPoint y: 358, endPoint x: 578, endPoint y: 454, distance: 120.2
click at [578, 454] on div "O54 - [PERSON_NAME] LTD - Corporation Tax Return Dear [PERSON_NAME], Please fin…" at bounding box center [835, 327] width 765 height 622
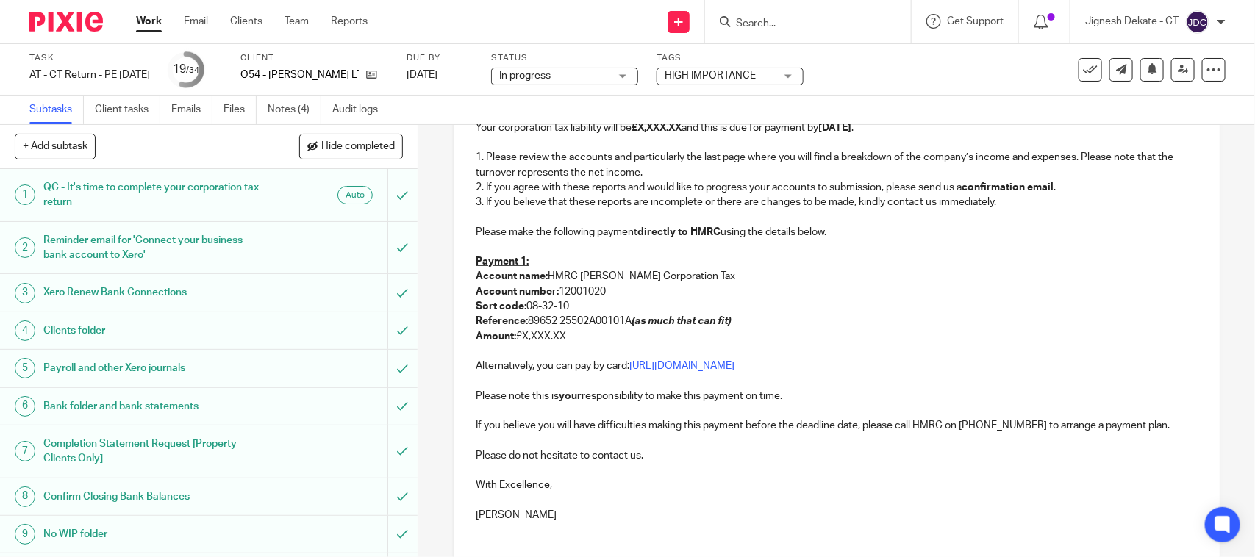
click at [620, 325] on p "Reference: 89652 25502A00101A (as much that can fit)" at bounding box center [836, 321] width 721 height 15
click at [537, 258] on p "Payment 1:" at bounding box center [836, 261] width 721 height 15
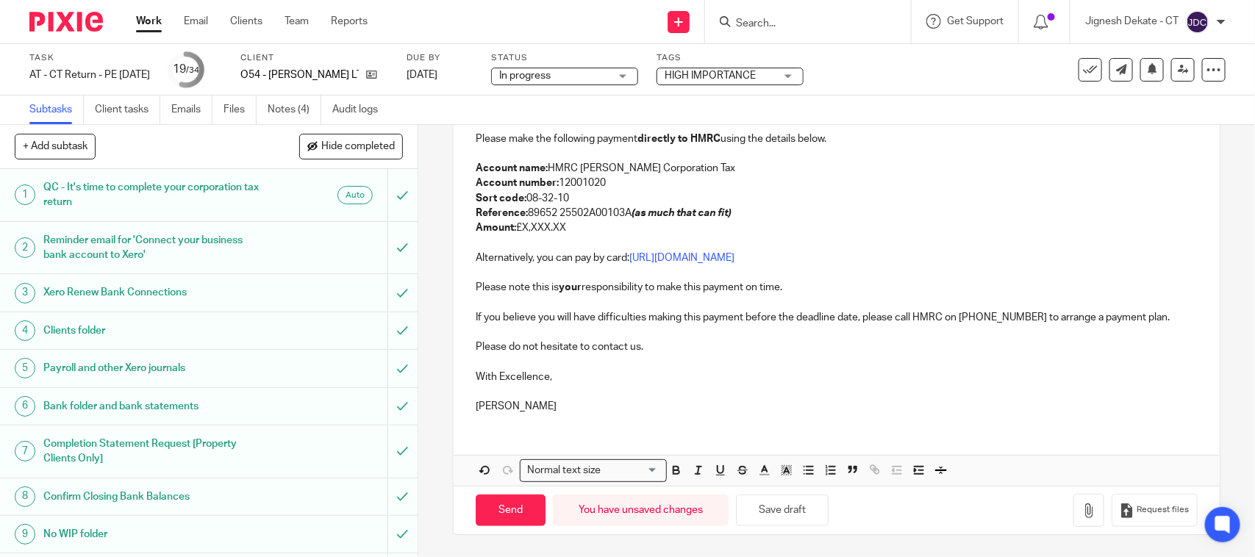
scroll to position [371, 0]
click at [775, 520] on button "Save draft" at bounding box center [782, 511] width 93 height 32
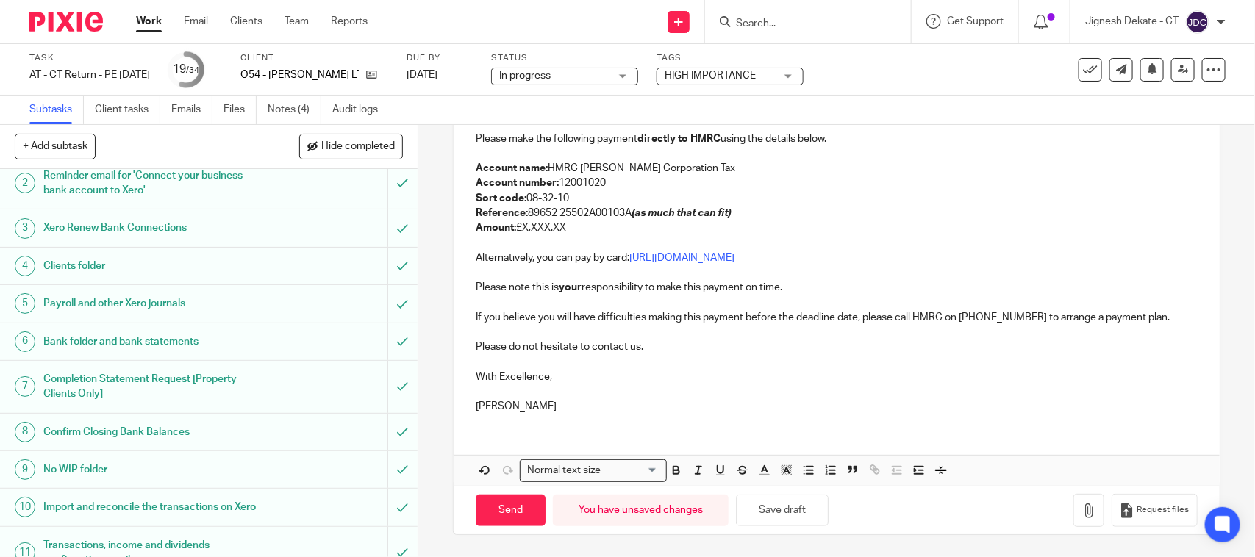
scroll to position [0, 0]
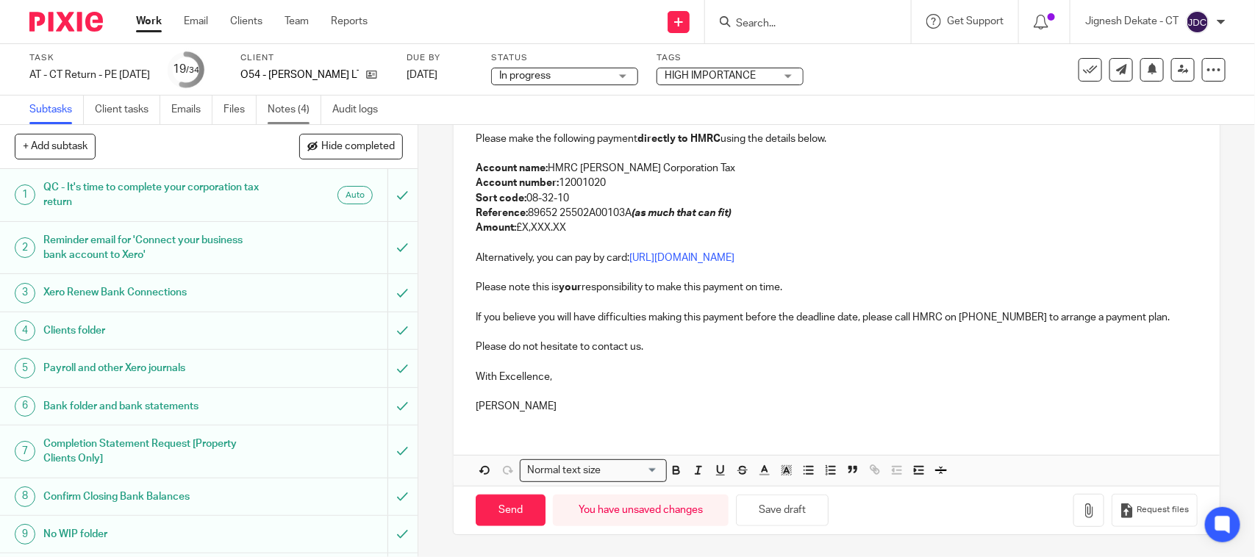
click at [284, 112] on link "Notes (4)" at bounding box center [295, 110] width 54 height 29
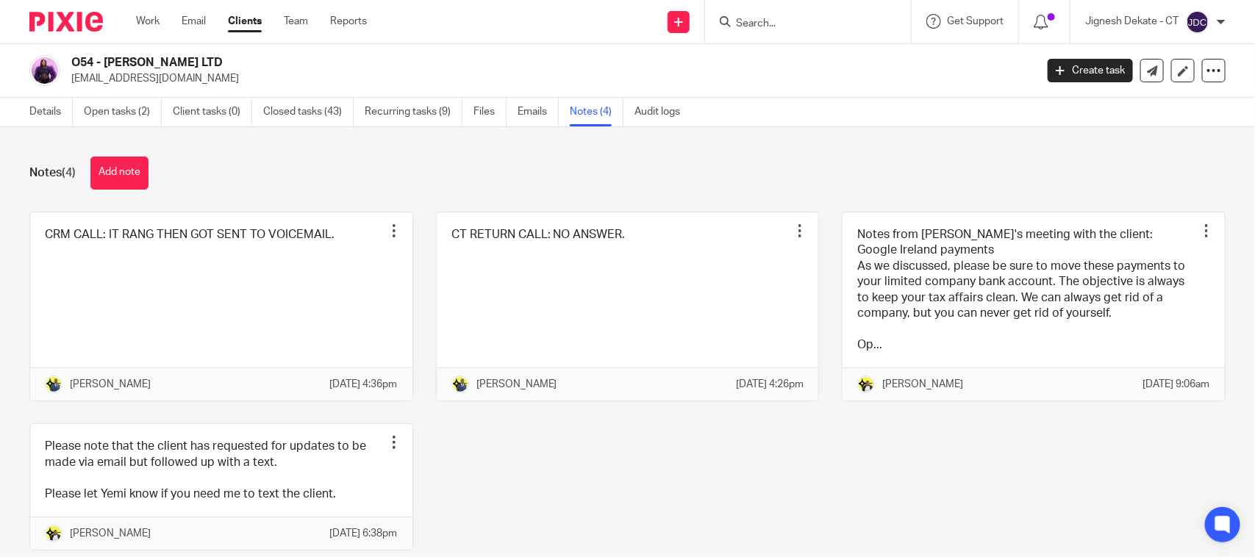
drag, startPoint x: 219, startPoint y: 60, endPoint x: 73, endPoint y: 60, distance: 145.5
click at [73, 60] on h2 "O54 - [PERSON_NAME] LTD" at bounding box center [452, 62] width 763 height 15
copy h2 "O54 - [PERSON_NAME] LTD"
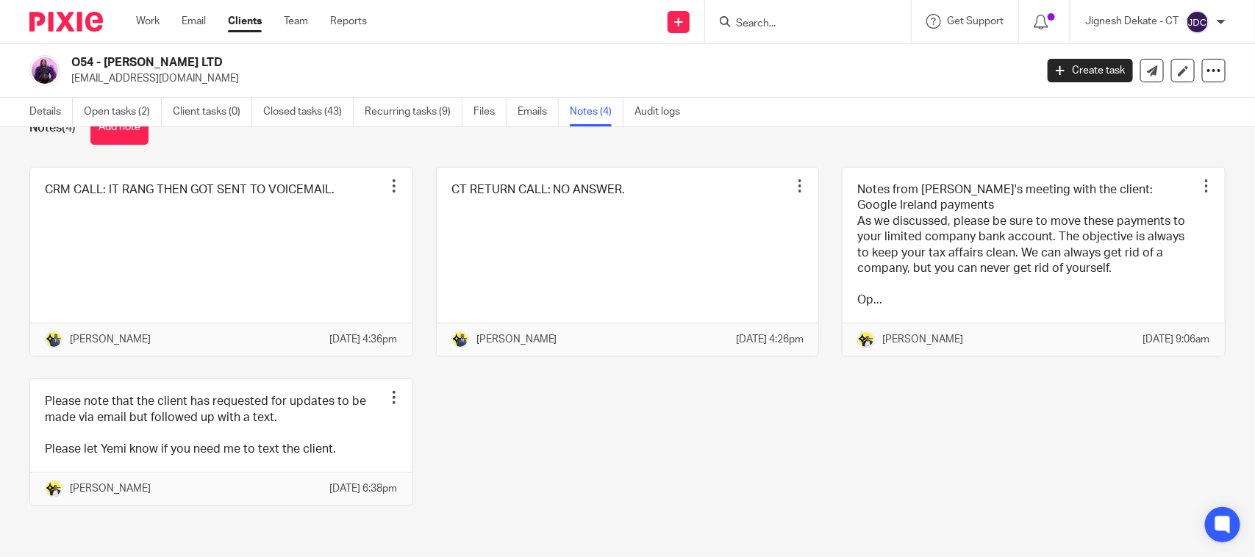
scroll to position [77, 0]
click at [59, 114] on link "Details" at bounding box center [50, 112] width 43 height 29
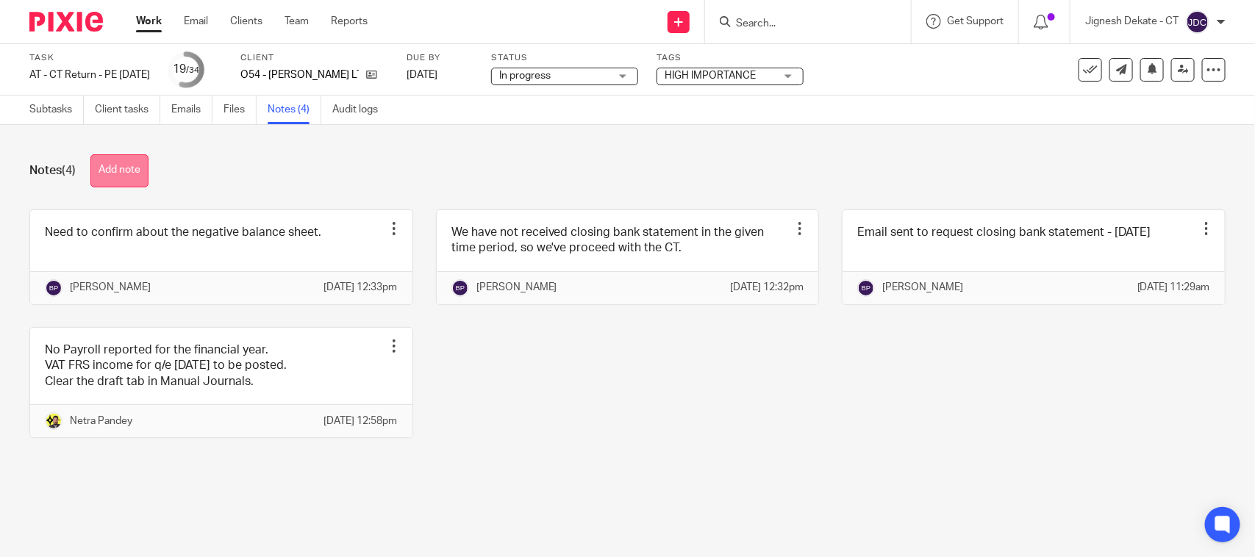
click at [119, 158] on button "Add note" at bounding box center [119, 170] width 58 height 33
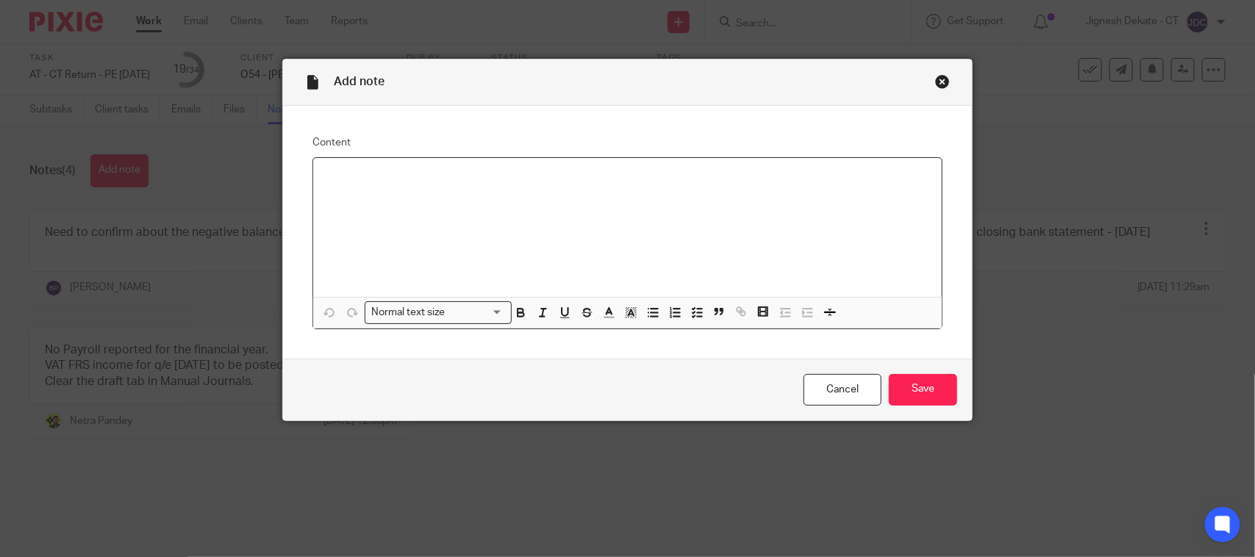
click at [380, 195] on div at bounding box center [627, 227] width 628 height 139
click at [696, 309] on icon "button" at bounding box center [696, 312] width 13 height 13
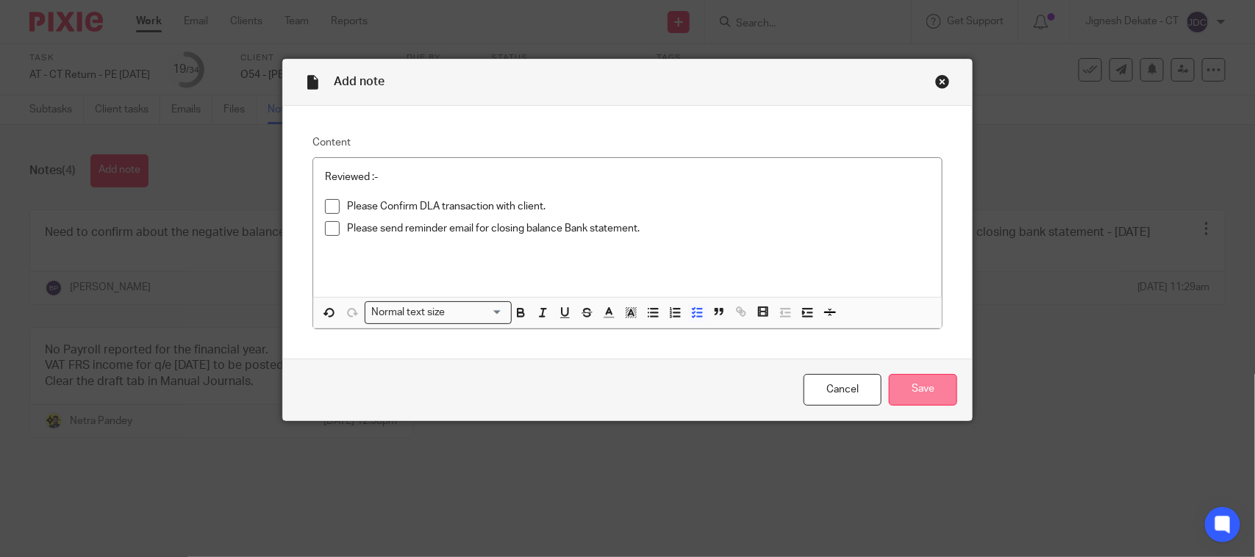
click at [910, 381] on input "Save" at bounding box center [923, 390] width 68 height 32
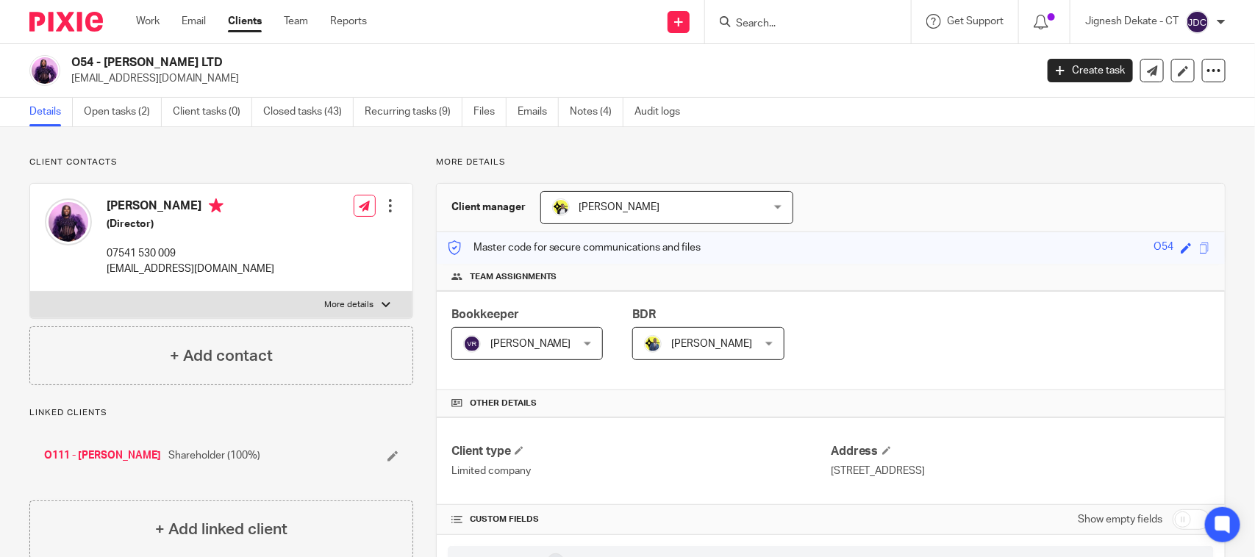
click at [198, 53] on div "O54 - ALIZA CHEN LTD joyceoladeji1@gmail.com Create task Update from Companies …" at bounding box center [627, 71] width 1255 height 54
drag, startPoint x: 204, startPoint y: 63, endPoint x: 72, endPoint y: 50, distance: 132.2
click at [72, 50] on div "O54 - ALIZA CHEN LTD joyceoladeji1@gmail.com Create task Update from Companies …" at bounding box center [627, 71] width 1255 height 54
copy h2 "O54 - [PERSON_NAME] LTD"
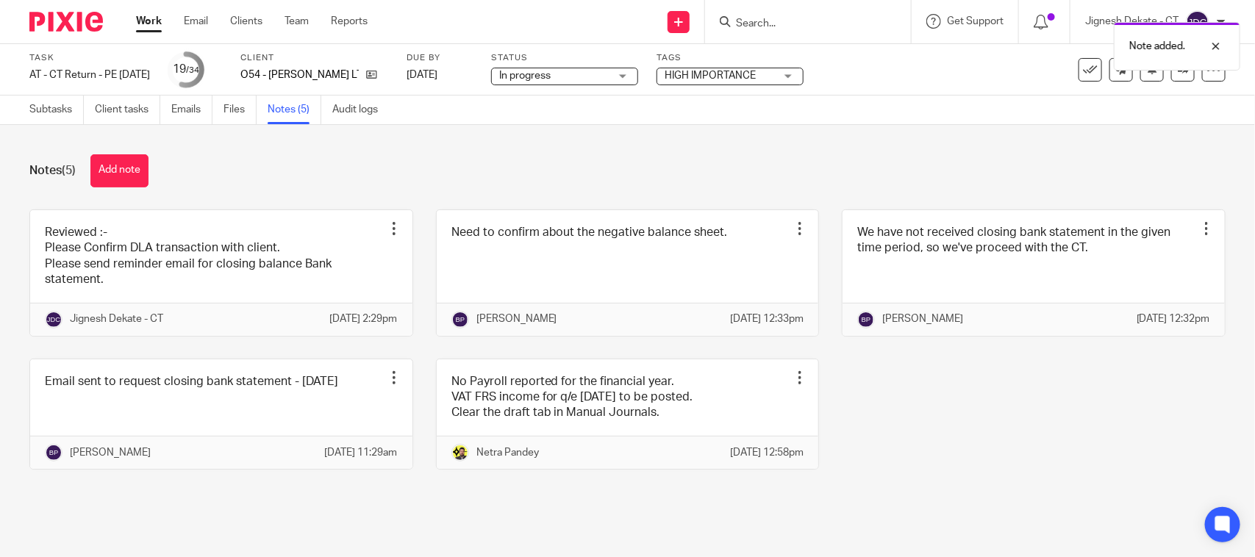
click at [283, 152] on div "Notes (5) Add note Reviewed :- Please Confirm DLA transaction with client. Plea…" at bounding box center [627, 323] width 1255 height 396
click at [51, 108] on link "Subtasks" at bounding box center [56, 110] width 54 height 29
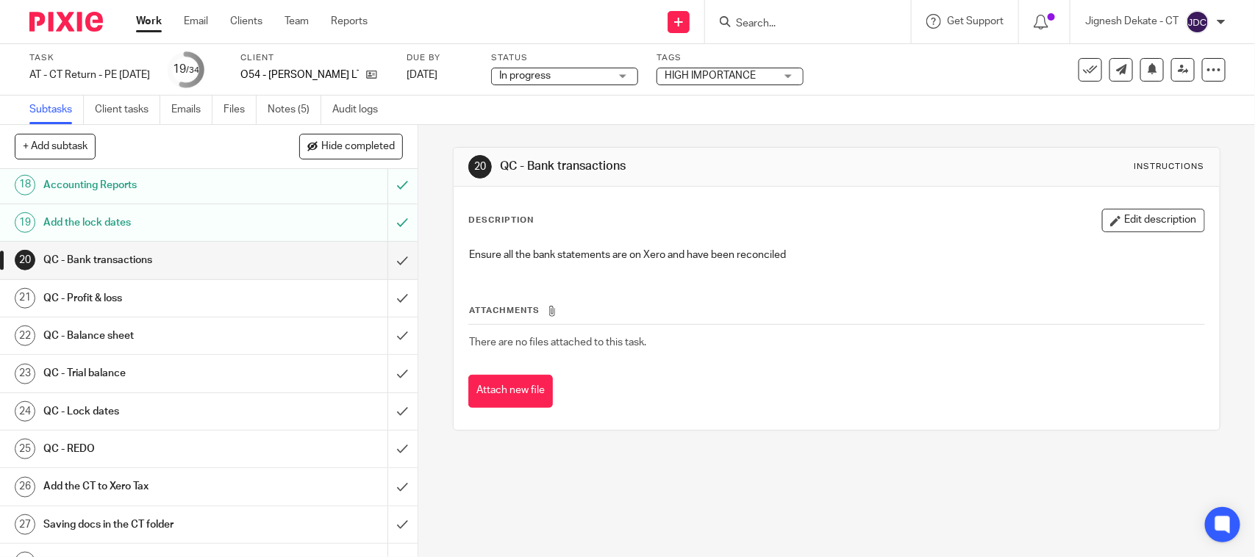
scroll to position [735, 0]
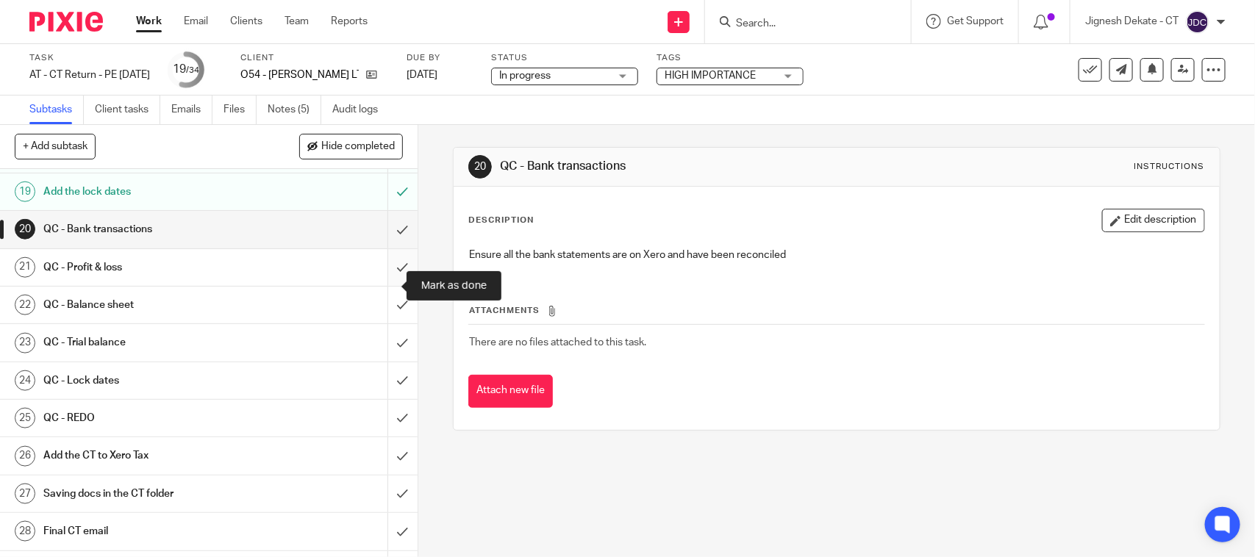
click at [382, 284] on input "submit" at bounding box center [208, 267] width 417 height 37
click at [384, 323] on input "submit" at bounding box center [208, 305] width 417 height 37
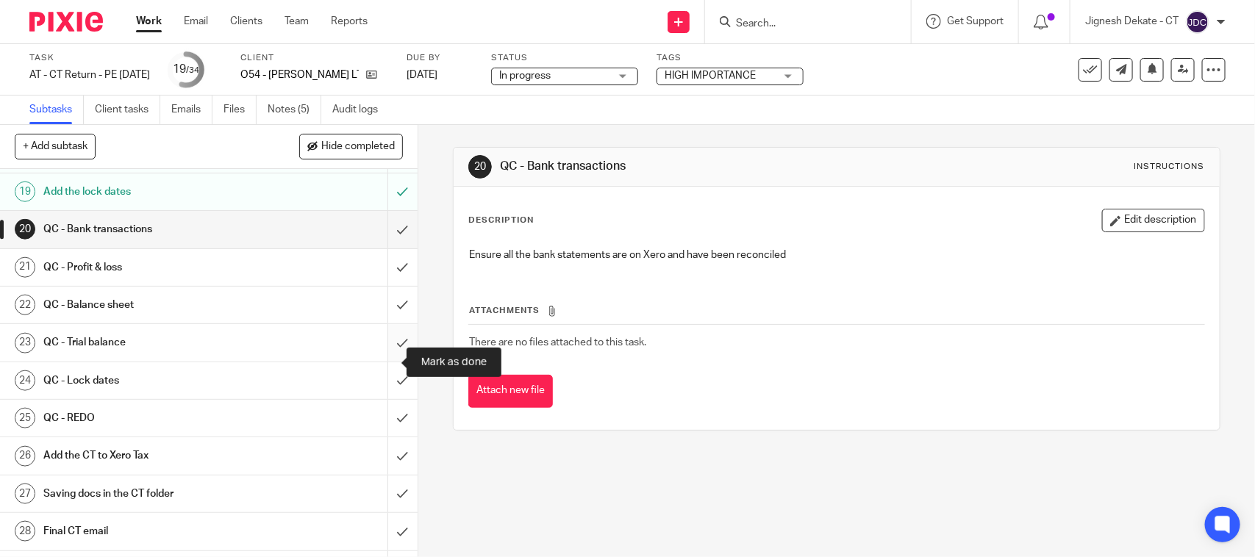
click at [383, 358] on input "submit" at bounding box center [208, 342] width 417 height 37
click at [383, 399] on input "submit" at bounding box center [208, 380] width 417 height 37
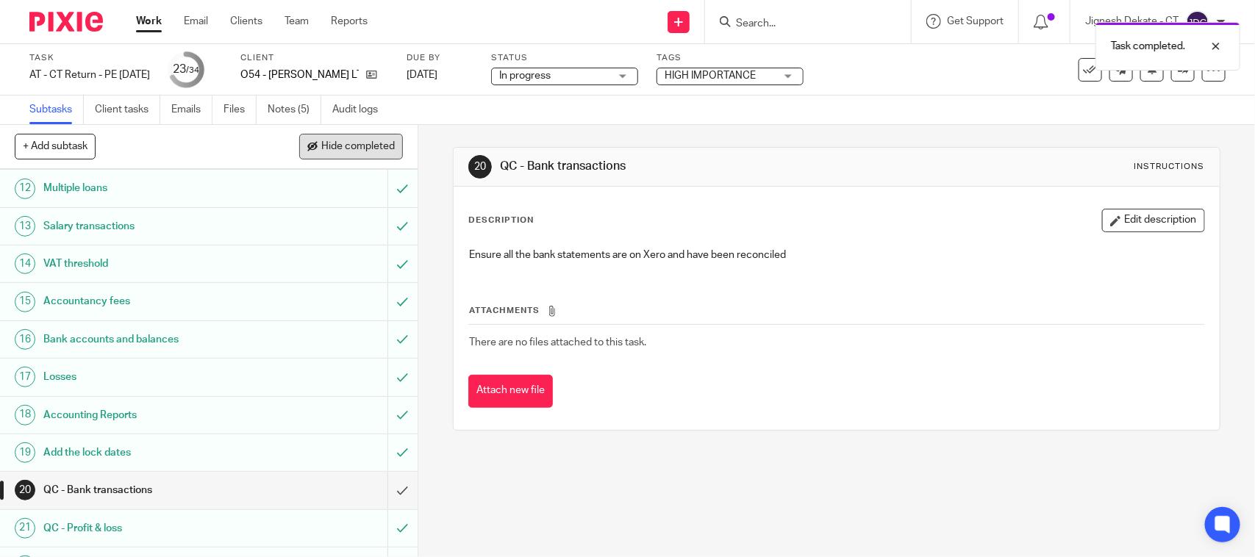
scroll to position [276, 0]
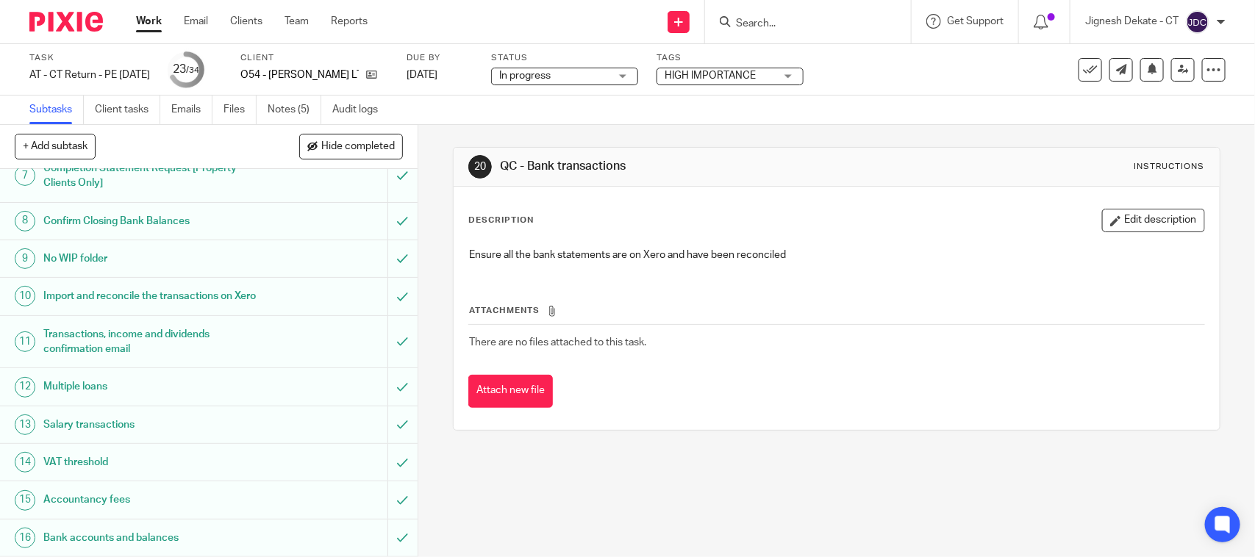
click at [584, 78] on span "In progress" at bounding box center [554, 75] width 110 height 15
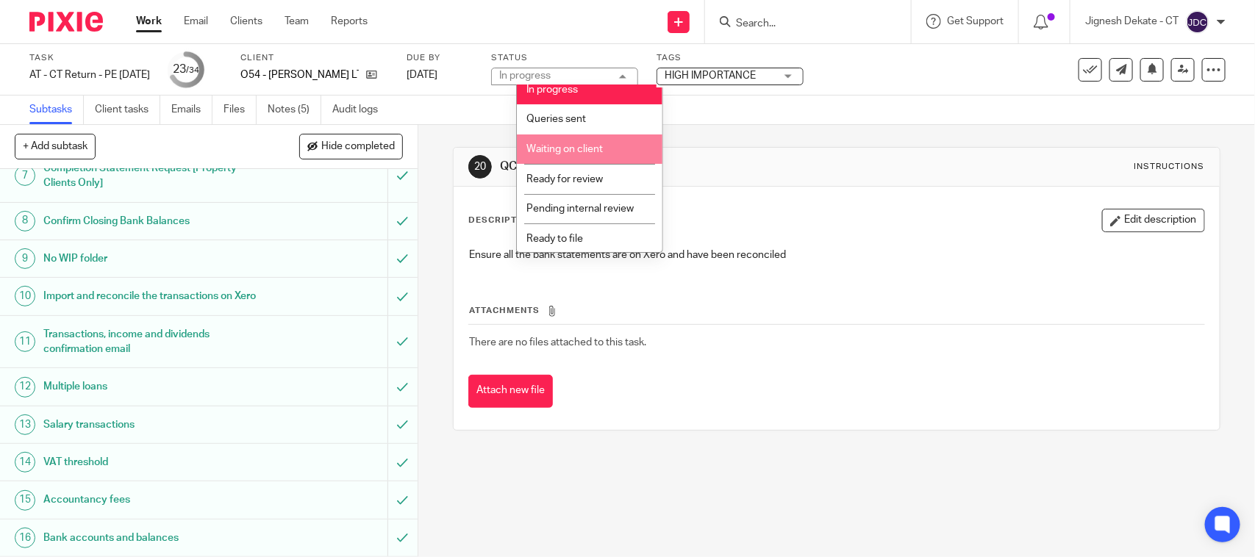
scroll to position [0, 0]
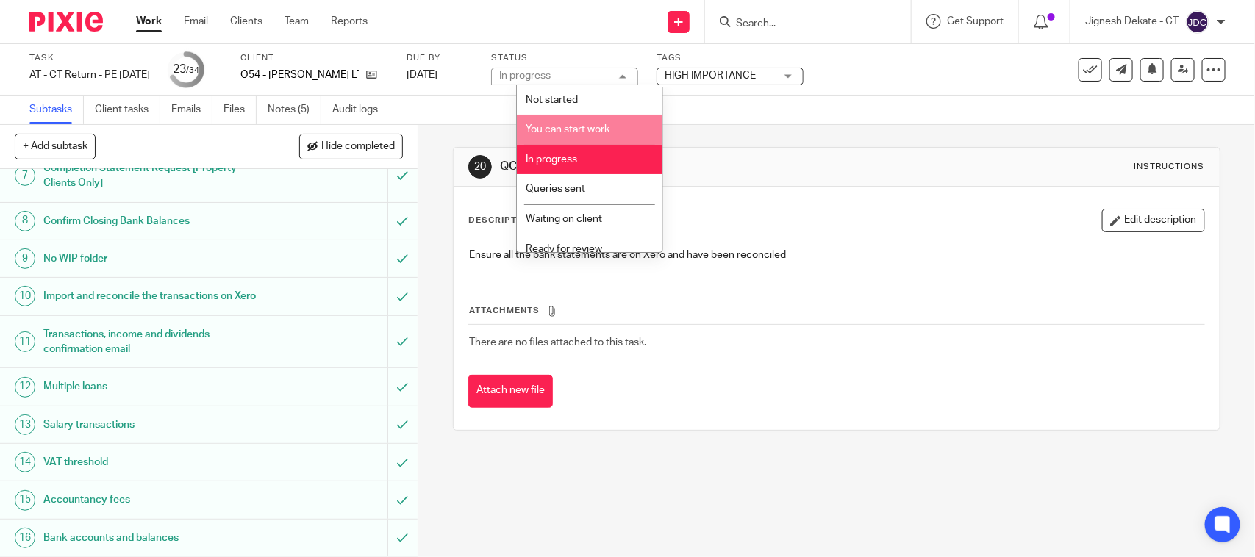
click at [866, 89] on div "Task AT - CT Return - PE 30-11-2024 Save AT - CT Return - PE 30-11-2024 23 /34 …" at bounding box center [627, 69] width 1255 height 51
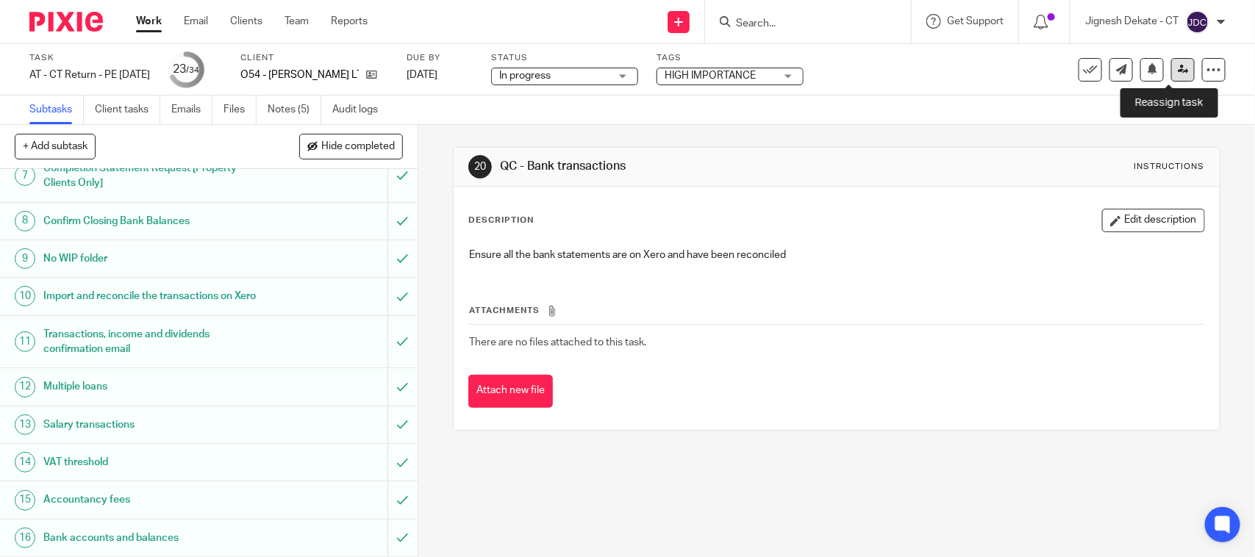
click at [1171, 71] on link at bounding box center [1183, 70] width 24 height 24
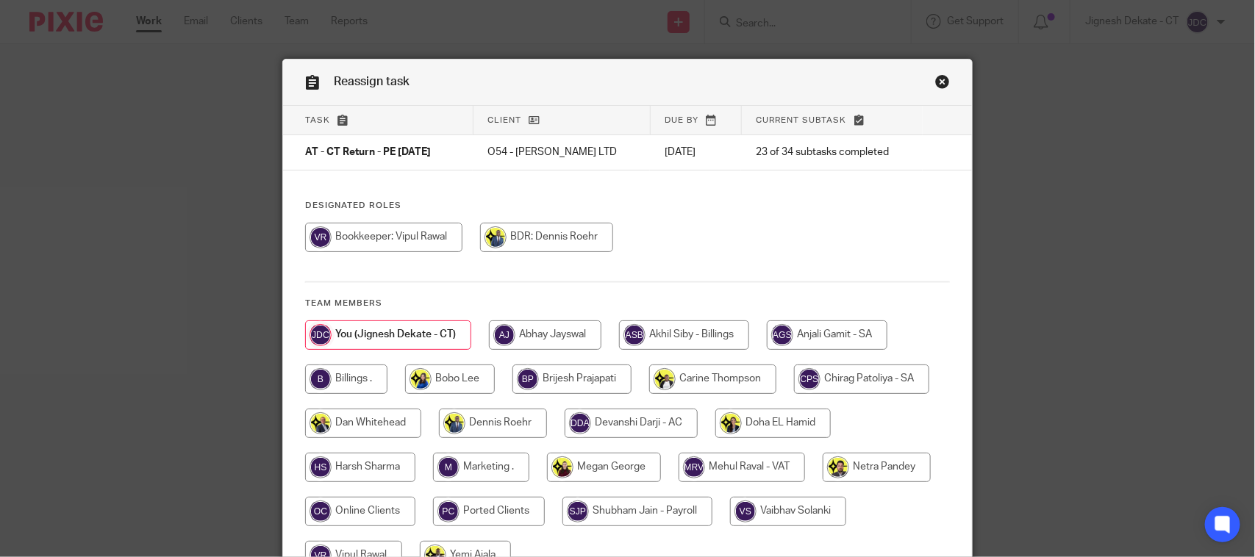
click at [403, 236] on input "radio" at bounding box center [383, 237] width 157 height 29
radio input "true"
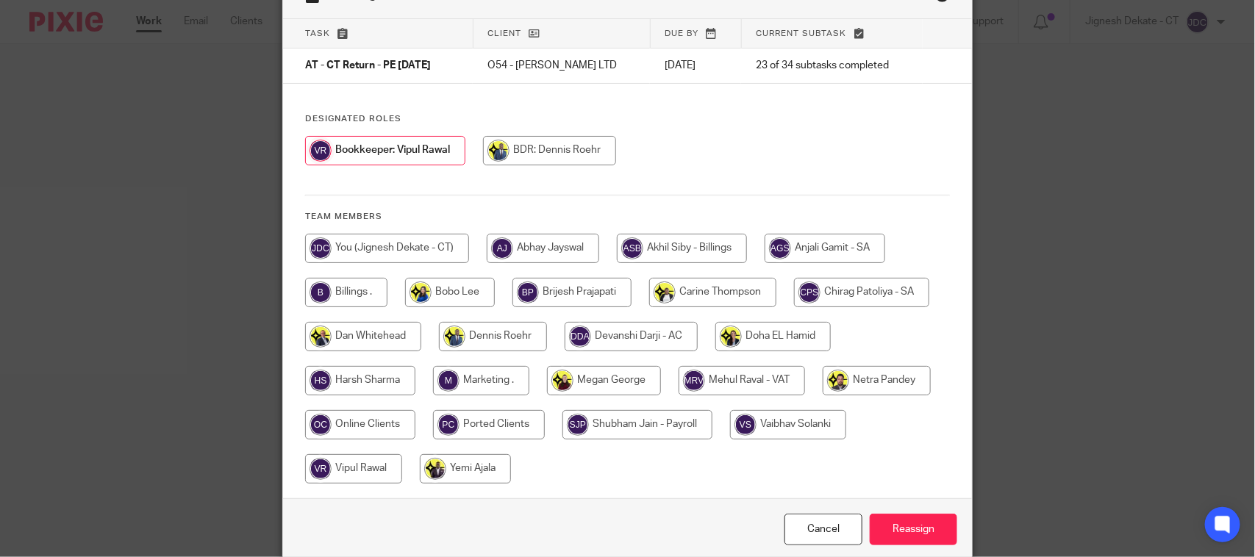
scroll to position [149, 0]
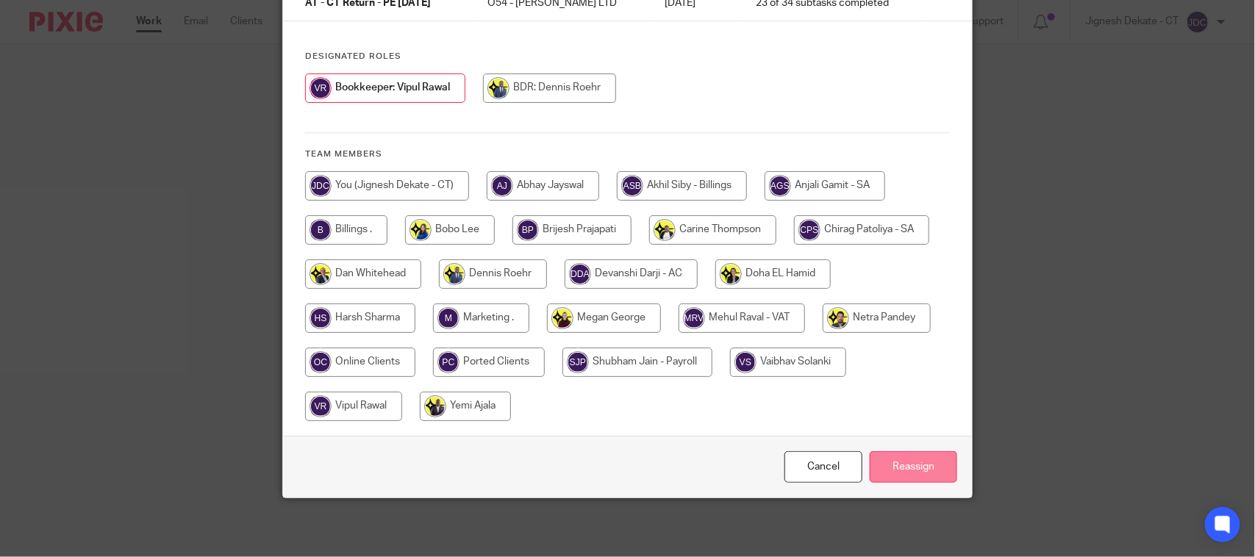
click at [903, 467] on input "Reassign" at bounding box center [912, 467] width 87 height 32
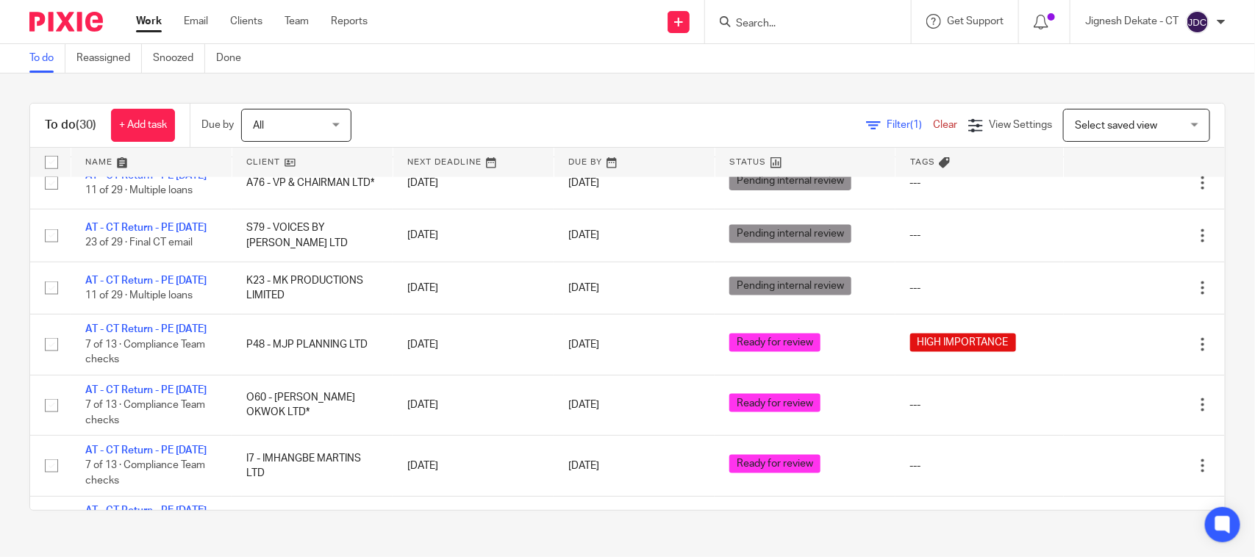
scroll to position [1194, 0]
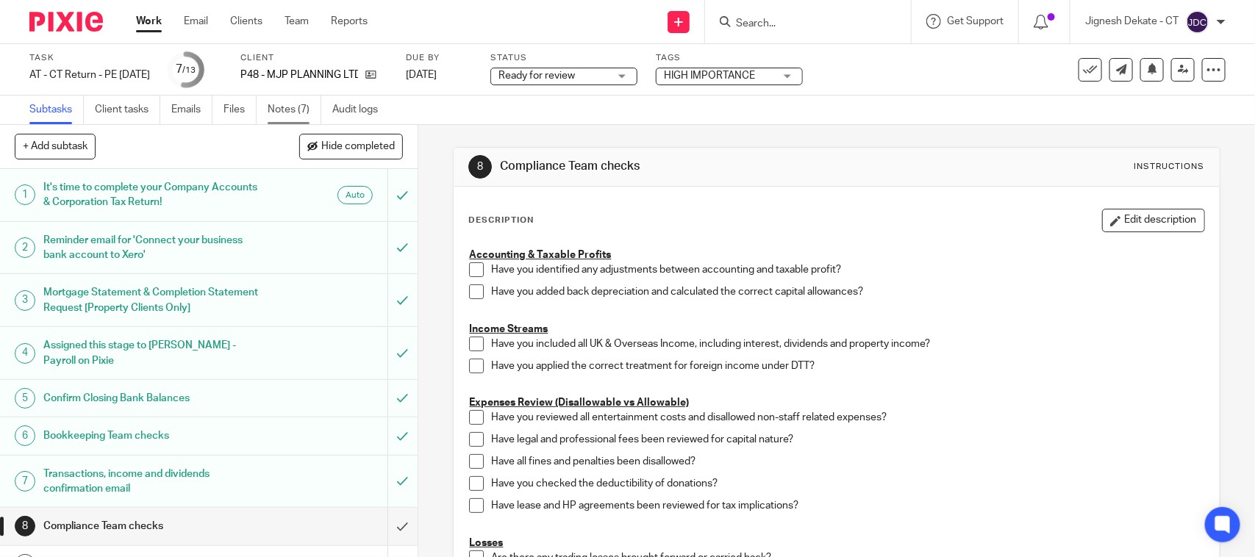
click at [283, 118] on link "Notes (7)" at bounding box center [295, 110] width 54 height 29
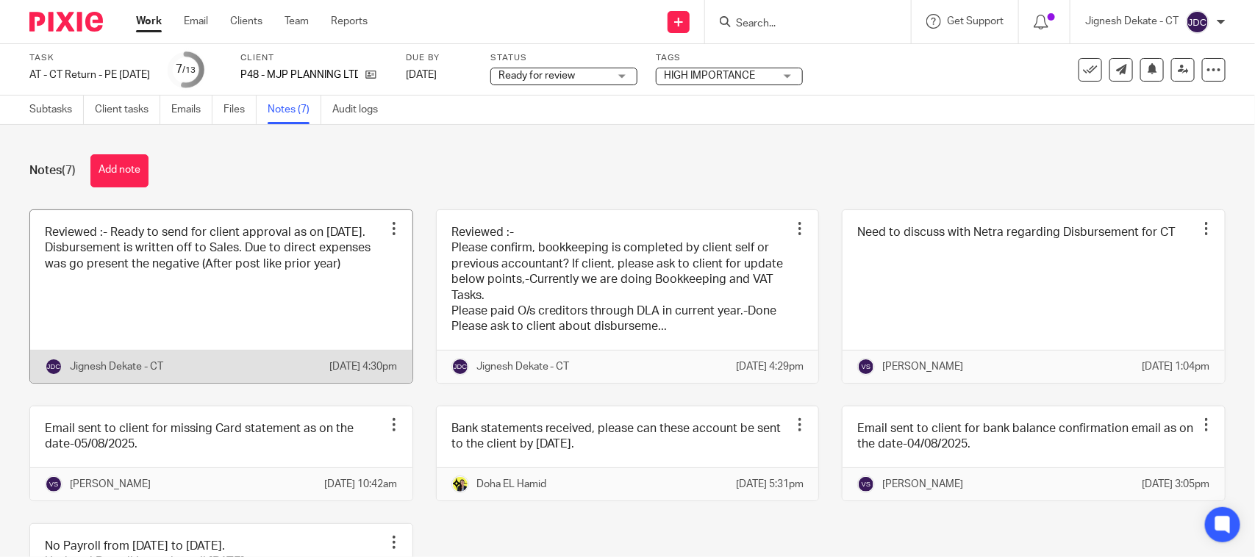
click at [105, 265] on link at bounding box center [221, 296] width 382 height 173
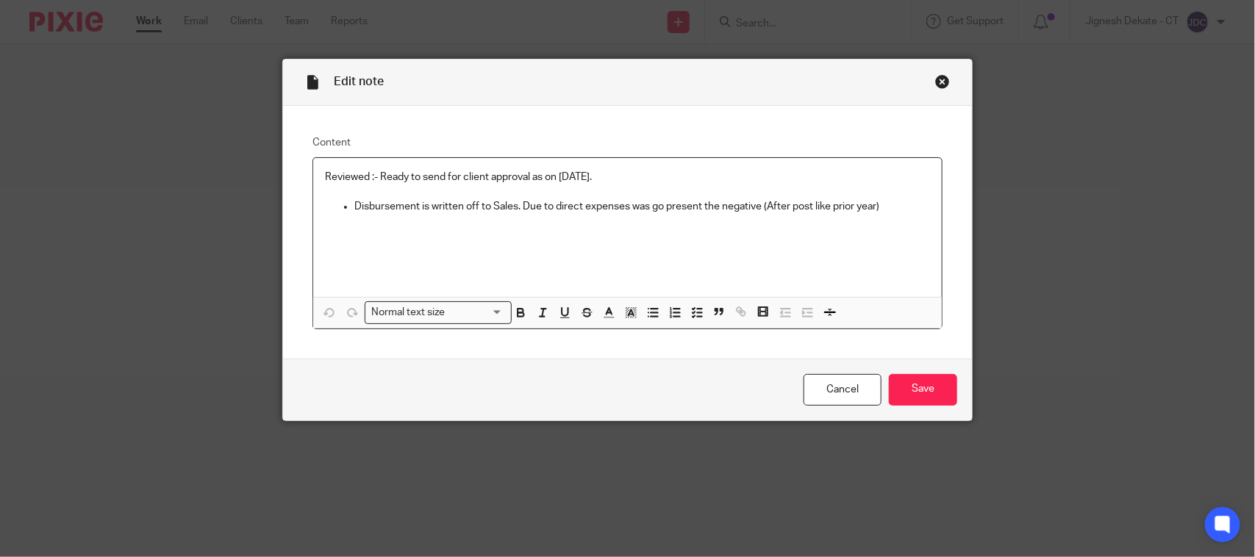
click at [939, 85] on div "Close this dialog window" at bounding box center [942, 81] width 15 height 15
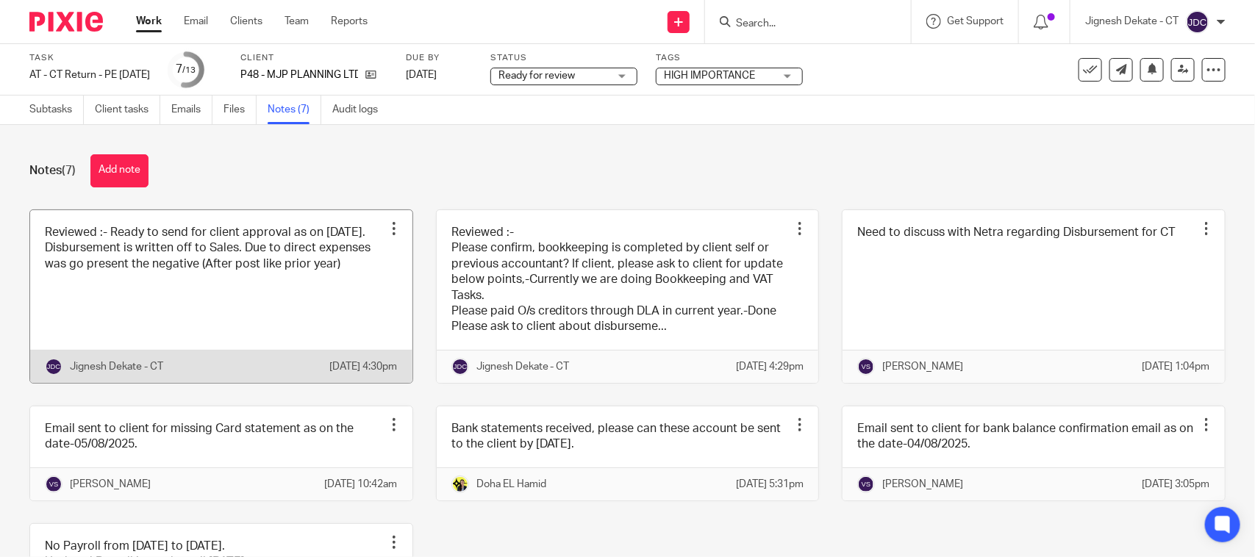
click at [180, 257] on link at bounding box center [221, 296] width 382 height 173
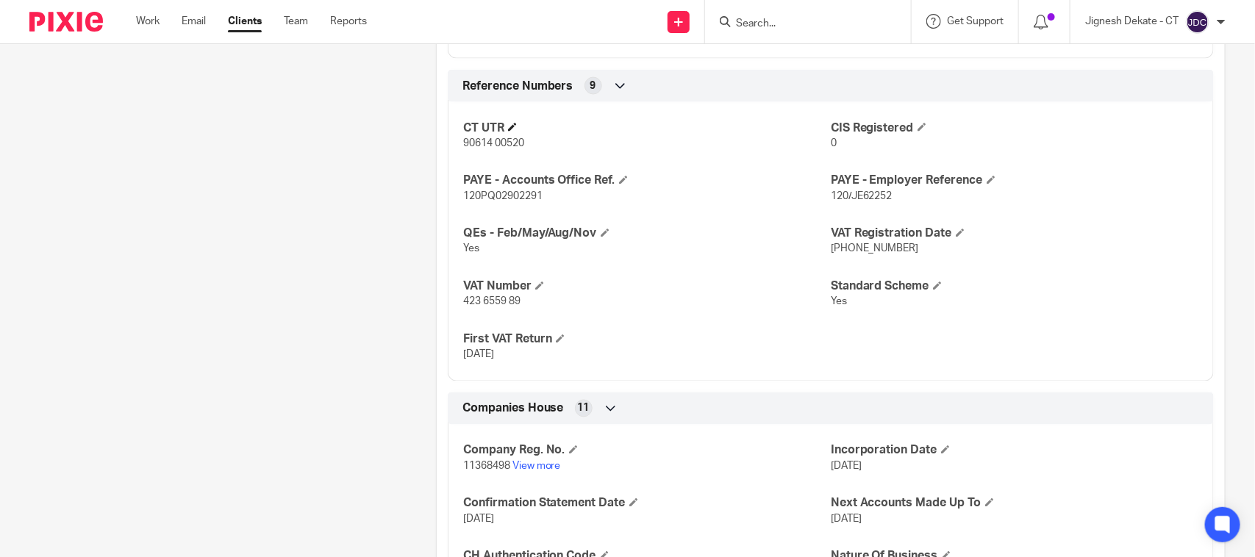
scroll to position [1102, 0]
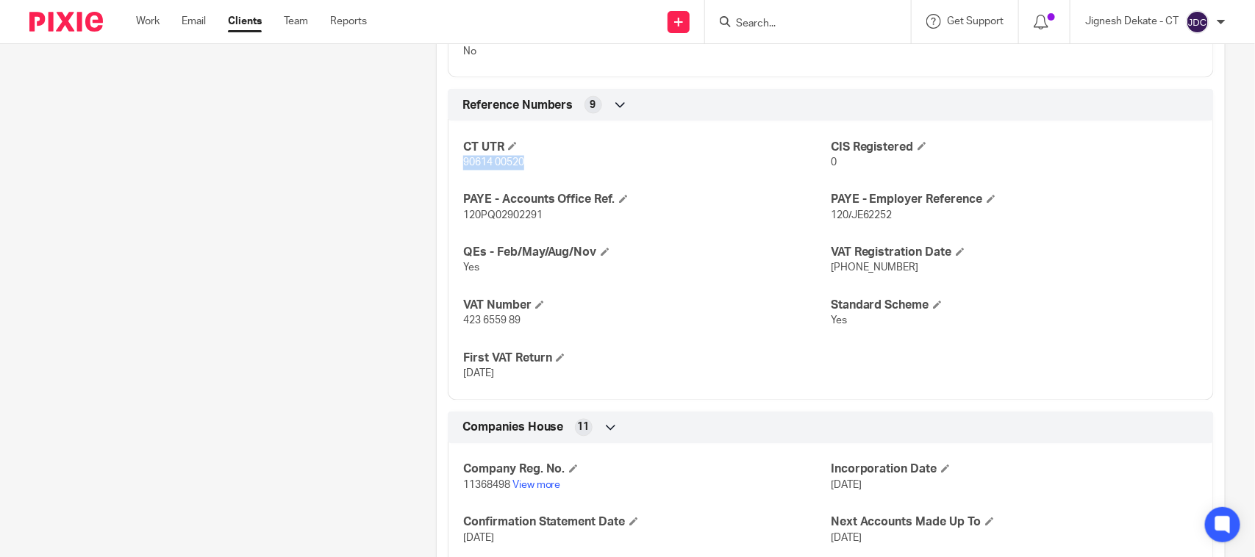
drag, startPoint x: 456, startPoint y: 171, endPoint x: 520, endPoint y: 171, distance: 63.9
click at [520, 171] on div "CT UTR 90614 00520 CIS Registered 0 PAYE - Accounts Office Ref. 120PQ02902291 P…" at bounding box center [831, 255] width 766 height 290
copy span "90614 00520"
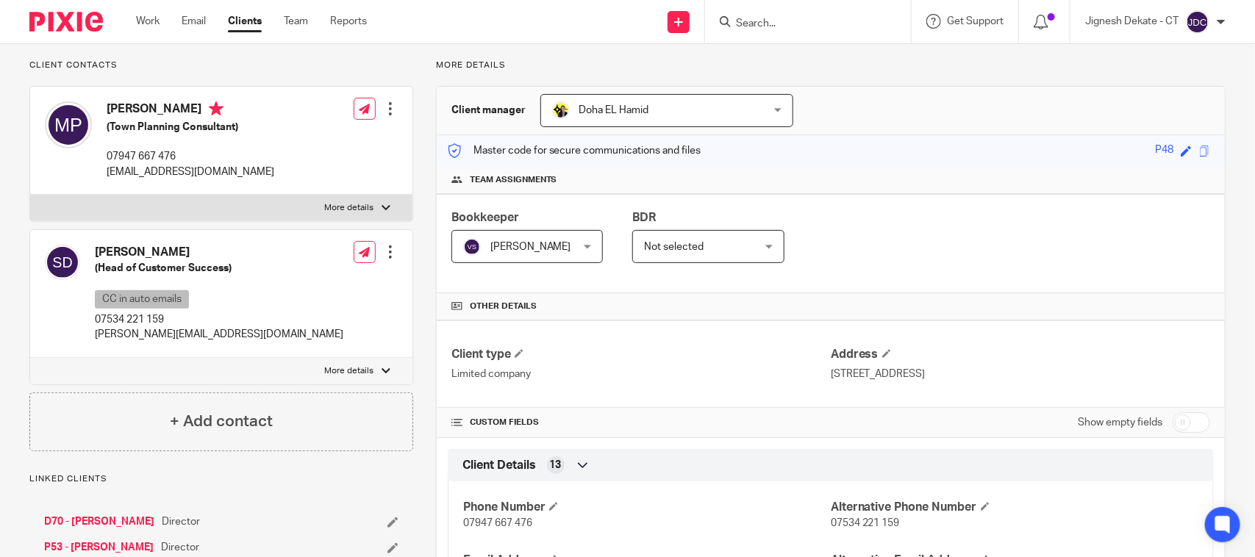
scroll to position [92, 0]
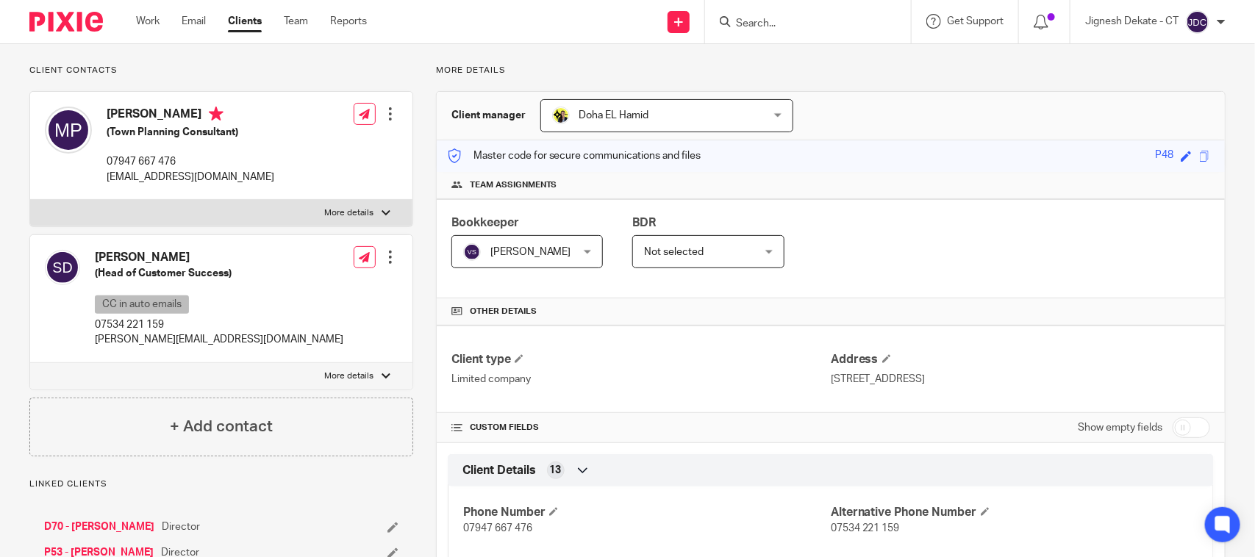
drag, startPoint x: 107, startPoint y: 108, endPoint x: 178, endPoint y: 111, distance: 70.6
click at [174, 111] on h4 "Max Plotnek" at bounding box center [191, 116] width 168 height 18
copy h4 "Max Plotnek"
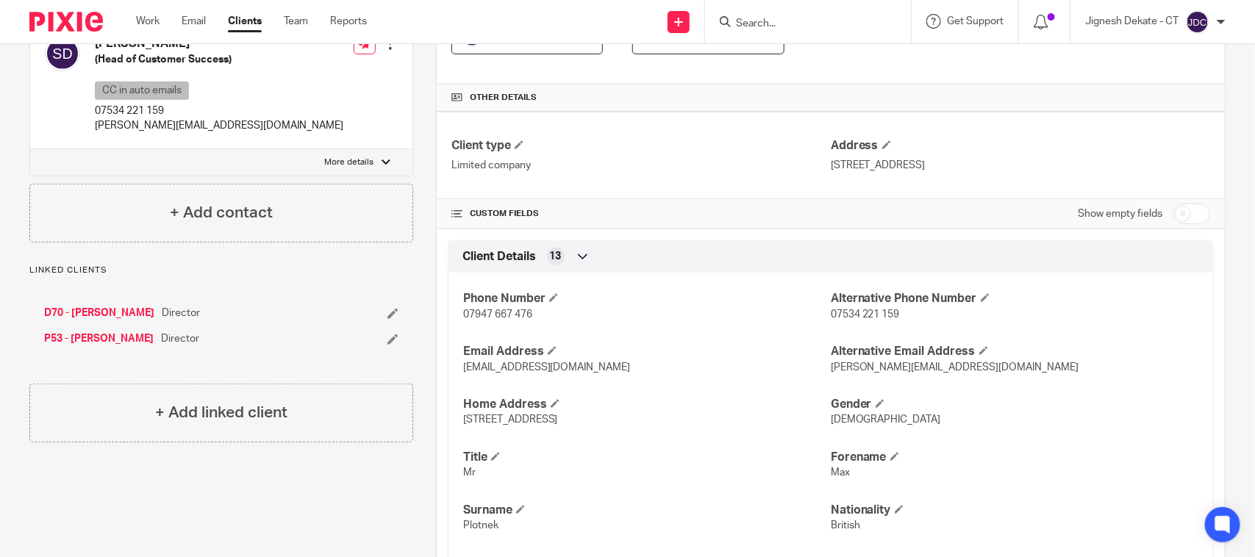
scroll to position [0, 0]
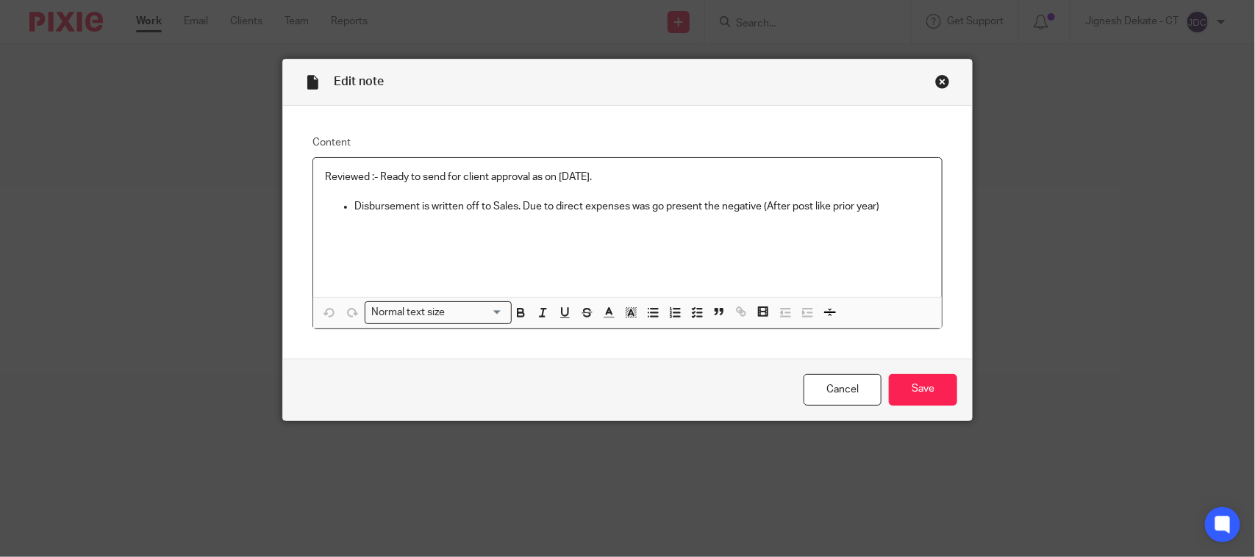
click at [568, 174] on p "Reviewed :- Ready to send for client approval as on [DATE]." at bounding box center [627, 177] width 605 height 15
click at [883, 210] on p "Disbursement is written off to Sales. Due to direct expenses was go present the…" at bounding box center [641, 206] width 575 height 15
click at [894, 395] on input "Save" at bounding box center [923, 390] width 68 height 32
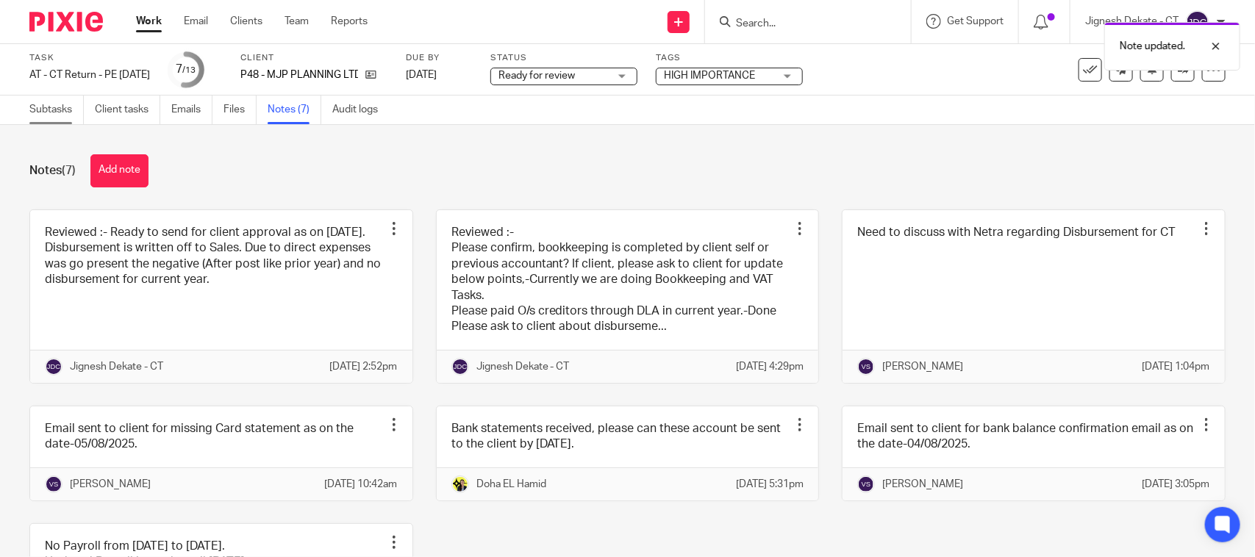
click at [53, 104] on link "Subtasks" at bounding box center [56, 110] width 54 height 29
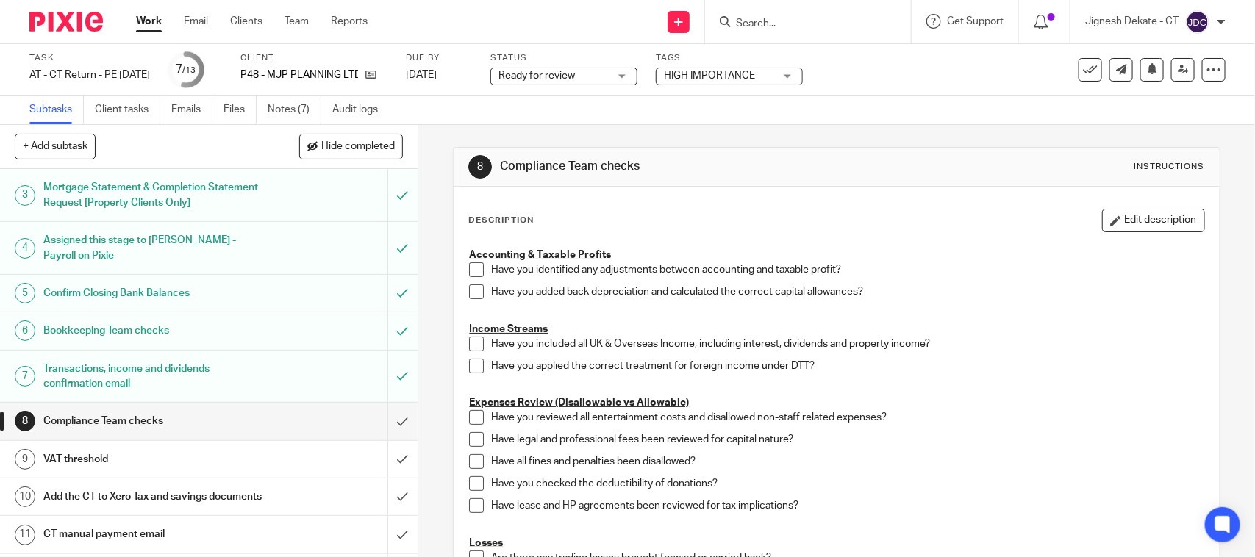
scroll to position [224, 0]
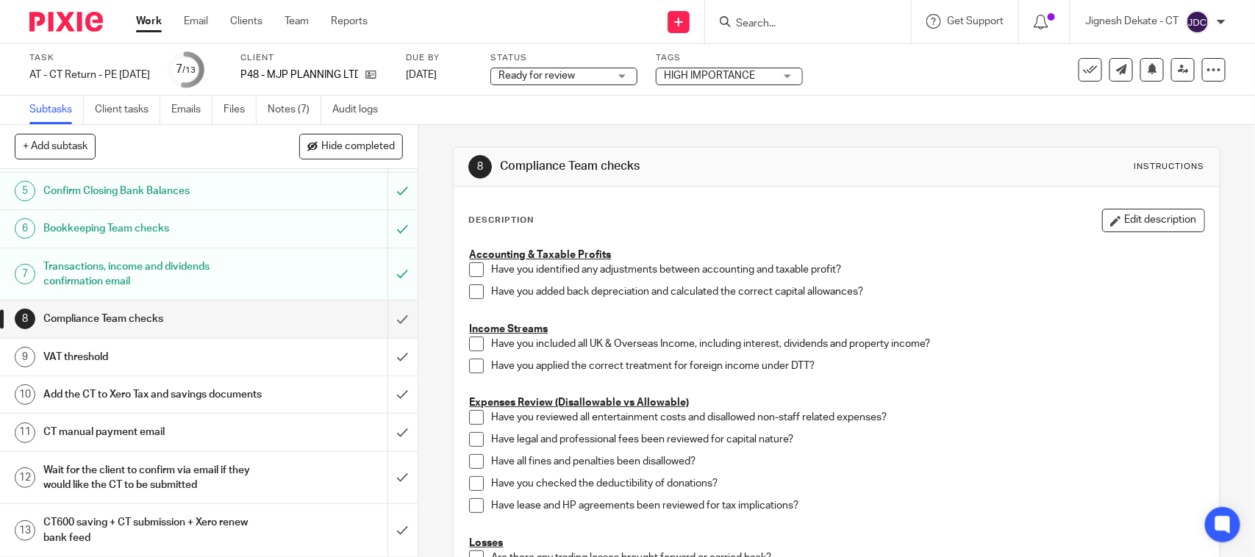
click at [473, 272] on span at bounding box center [476, 269] width 15 height 15
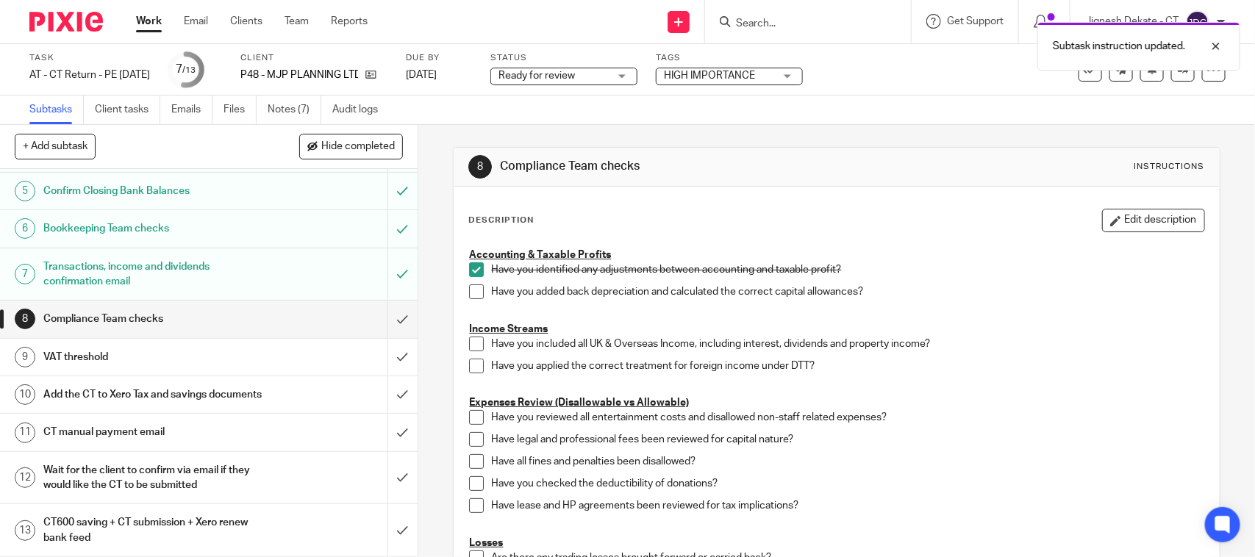
click at [472, 284] on span at bounding box center [476, 291] width 15 height 15
click at [469, 348] on span at bounding box center [476, 344] width 15 height 15
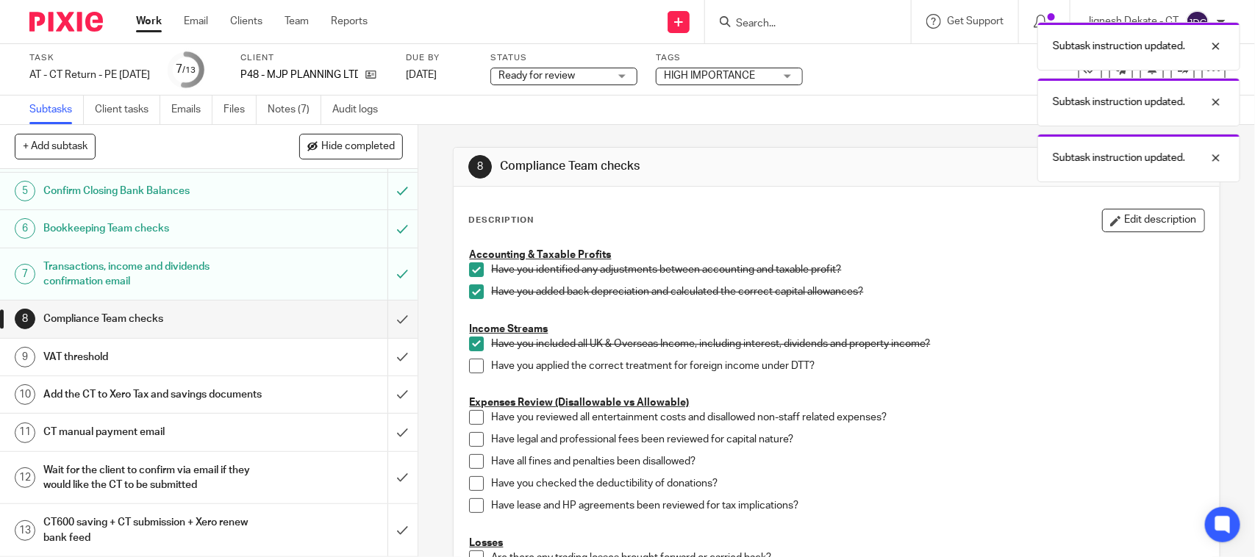
click at [469, 369] on span at bounding box center [476, 366] width 15 height 15
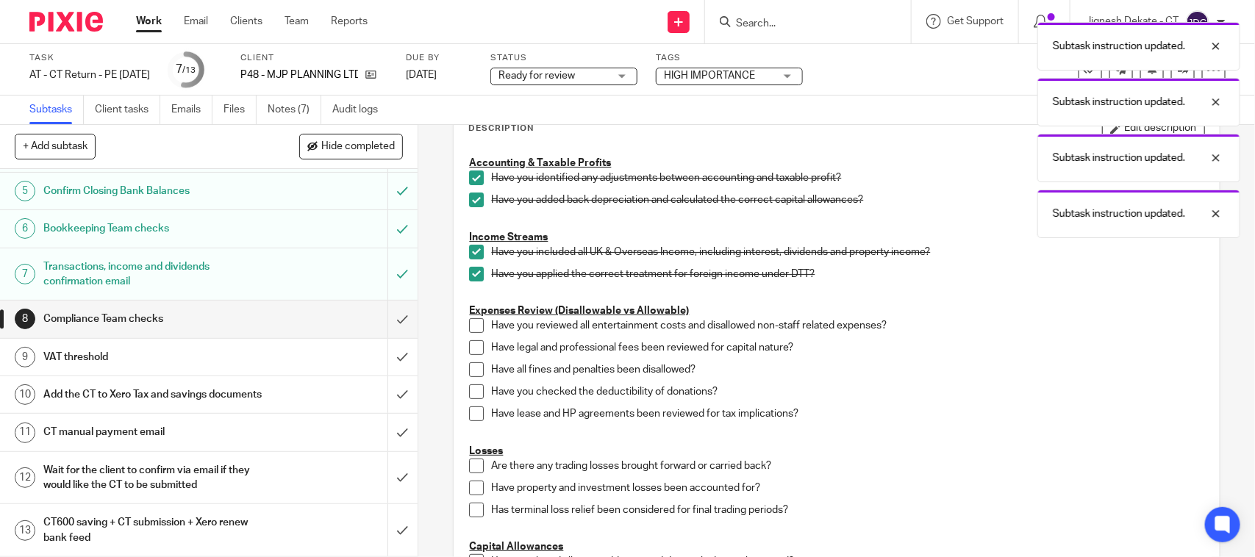
click at [469, 322] on span at bounding box center [476, 325] width 15 height 15
click at [469, 350] on span at bounding box center [476, 347] width 15 height 15
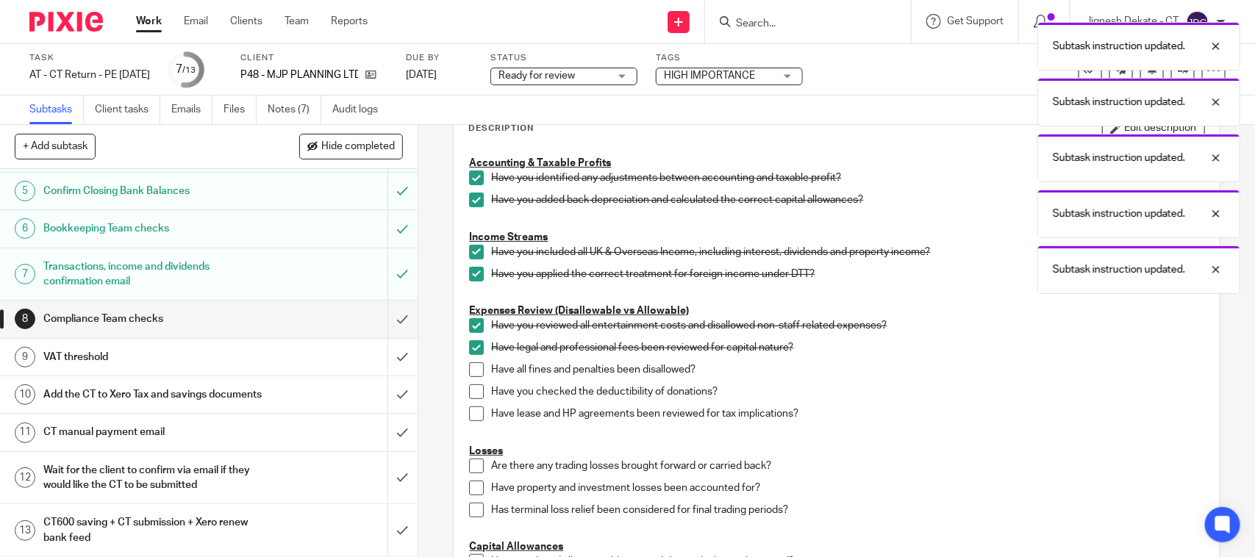
click at [469, 372] on span at bounding box center [476, 369] width 15 height 15
click at [471, 391] on span at bounding box center [476, 391] width 15 height 15
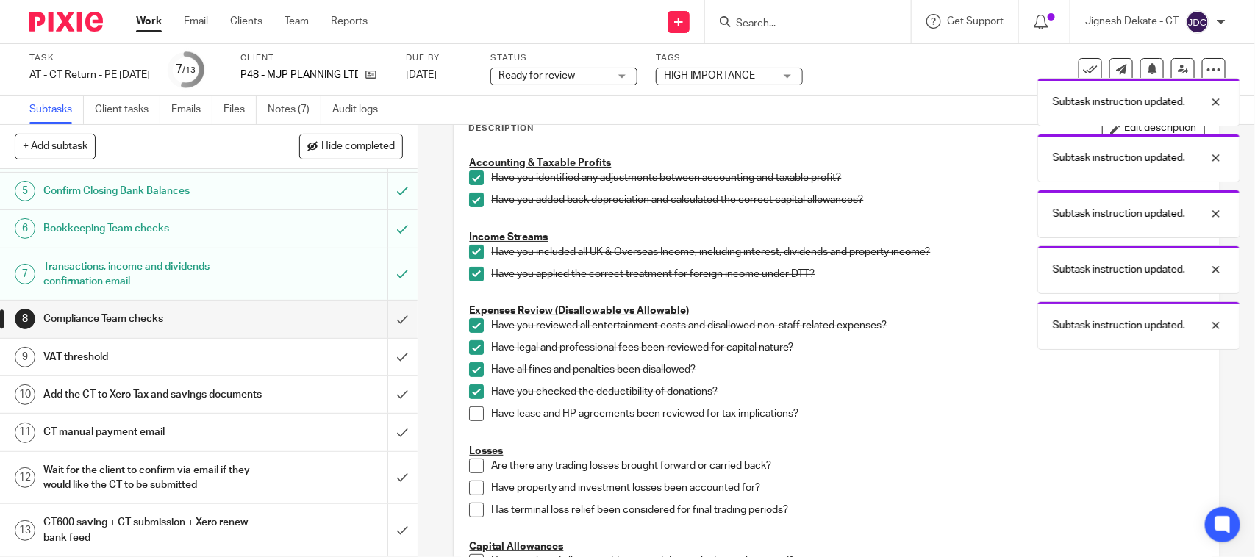
click at [473, 412] on span at bounding box center [476, 413] width 15 height 15
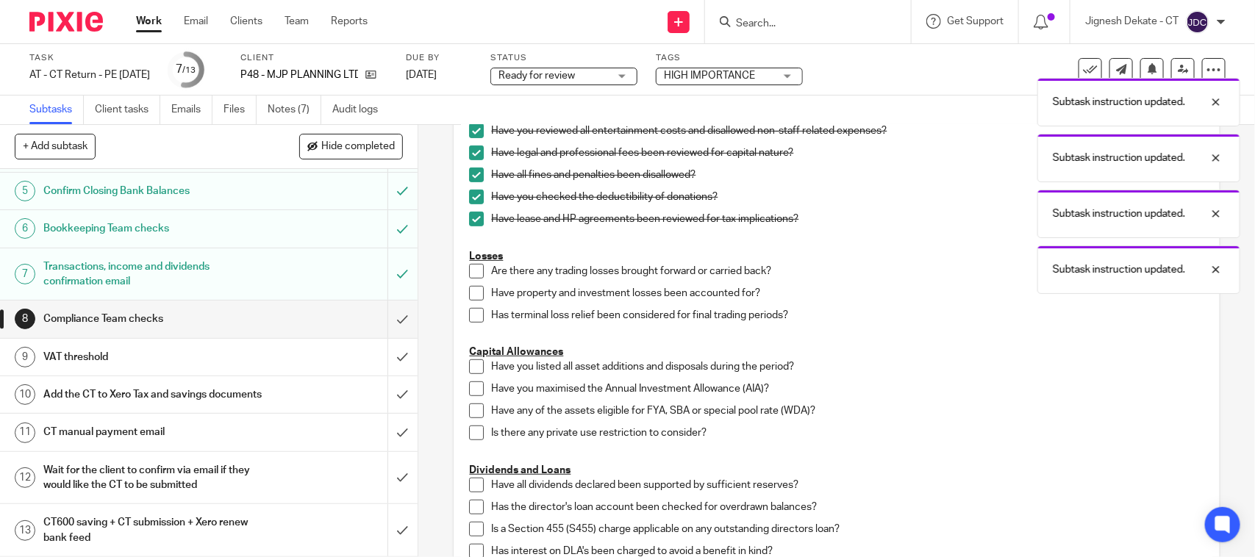
scroll to position [367, 0]
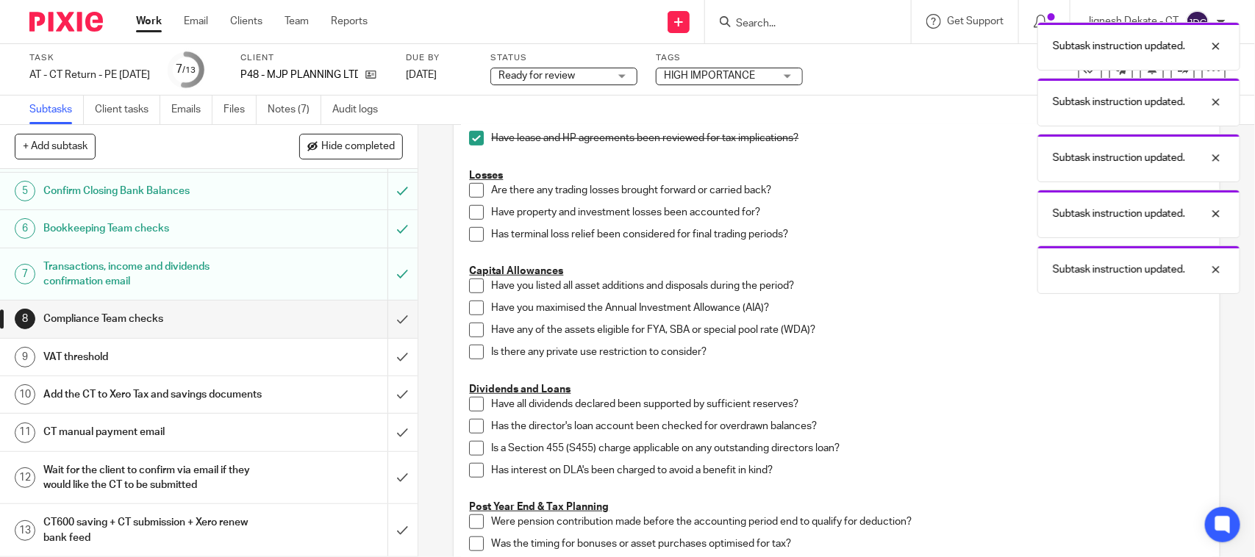
click at [463, 193] on div "Accounting & Taxable Profits Have you identified any adjustments between accoun…" at bounding box center [836, 408] width 749 height 1070
click at [470, 190] on span at bounding box center [476, 190] width 15 height 15
click at [469, 212] on span at bounding box center [476, 212] width 15 height 15
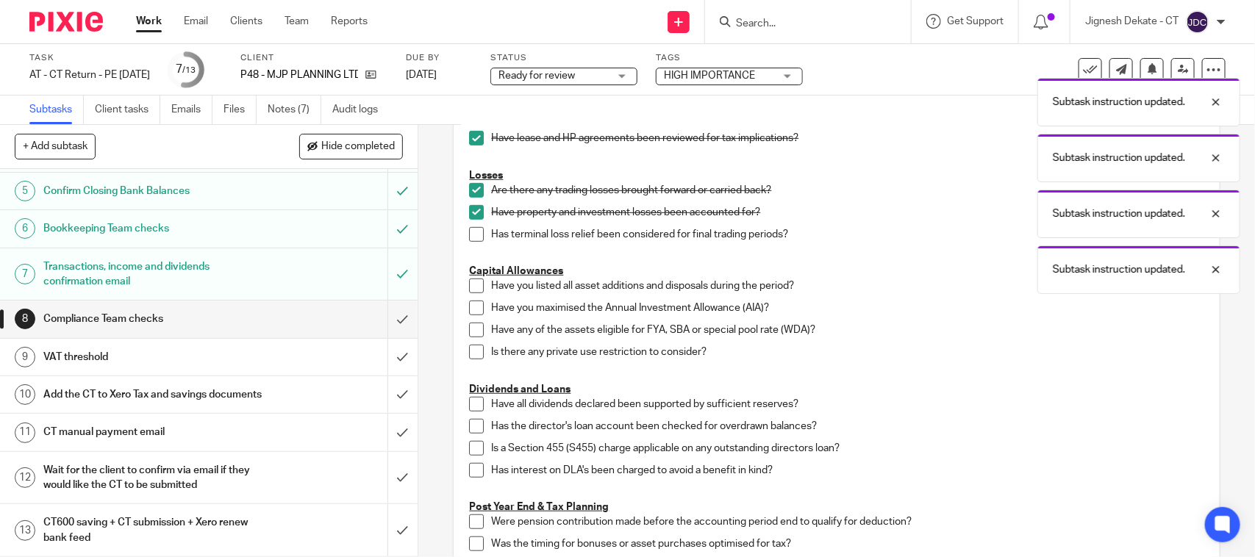
click at [473, 237] on span at bounding box center [476, 234] width 15 height 15
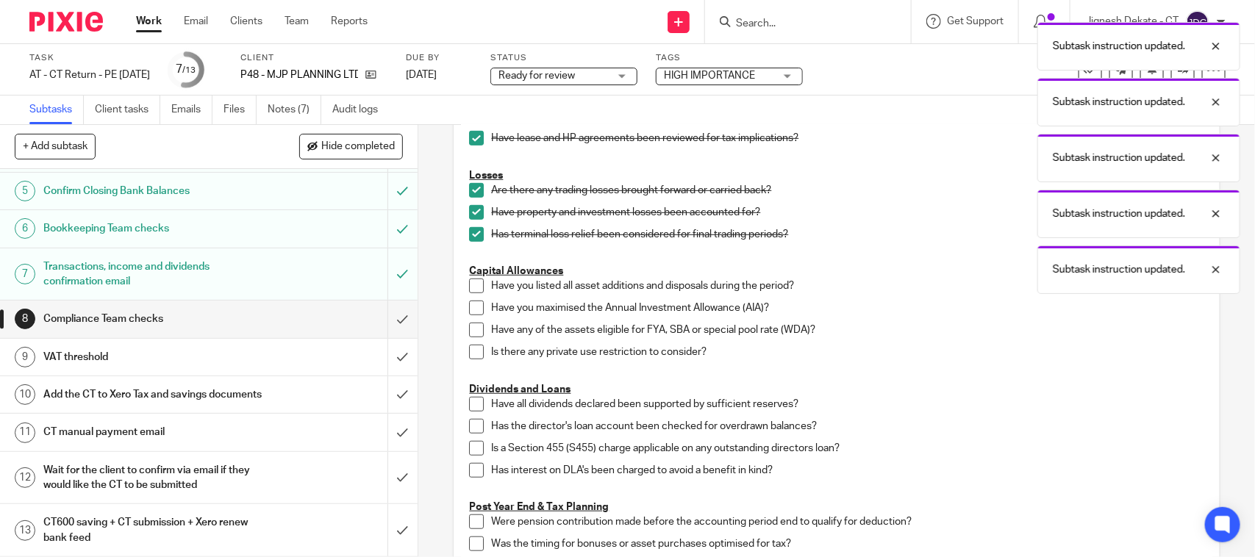
click at [469, 284] on span at bounding box center [476, 286] width 15 height 15
click at [474, 305] on span at bounding box center [476, 308] width 15 height 15
click at [469, 337] on span at bounding box center [476, 330] width 15 height 15
click at [469, 354] on span at bounding box center [476, 352] width 15 height 15
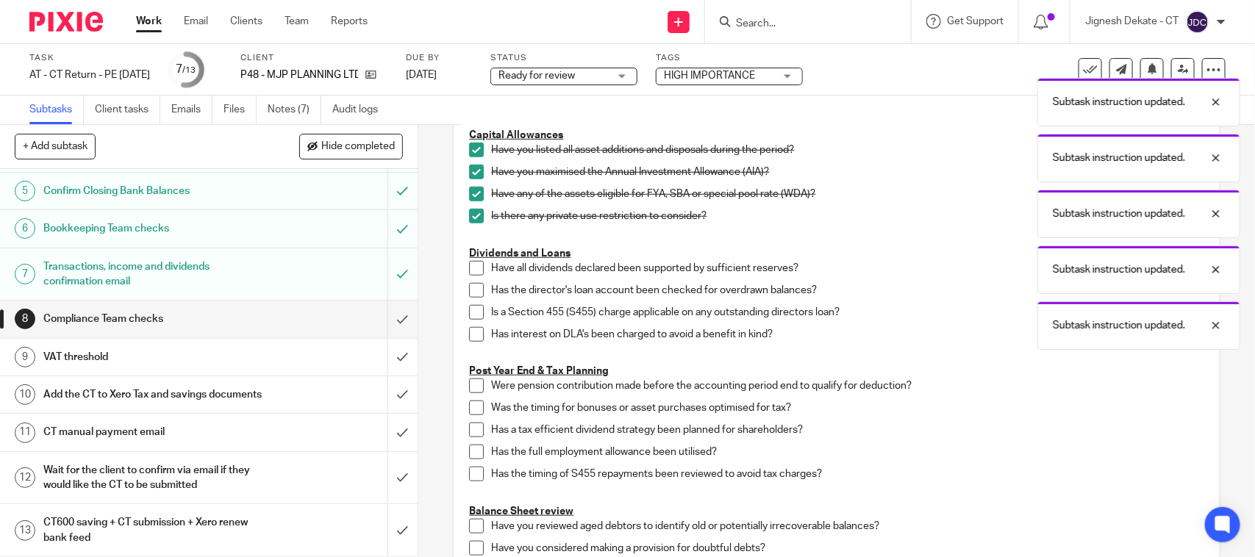
scroll to position [551, 0]
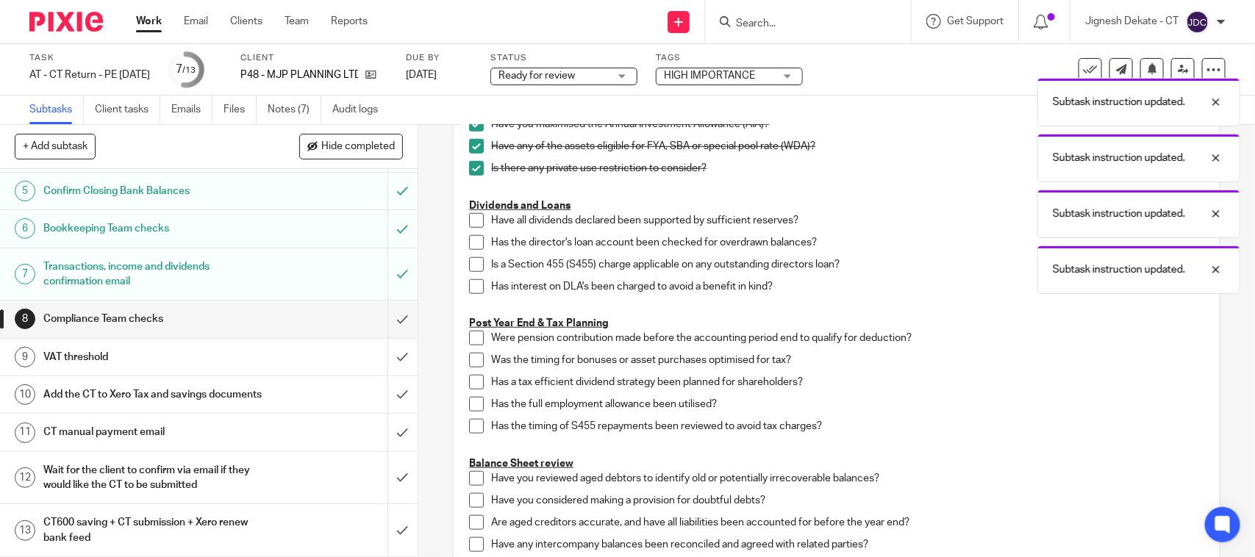
click at [469, 223] on span at bounding box center [476, 220] width 15 height 15
click at [473, 245] on span at bounding box center [476, 242] width 15 height 15
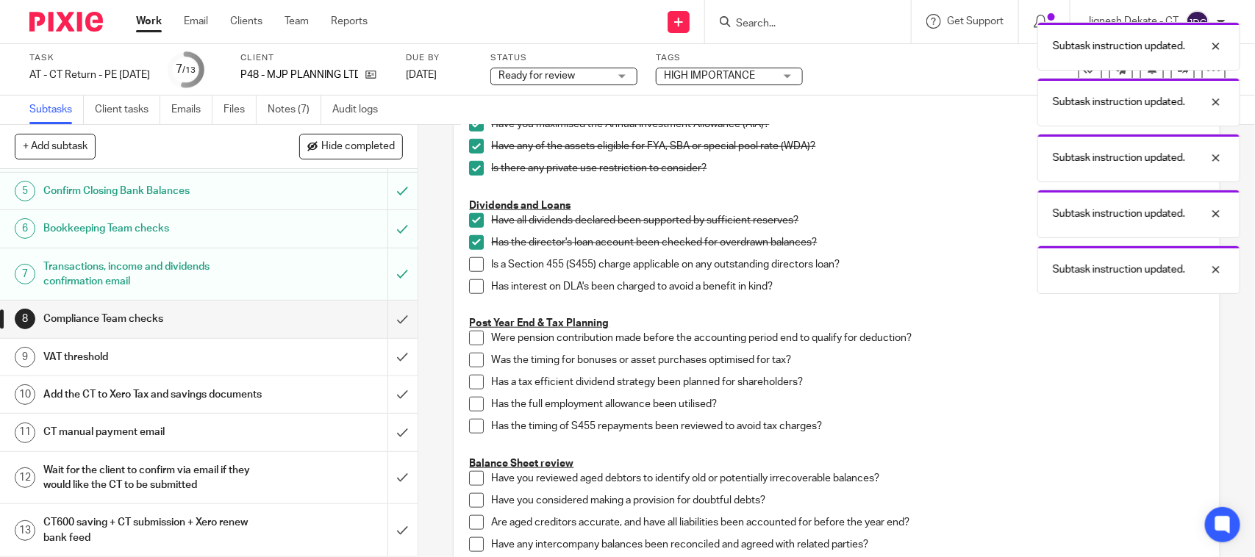
click at [469, 273] on li "Is a Section 455 (S455) charge applicable on any outstanding directors loan?" at bounding box center [836, 268] width 734 height 22
click at [470, 268] on span at bounding box center [476, 264] width 15 height 15
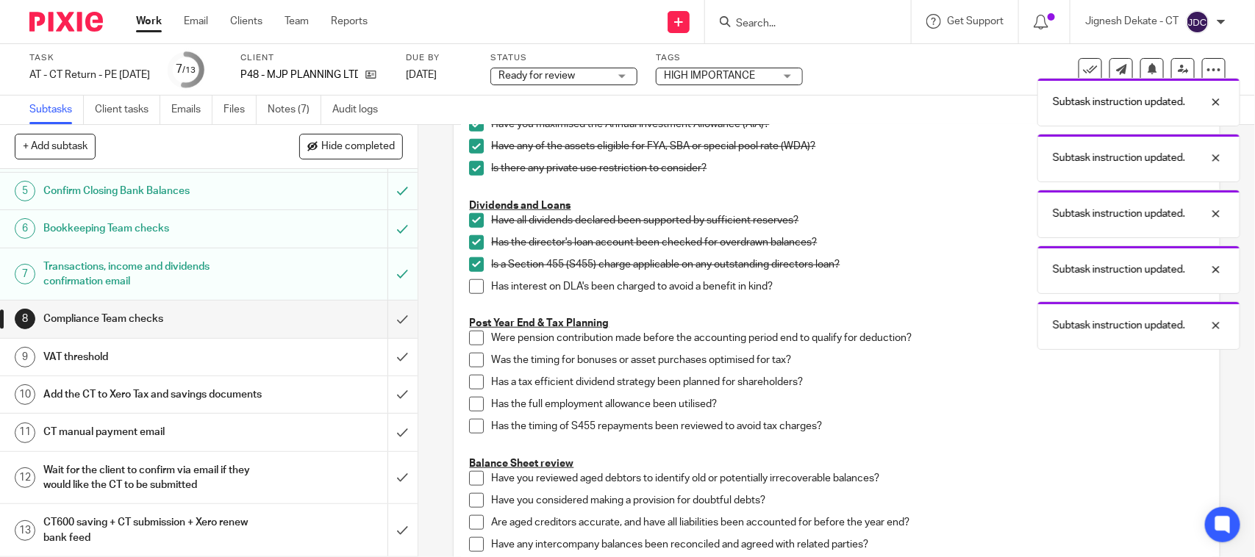
click at [469, 283] on span at bounding box center [476, 286] width 15 height 15
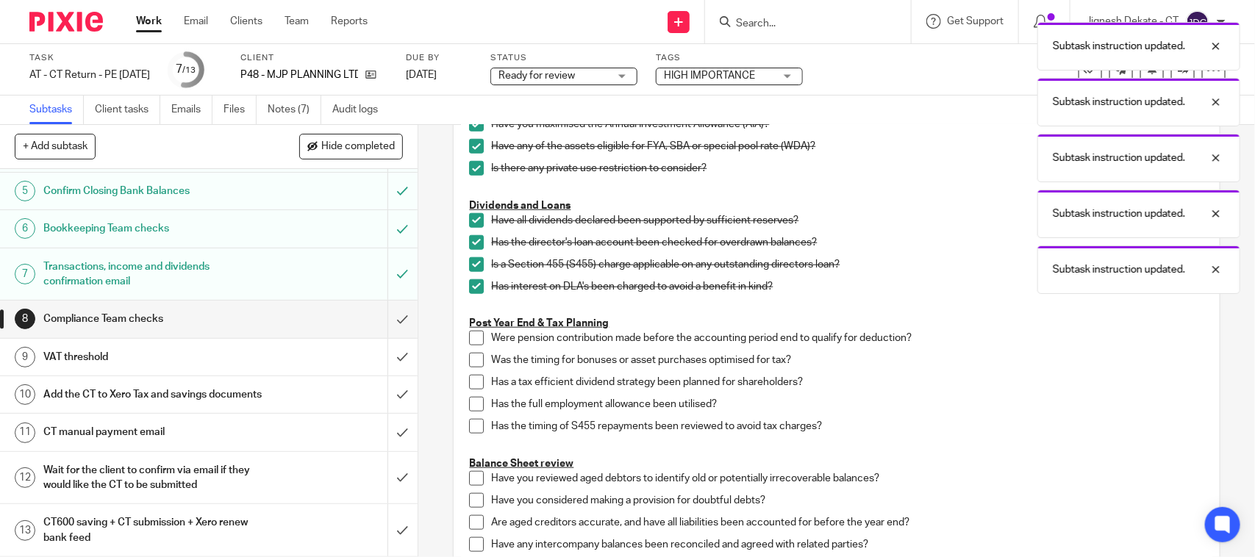
click at [472, 340] on span at bounding box center [476, 338] width 15 height 15
click at [471, 358] on span at bounding box center [476, 360] width 15 height 15
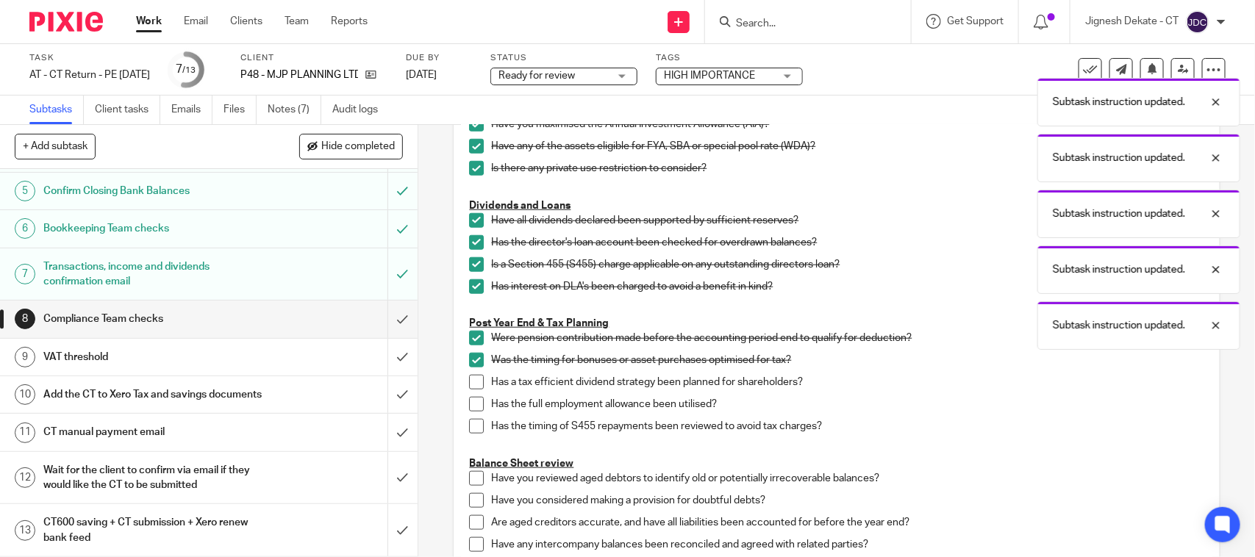
click at [471, 390] on span at bounding box center [476, 382] width 15 height 15
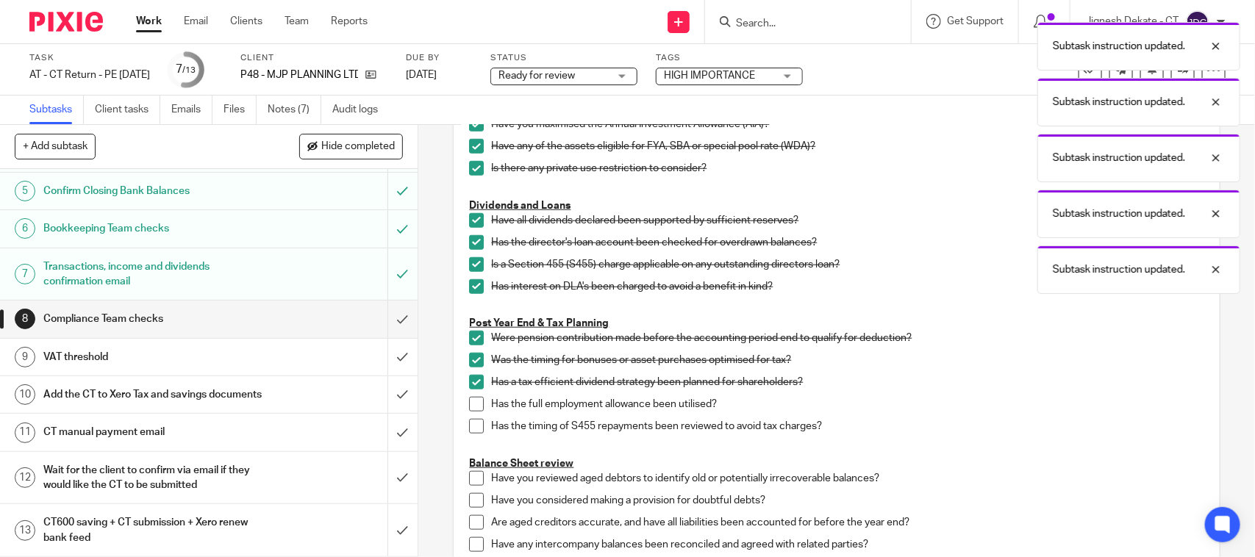
click at [471, 401] on span at bounding box center [476, 404] width 15 height 15
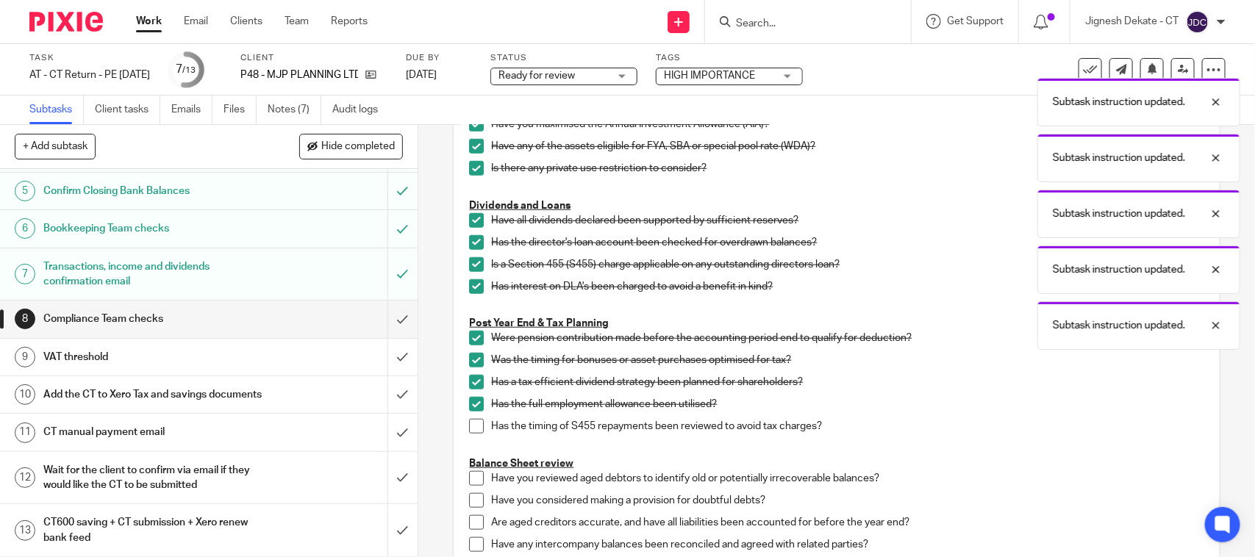
click at [470, 432] on span at bounding box center [476, 426] width 15 height 15
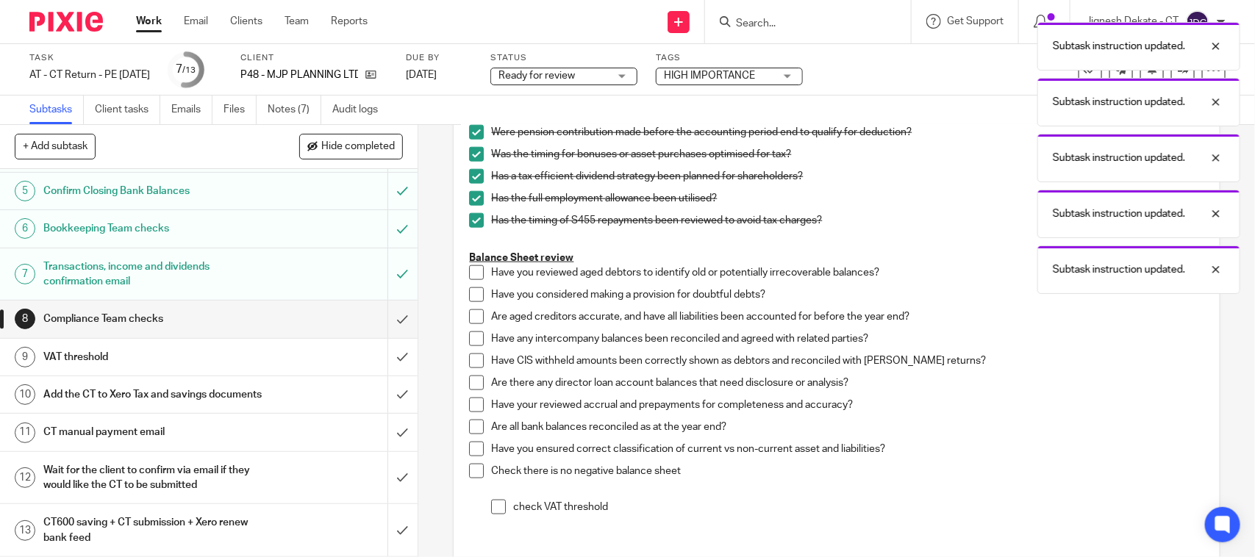
scroll to position [827, 0]
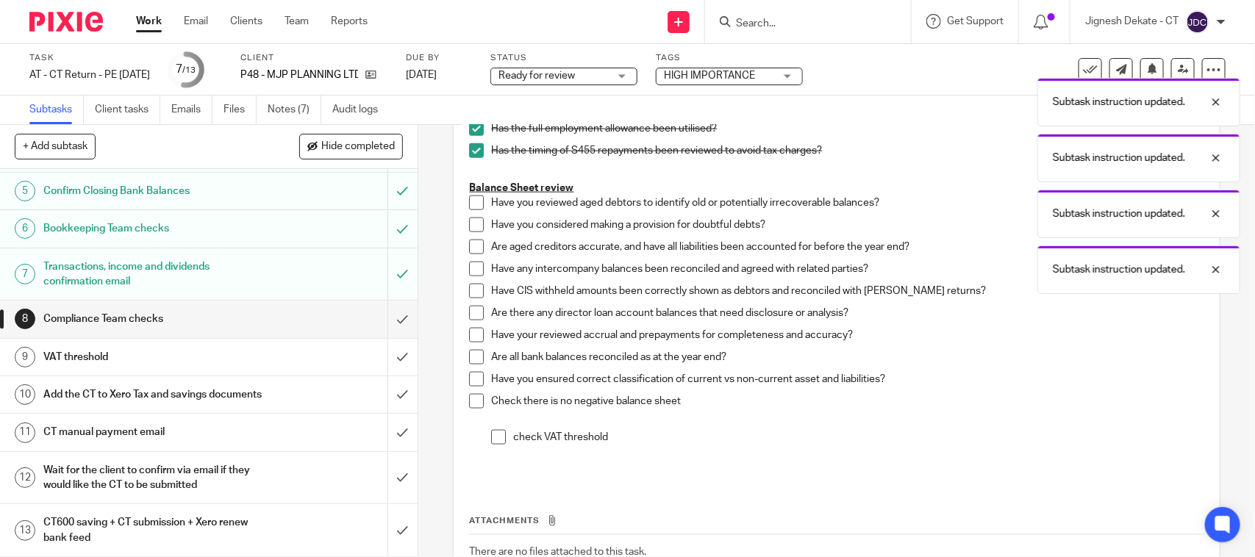
click at [469, 204] on span at bounding box center [476, 203] width 15 height 15
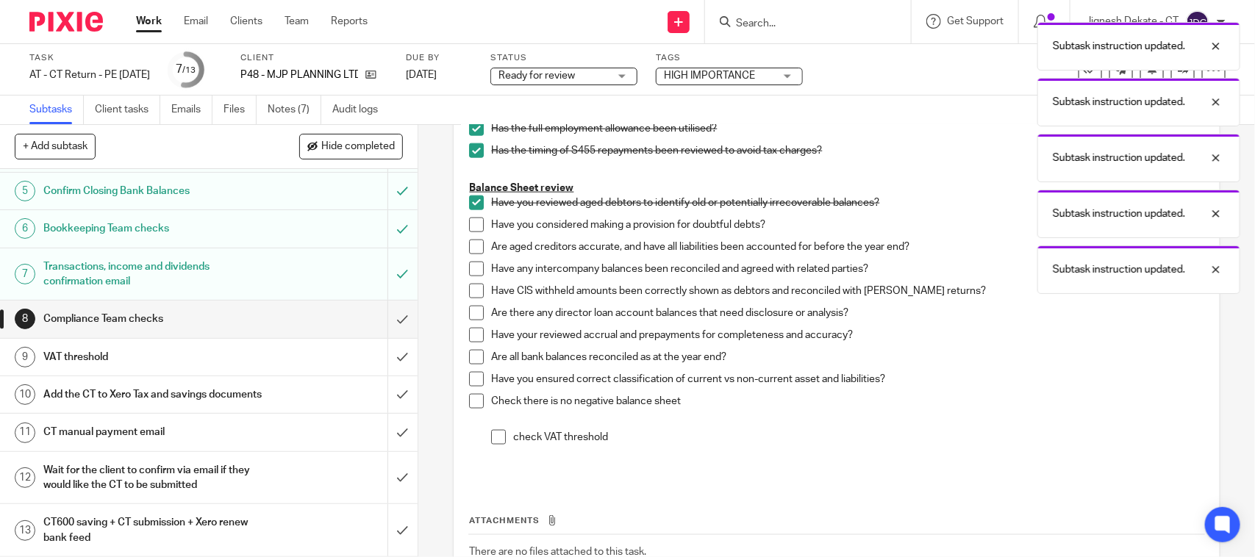
click at [469, 229] on span at bounding box center [476, 225] width 15 height 15
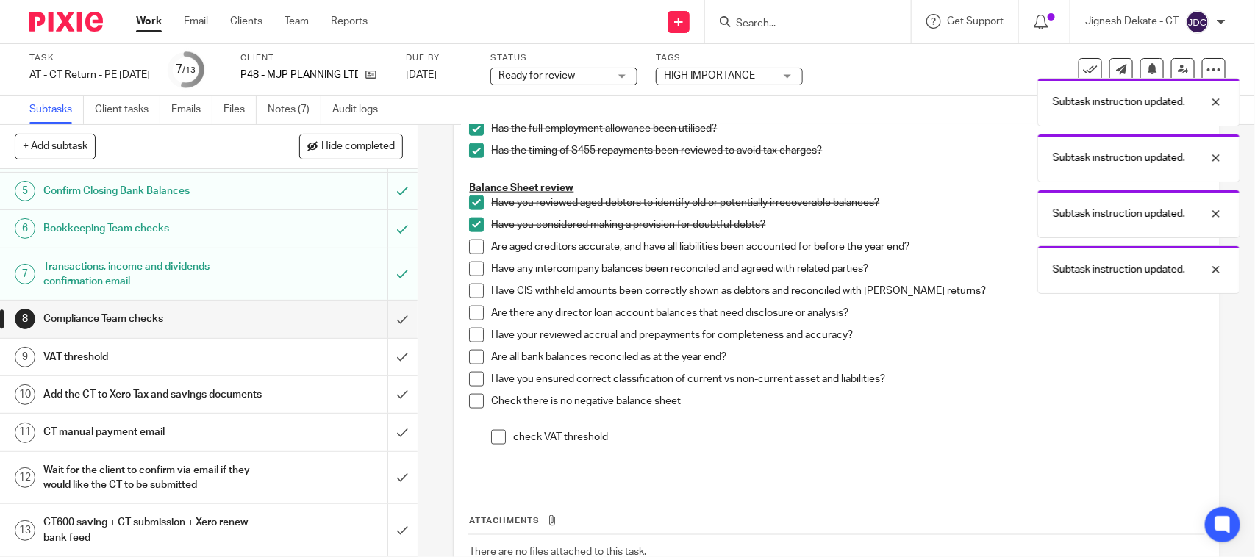
click at [471, 252] on span at bounding box center [476, 247] width 15 height 15
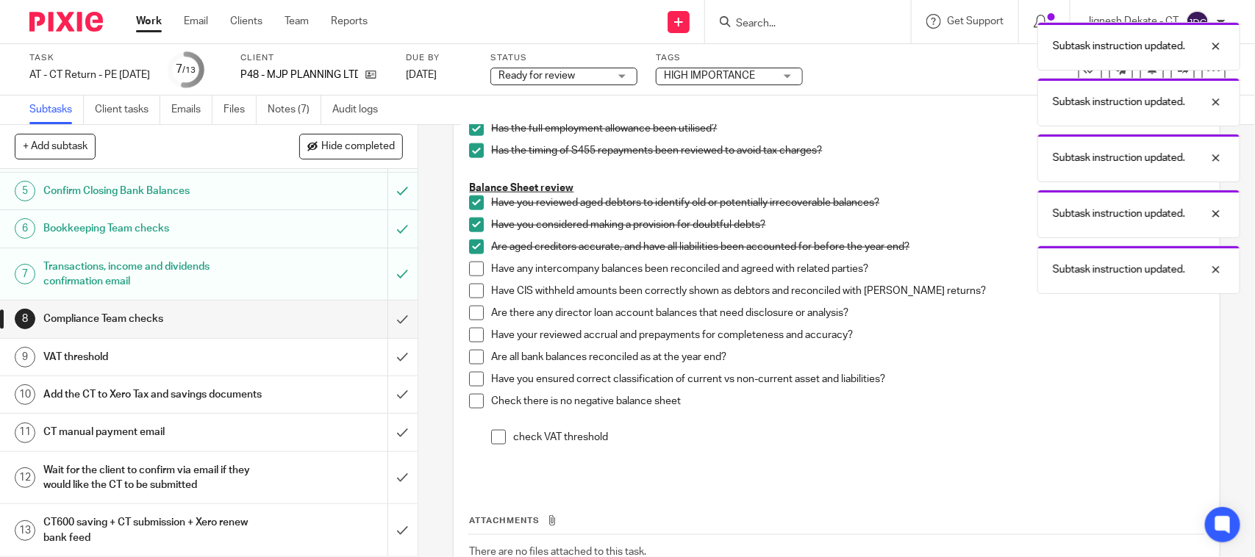
click at [469, 270] on span at bounding box center [476, 269] width 15 height 15
click at [469, 290] on span at bounding box center [476, 291] width 15 height 15
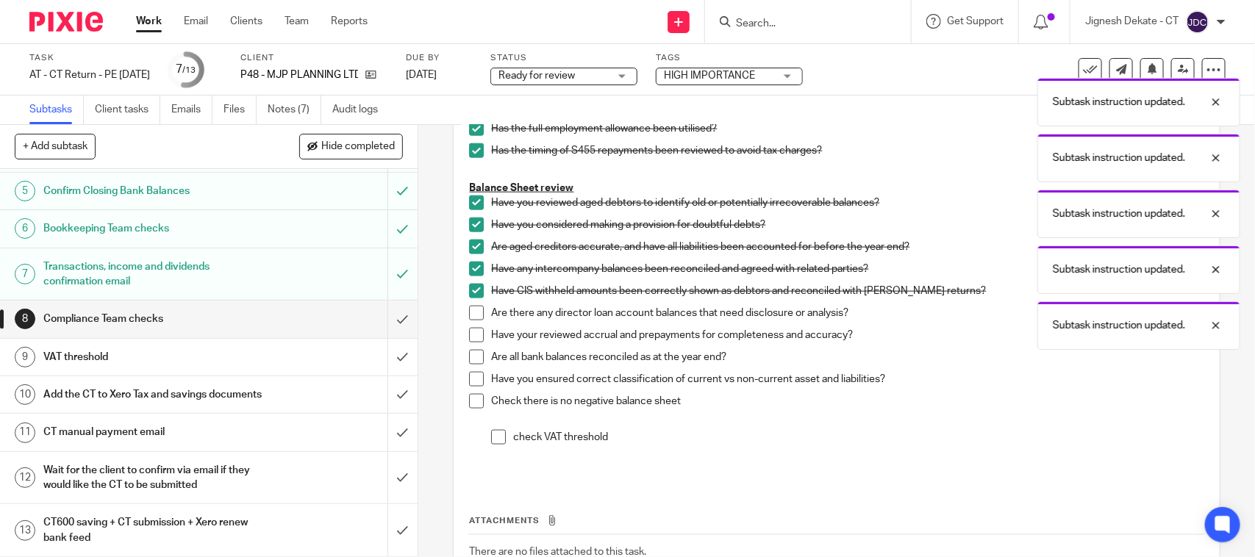
click at [470, 311] on span at bounding box center [476, 313] width 15 height 15
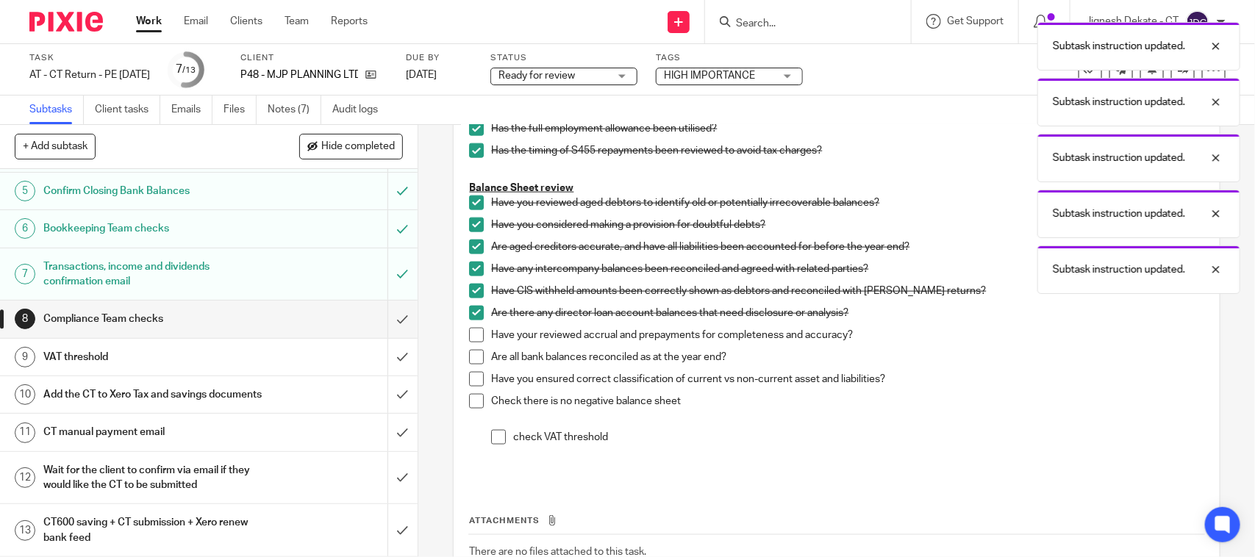
click at [472, 339] on span at bounding box center [476, 335] width 15 height 15
click at [472, 365] on span at bounding box center [476, 357] width 15 height 15
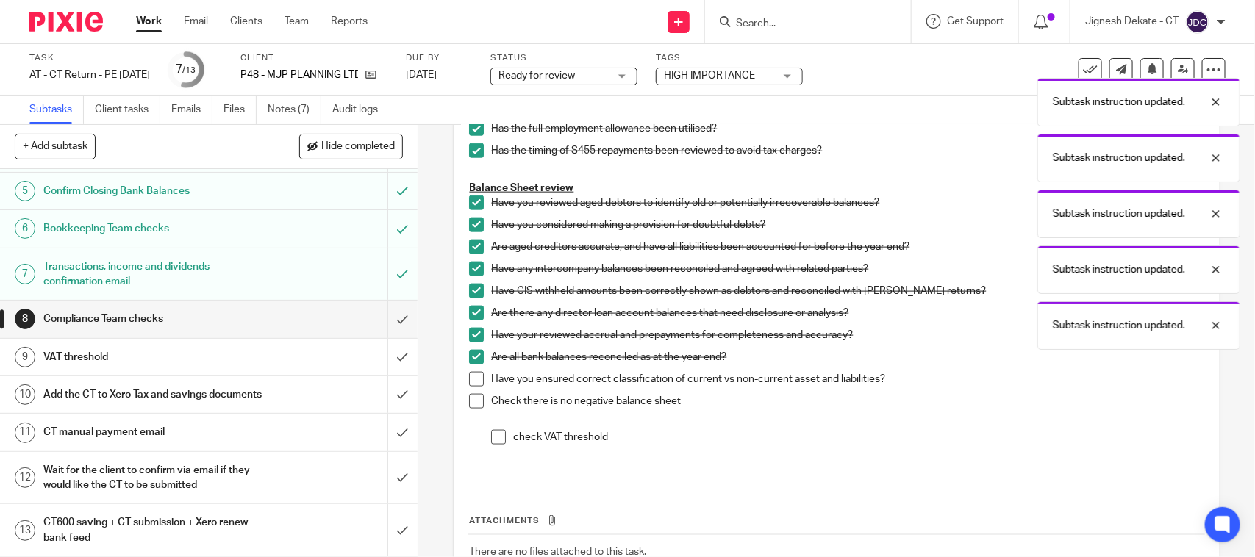
click at [472, 380] on span at bounding box center [476, 379] width 15 height 15
click at [473, 395] on span at bounding box center [476, 401] width 15 height 15
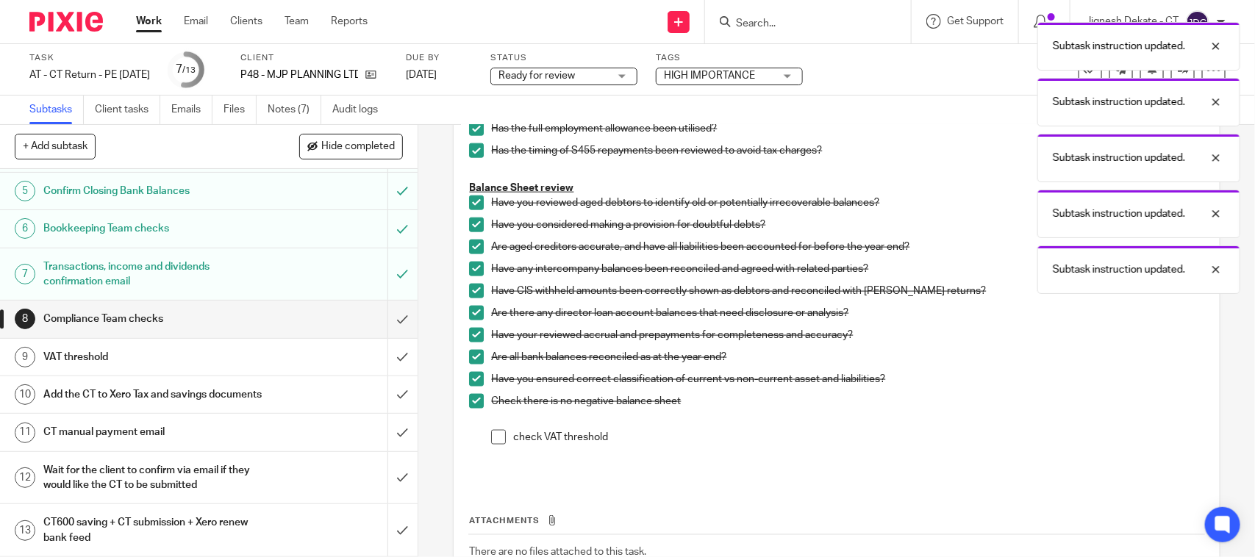
click at [491, 437] on span at bounding box center [498, 437] width 15 height 15
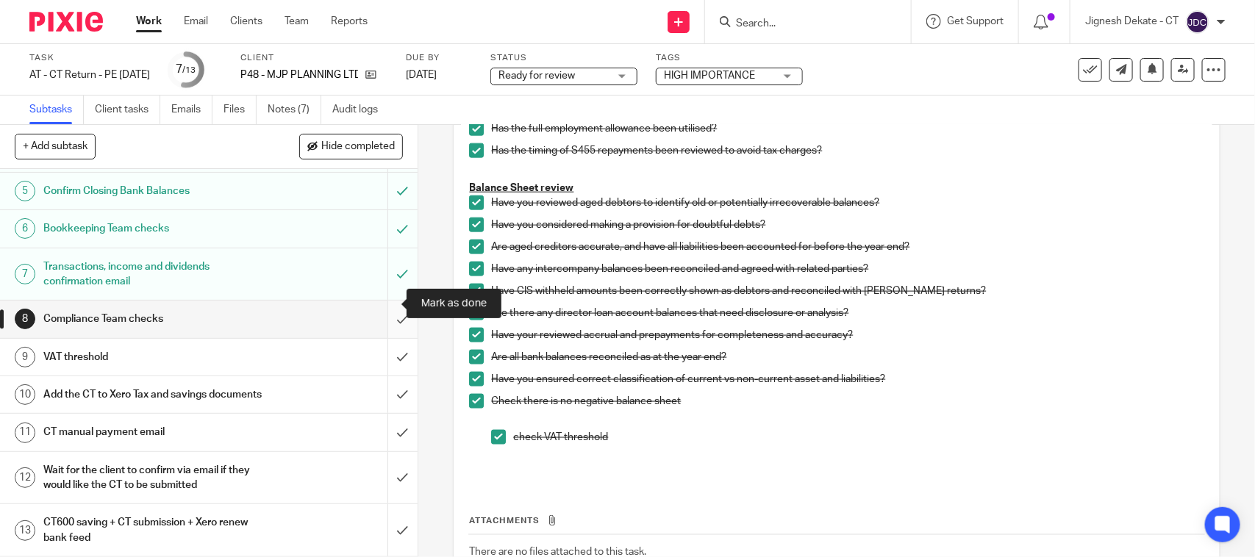
click at [387, 301] on input "submit" at bounding box center [208, 319] width 417 height 37
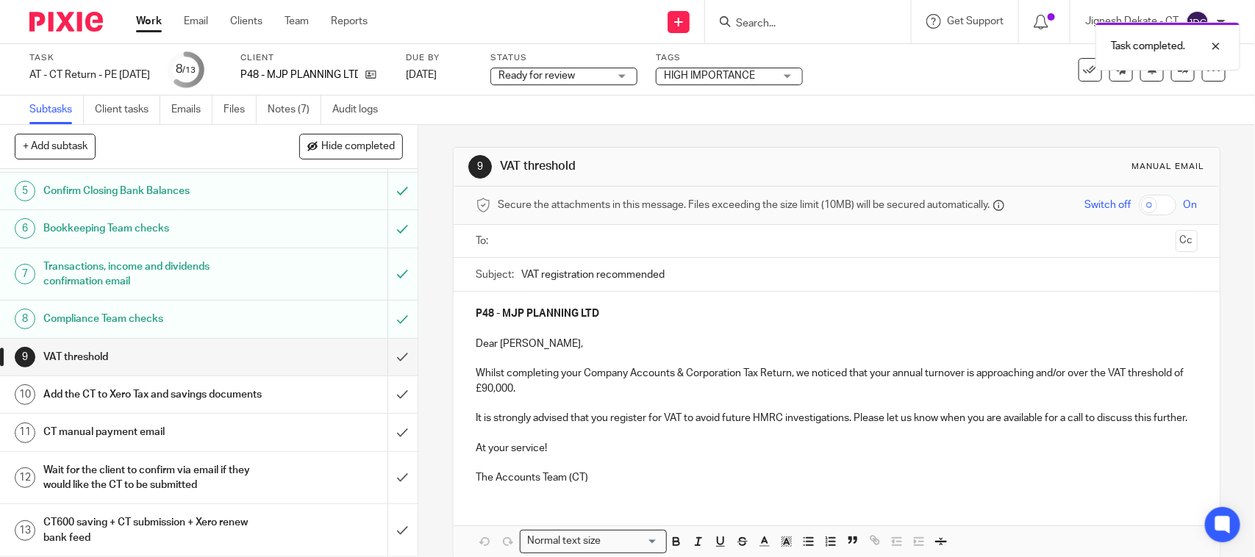
scroll to position [224, 0]
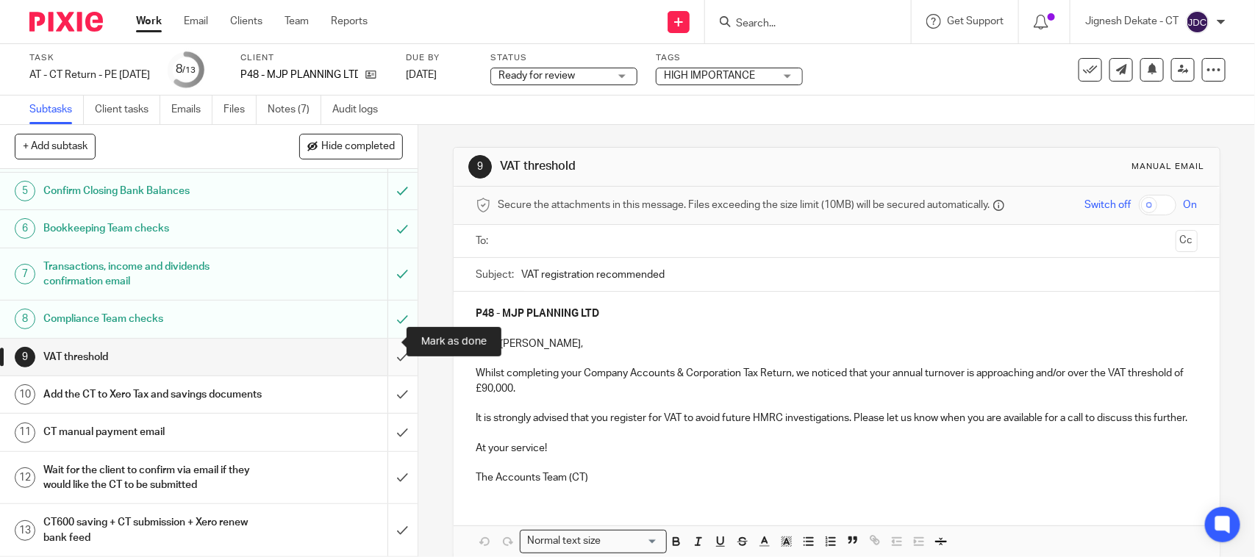
click at [379, 339] on input "submit" at bounding box center [208, 357] width 417 height 37
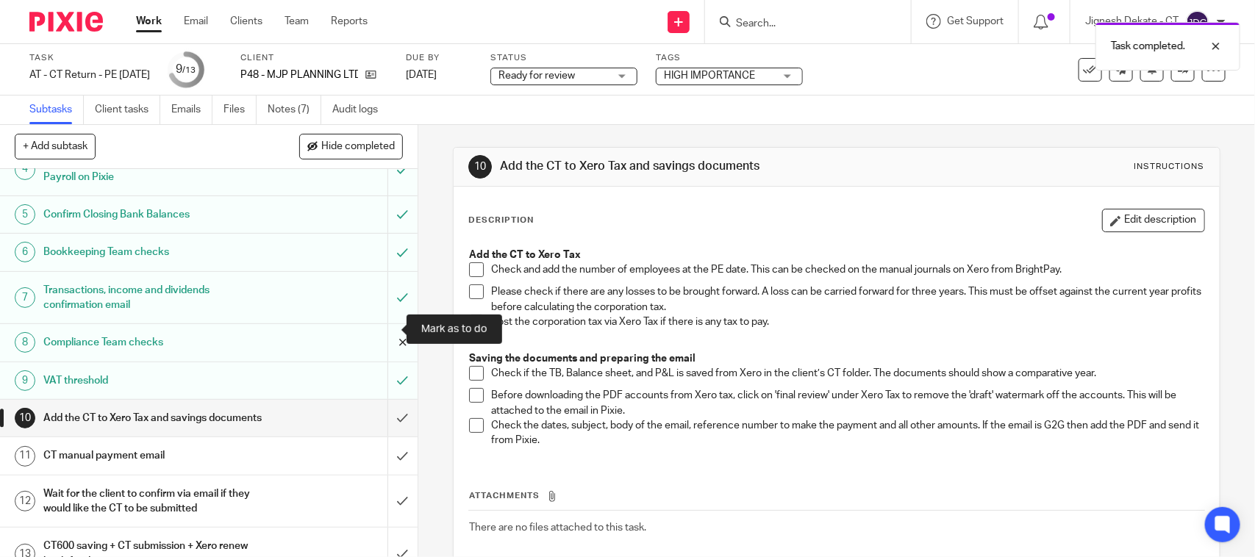
scroll to position [224, 0]
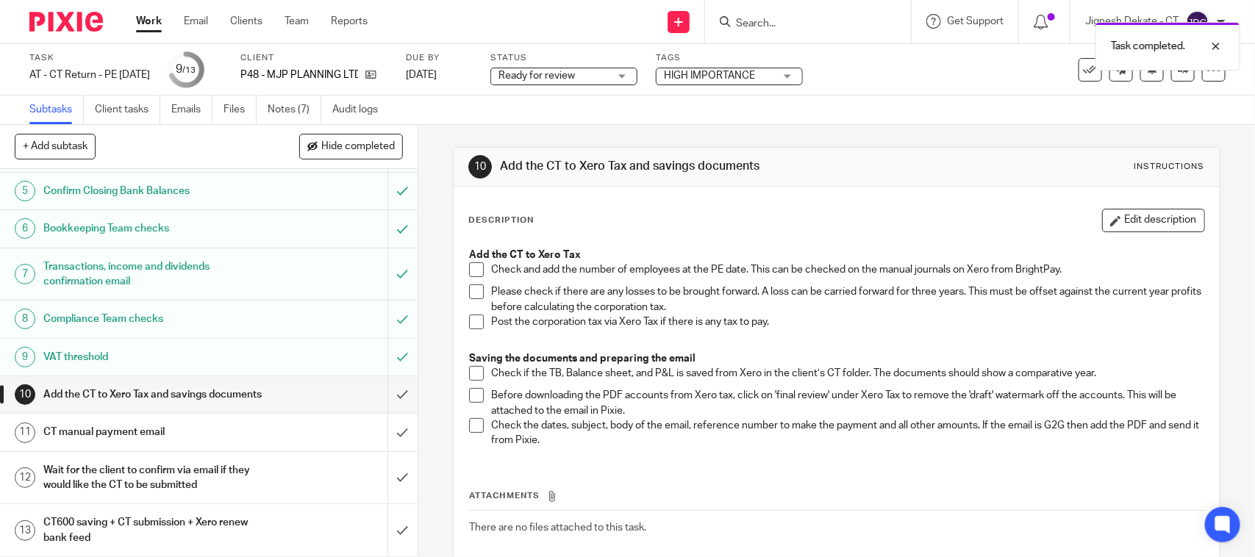
click at [469, 265] on span at bounding box center [476, 269] width 15 height 15
click at [472, 291] on span at bounding box center [476, 291] width 15 height 15
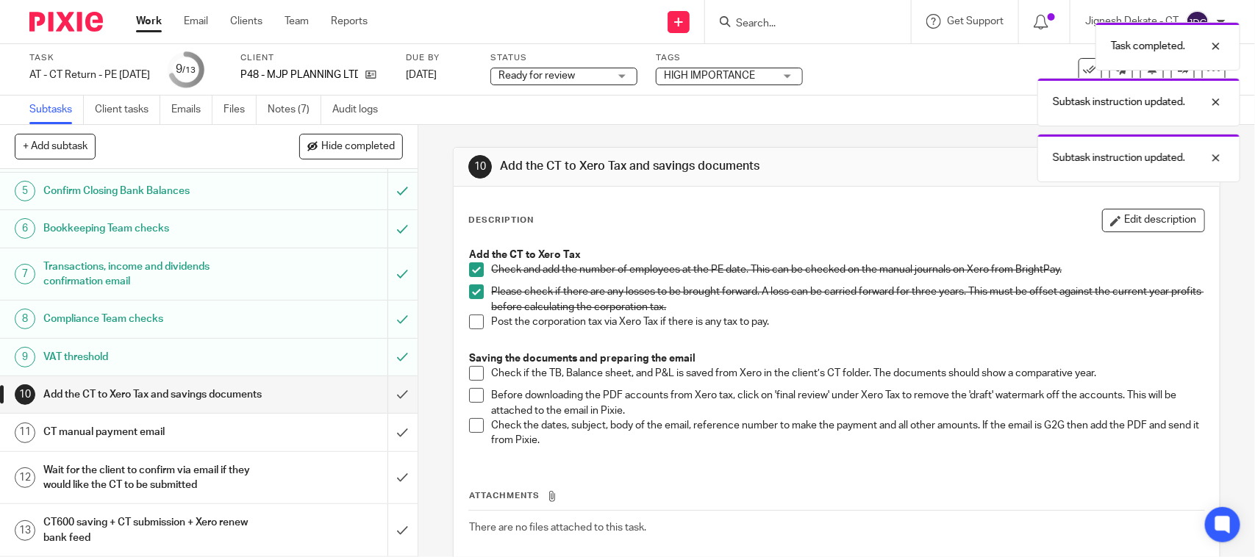
click at [470, 321] on span at bounding box center [476, 322] width 15 height 15
click at [469, 375] on span at bounding box center [476, 373] width 15 height 15
click at [469, 406] on li "Before downloading the PDF accounts from Xero tax, click on 'final review' unde…" at bounding box center [836, 403] width 734 height 30
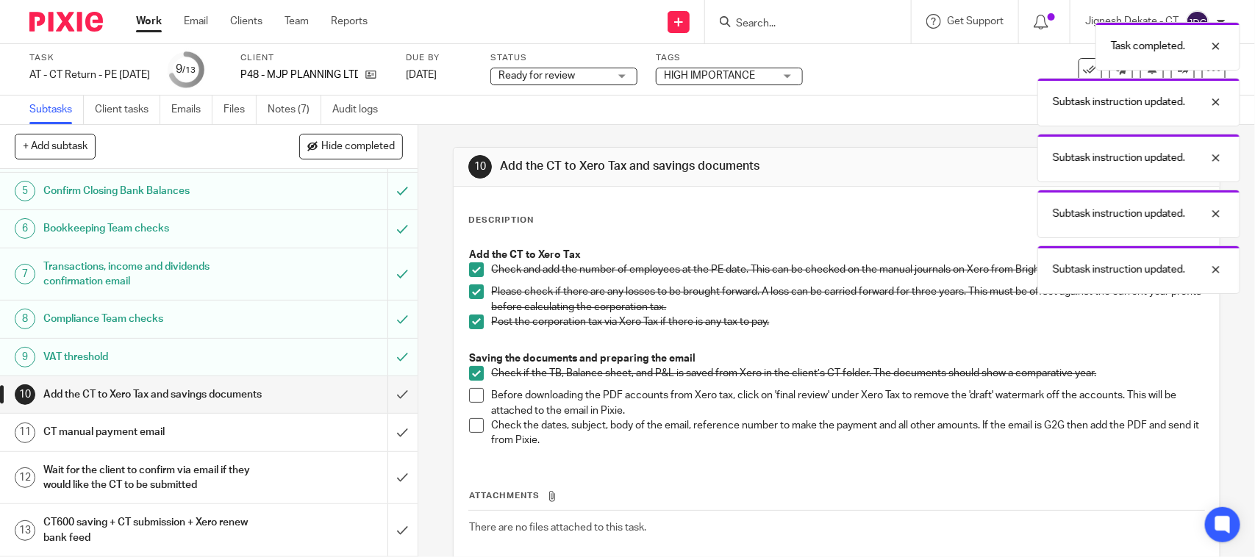
click at [470, 391] on span at bounding box center [476, 395] width 15 height 15
click at [469, 423] on span at bounding box center [476, 425] width 15 height 15
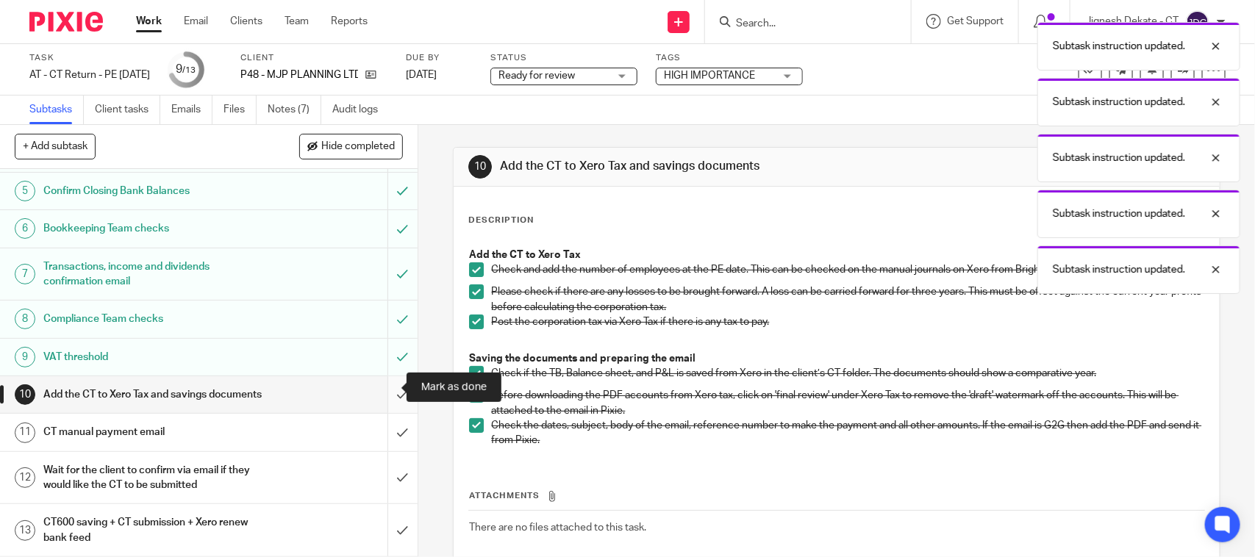
click at [381, 387] on input "submit" at bounding box center [208, 394] width 417 height 37
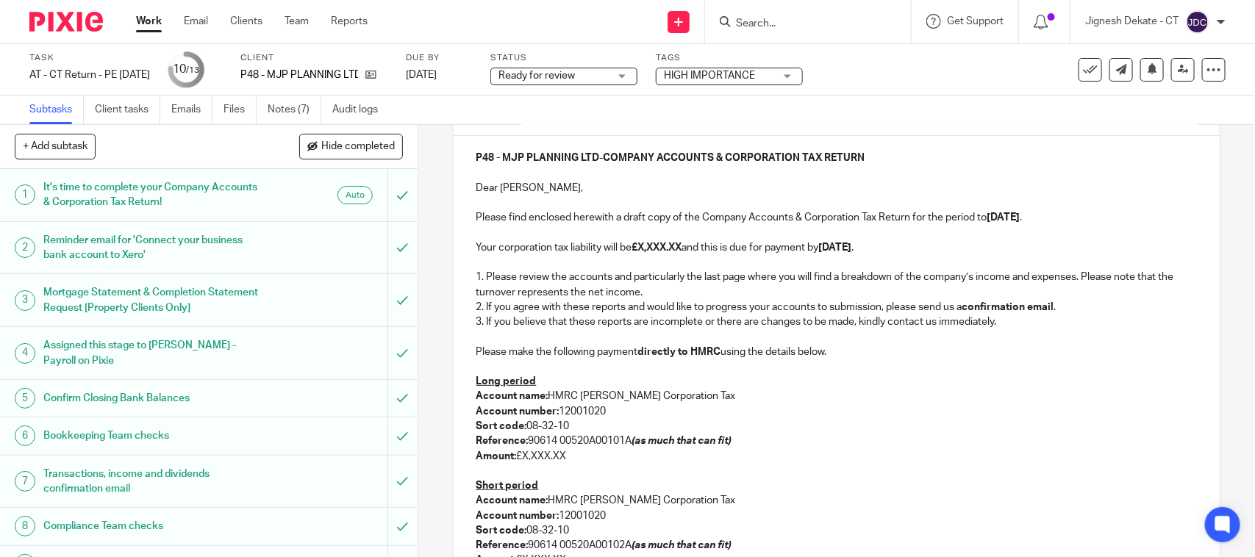
scroll to position [184, 0]
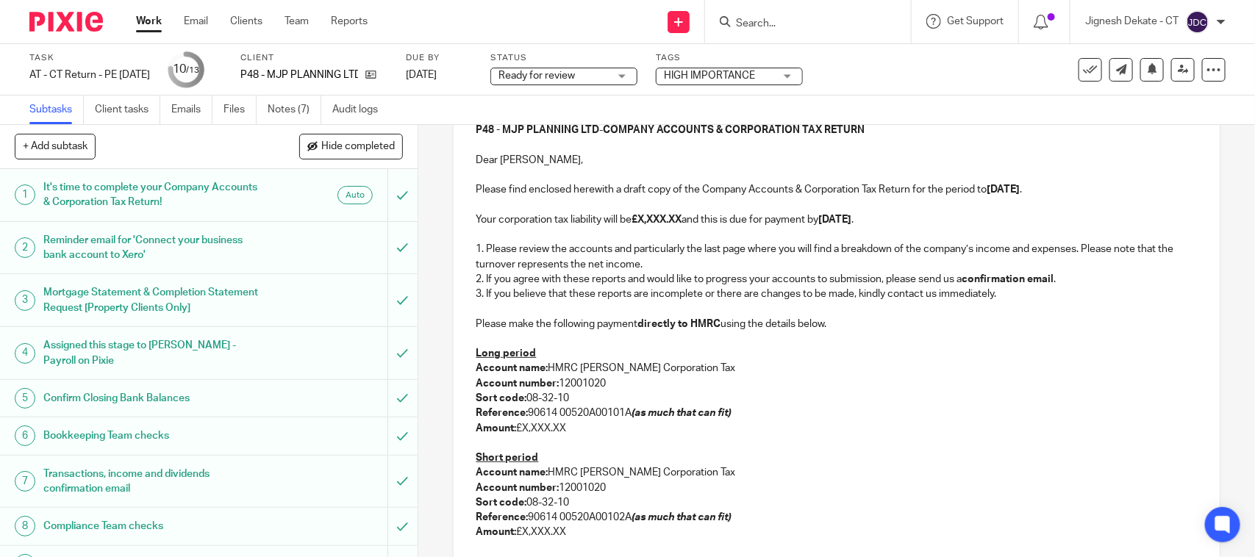
click at [487, 449] on p at bounding box center [836, 443] width 721 height 15
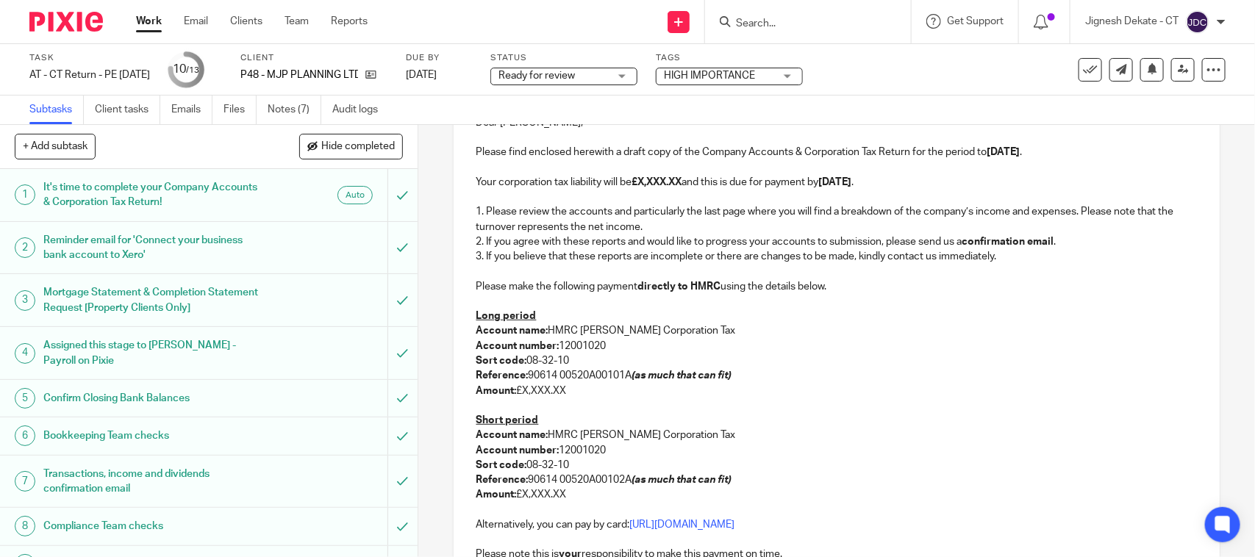
scroll to position [276, 0]
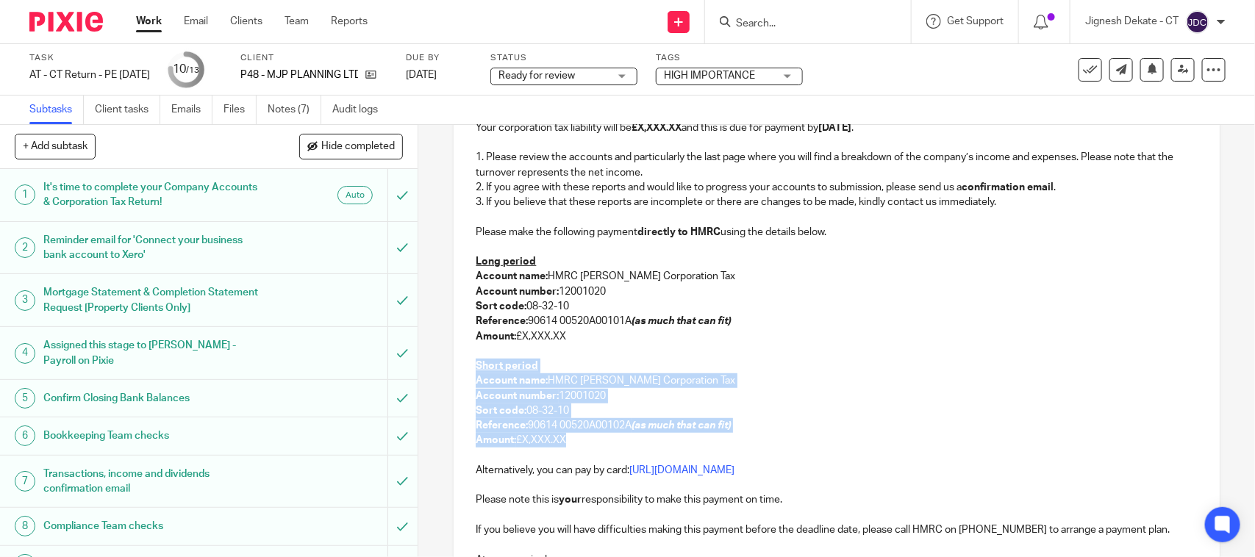
click at [583, 446] on p "Amount: £X,XXX.XX" at bounding box center [836, 440] width 721 height 15
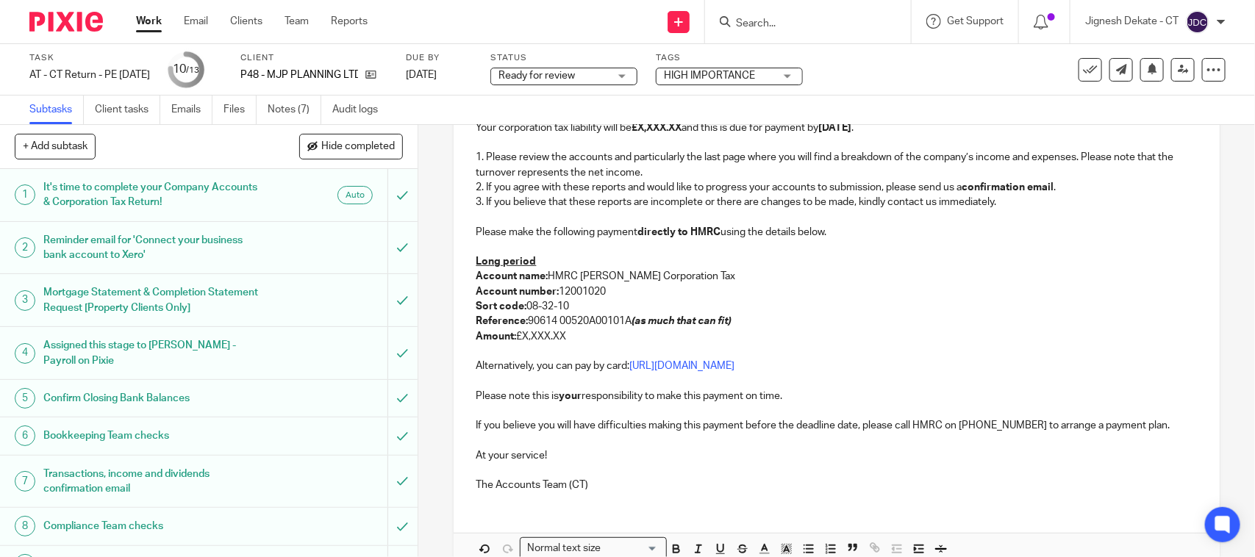
click at [617, 323] on p "Reference: 90614 00520A00101A (as much that can fit)" at bounding box center [836, 321] width 721 height 15
click at [566, 262] on p "Long period" at bounding box center [836, 261] width 721 height 15
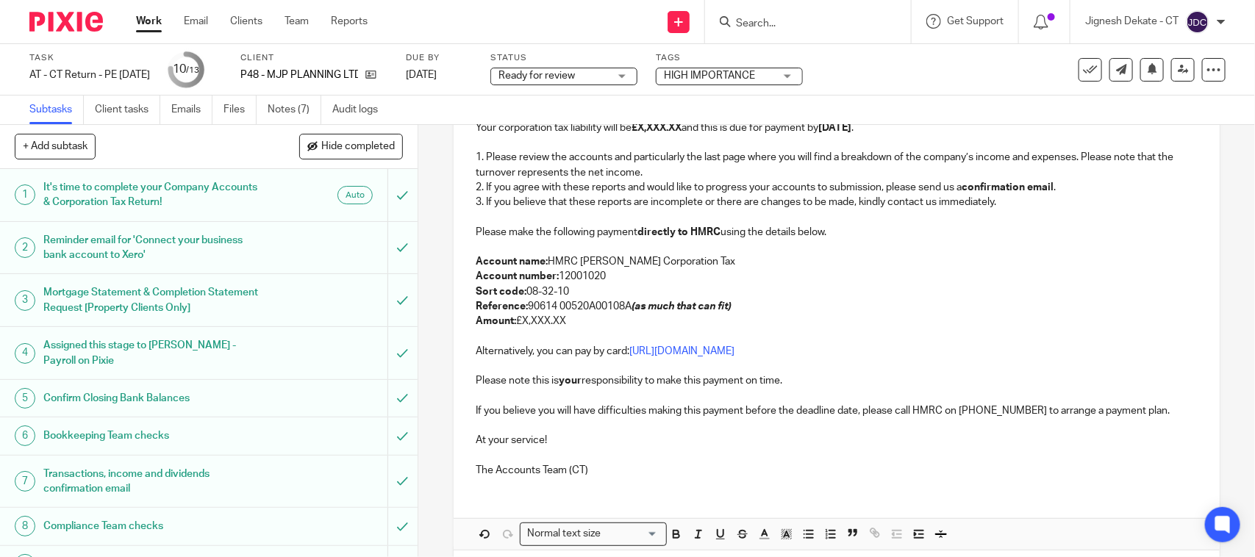
click at [562, 323] on p "Amount: £X,XXX.XX" at bounding box center [836, 321] width 721 height 15
click at [570, 323] on p "Amount: £X,XXX.XX" at bounding box center [836, 321] width 721 height 15
click at [519, 321] on p "Amount: £X,XXX.XX" at bounding box center [836, 321] width 721 height 15
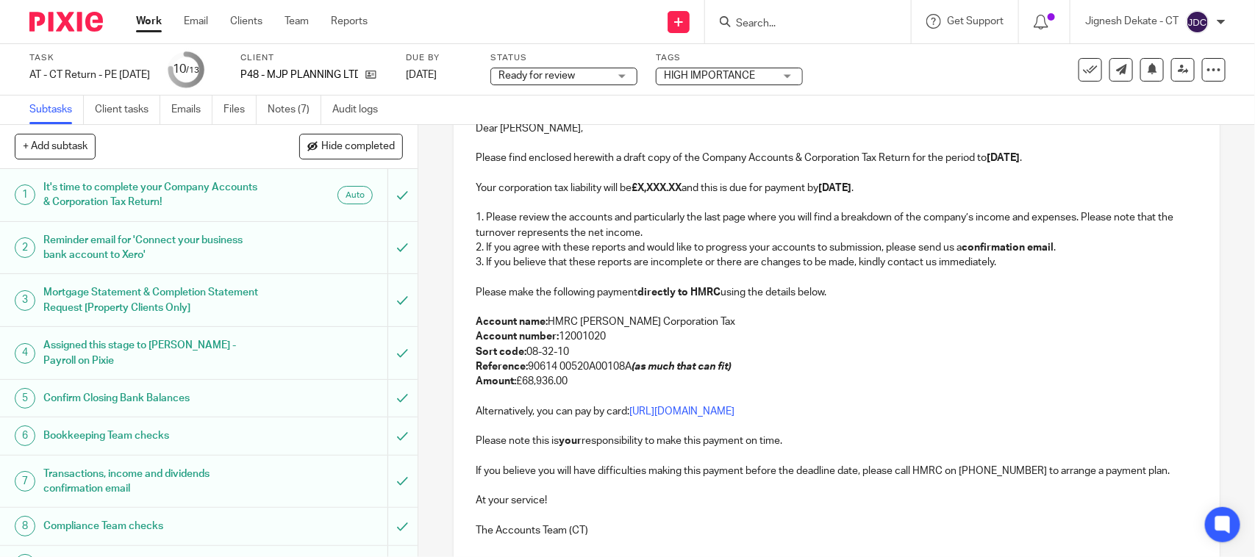
scroll to position [184, 0]
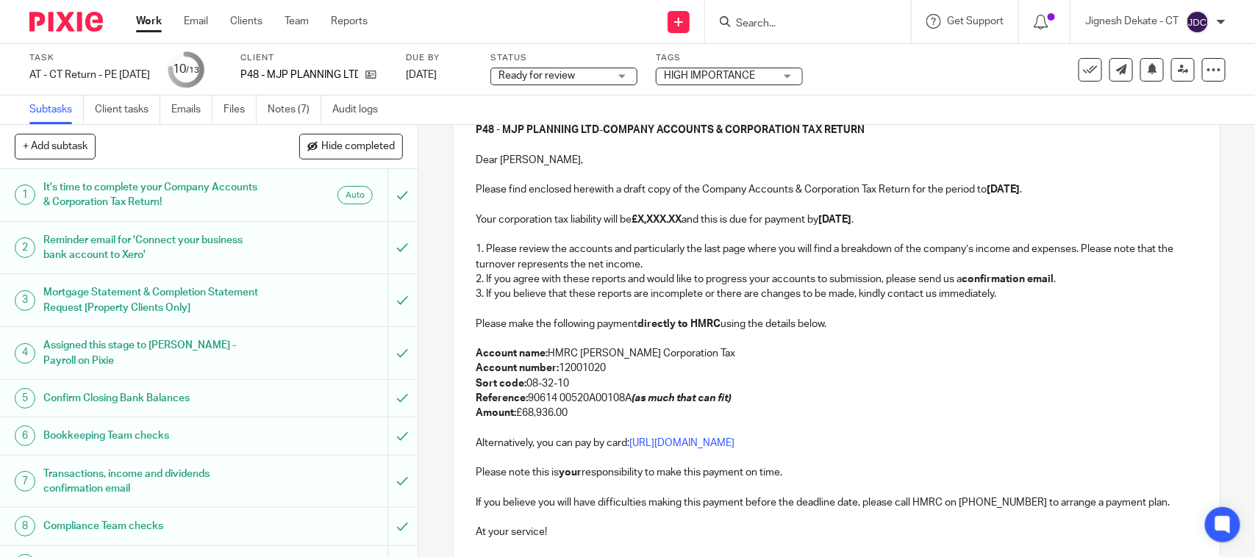
click at [681, 217] on strong "£X,XXX.XX" at bounding box center [656, 220] width 50 height 10
click at [796, 311] on p at bounding box center [836, 308] width 721 height 15
click at [703, 373] on p "Account number: 12001020" at bounding box center [836, 368] width 721 height 15
click at [641, 398] on em "(as much that can fit)" at bounding box center [680, 398] width 99 height 10
click at [578, 412] on p "Amount: £68,936.00" at bounding box center [836, 413] width 721 height 15
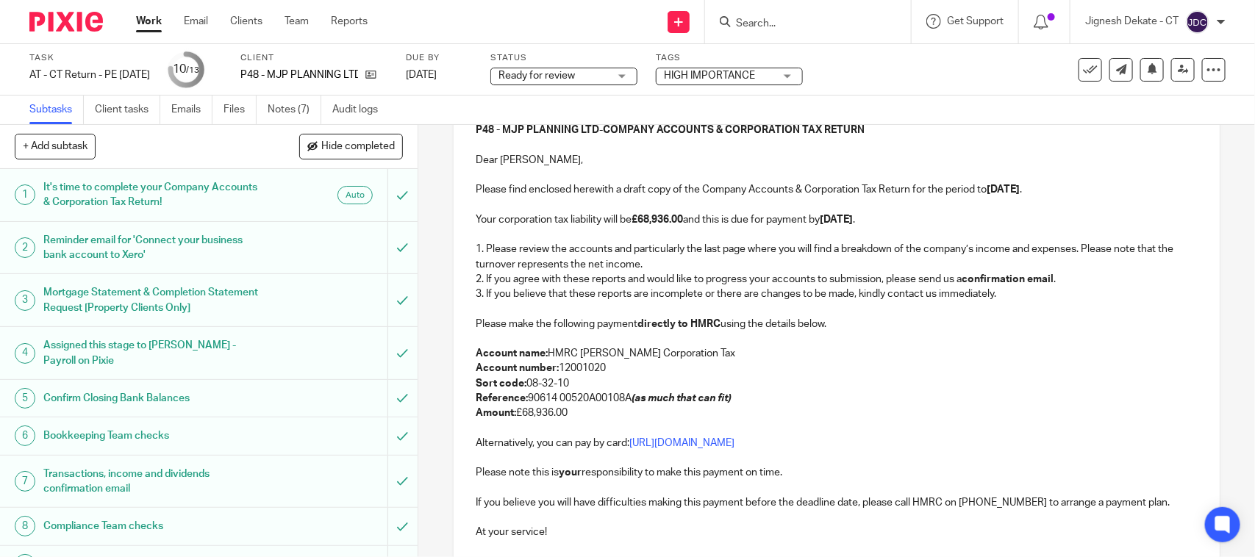
click at [582, 412] on p "Amount: £68,936.00" at bounding box center [836, 413] width 721 height 15
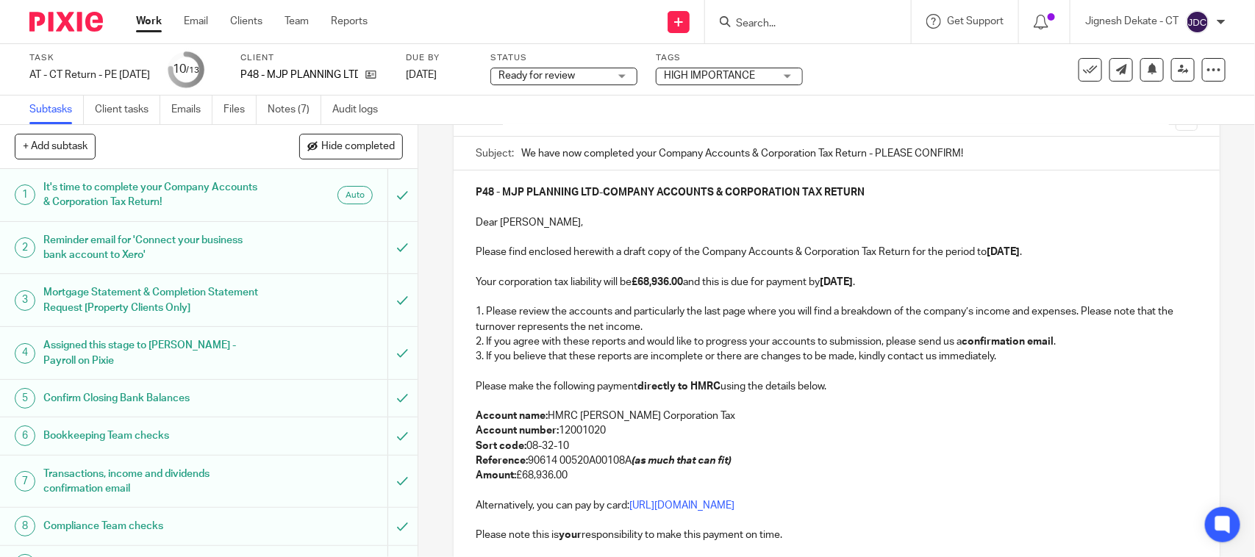
scroll to position [92, 0]
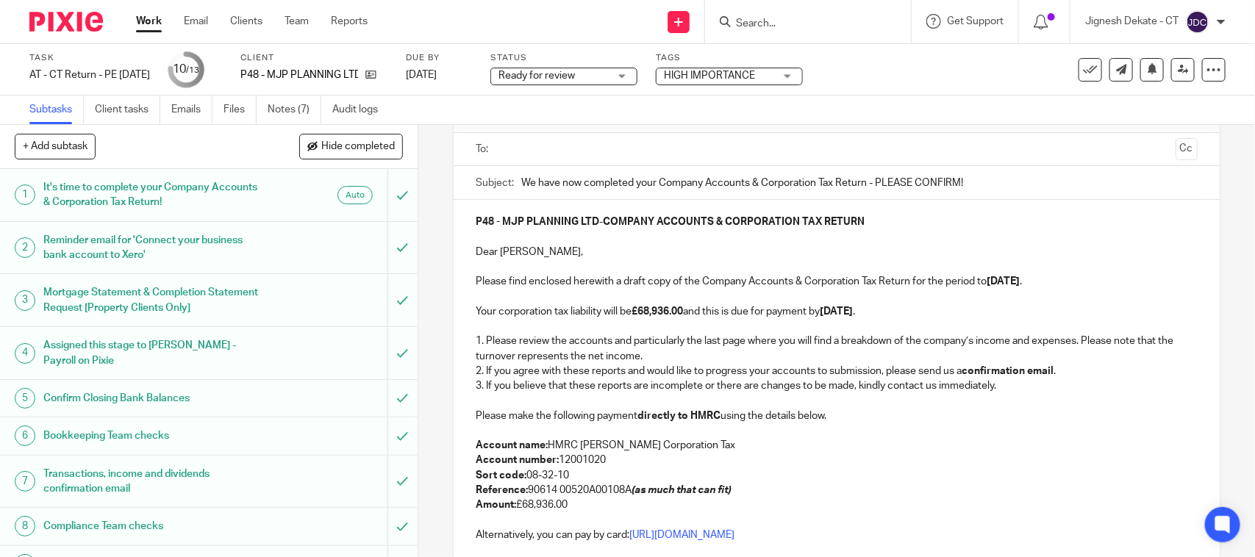
click at [570, 151] on input "text" at bounding box center [836, 149] width 666 height 17
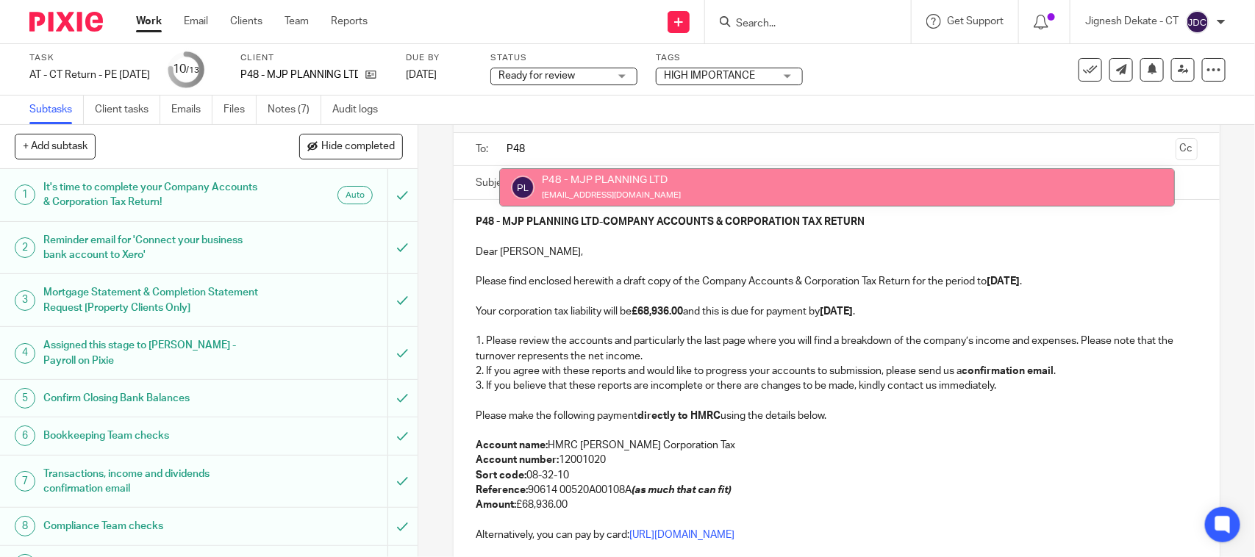
type input "P48"
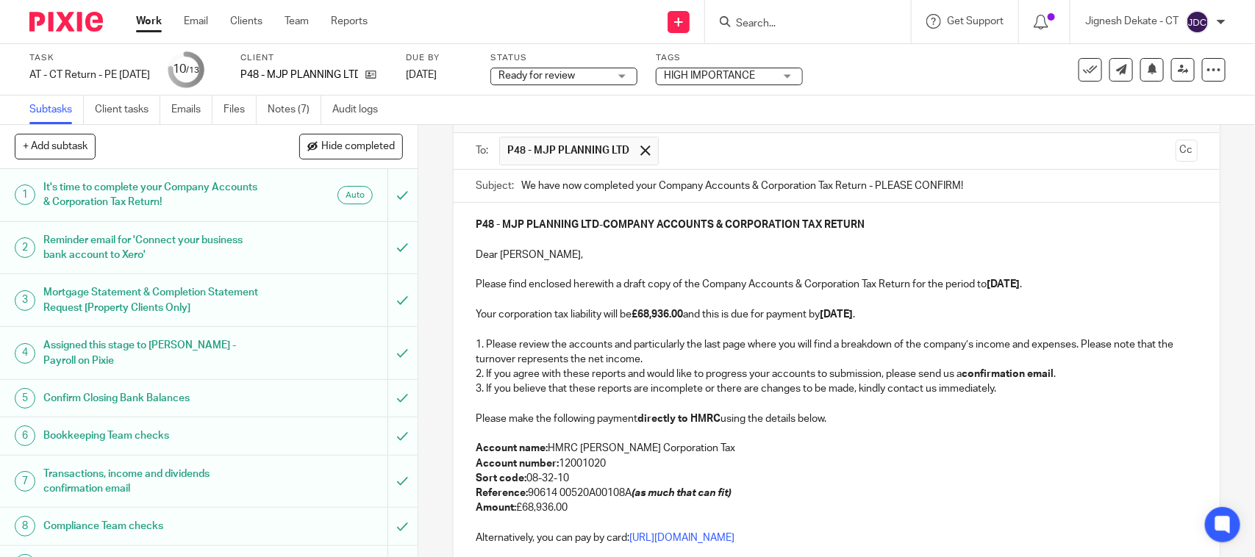
click at [621, 251] on p "Dear [PERSON_NAME]," at bounding box center [836, 255] width 721 height 15
click at [711, 409] on p at bounding box center [836, 404] width 721 height 15
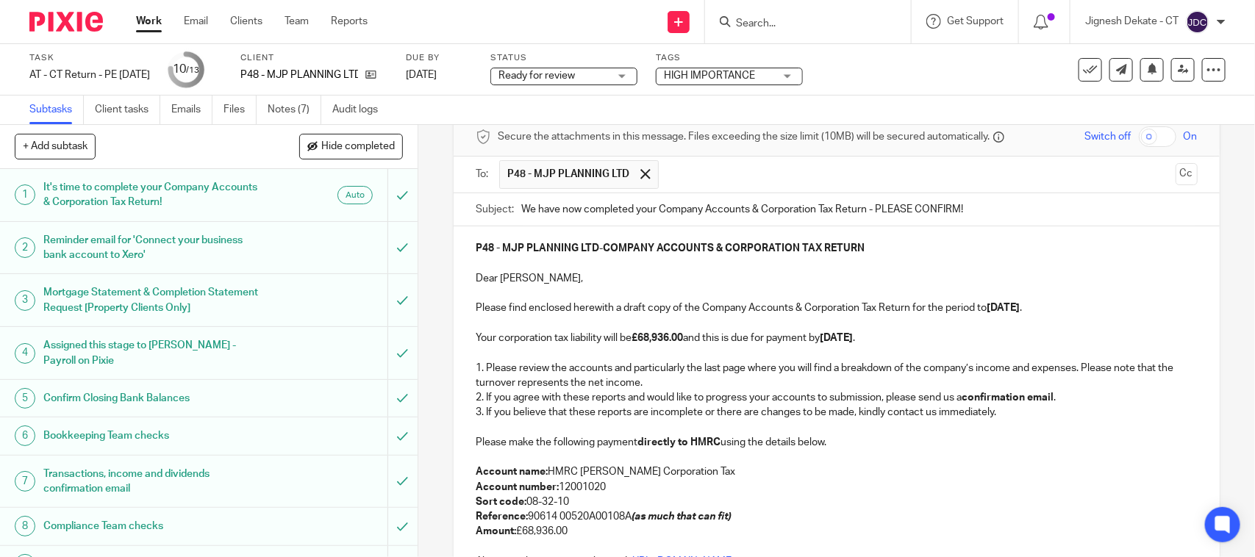
scroll to position [0, 0]
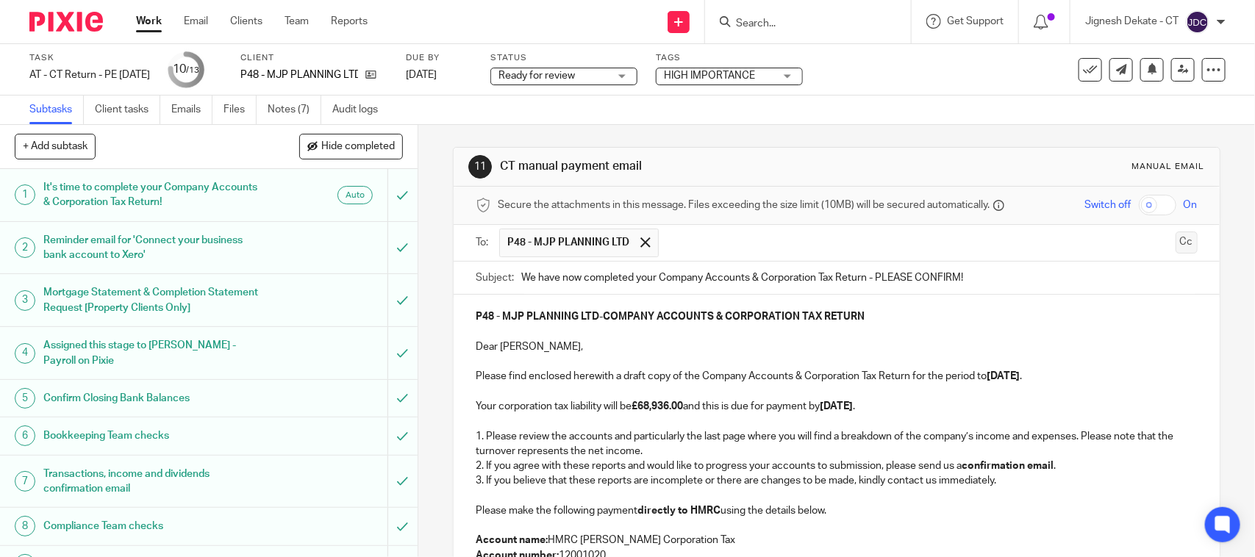
click at [1175, 240] on button "Cc" at bounding box center [1186, 243] width 22 height 22
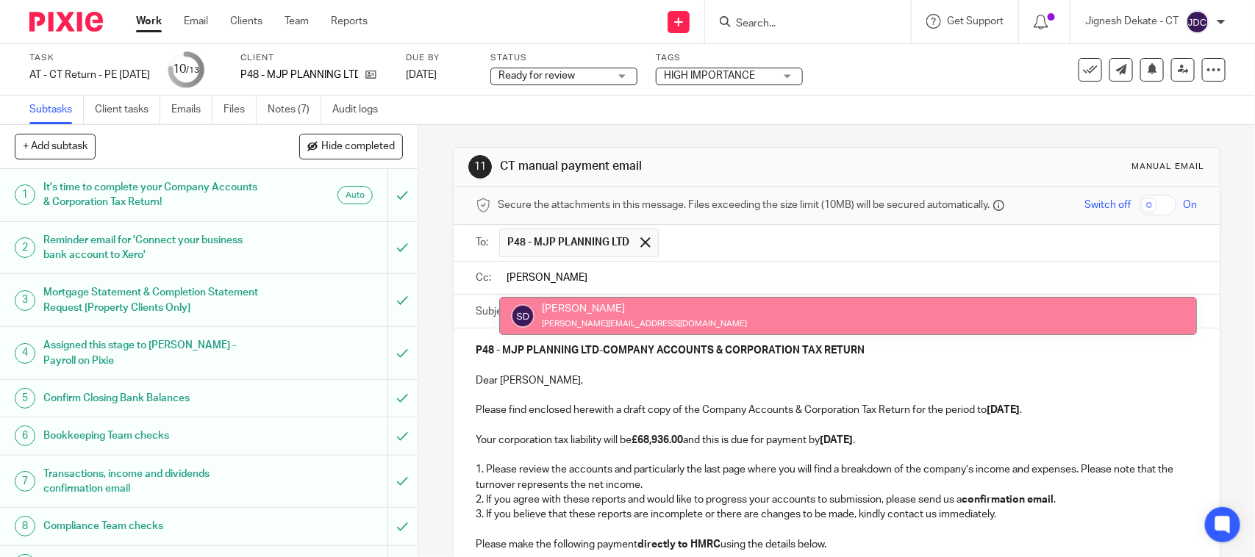
type input "[PERSON_NAME]"
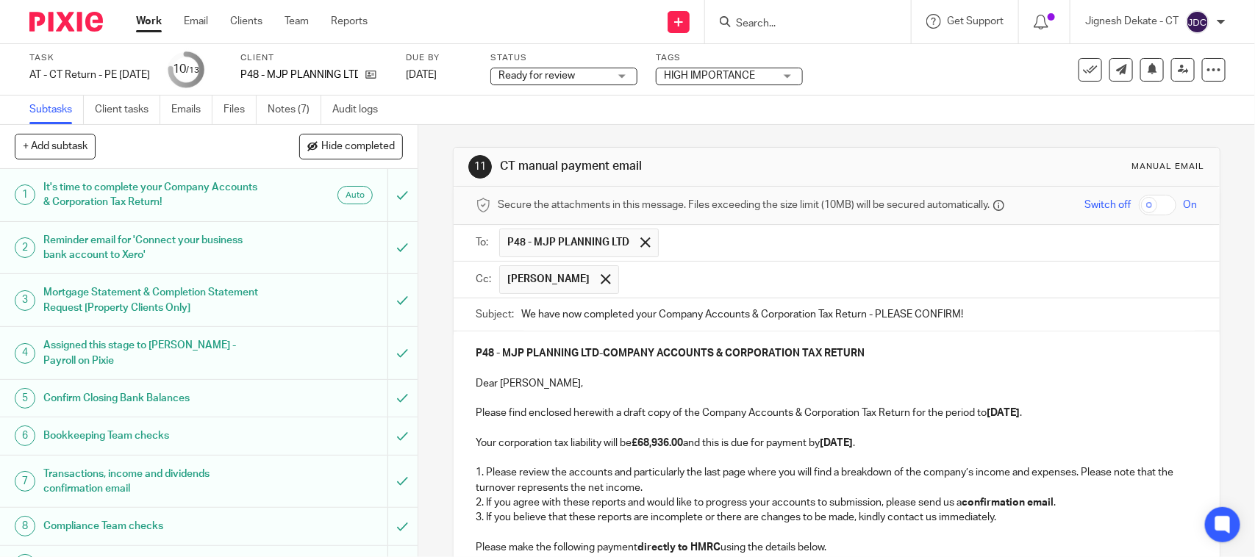
click at [853, 445] on strong "[DATE]" at bounding box center [835, 443] width 33 height 10
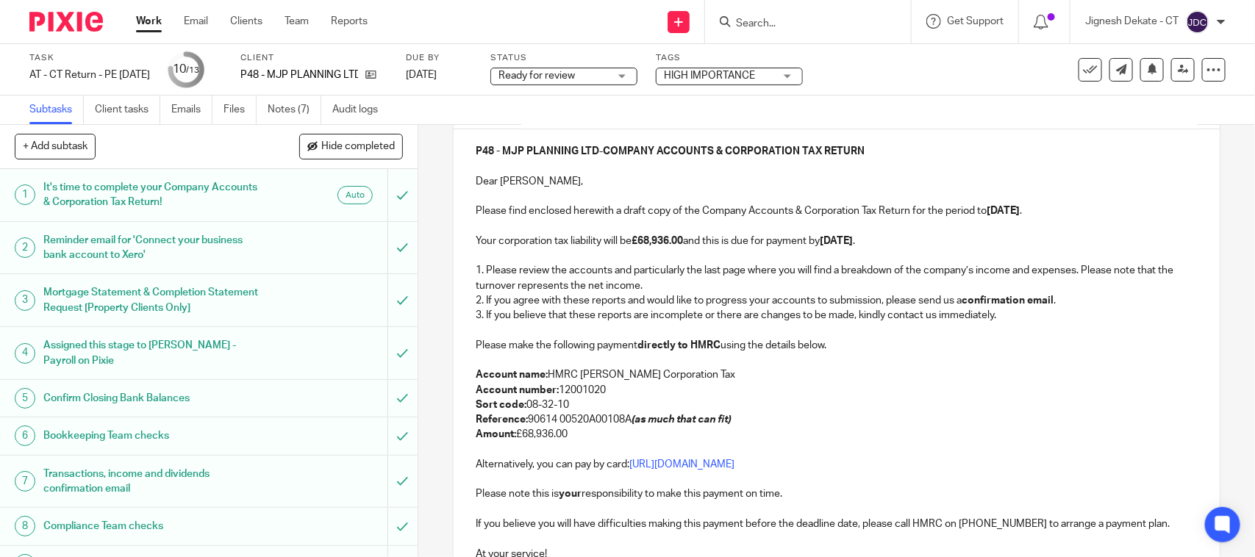
scroll to position [92, 0]
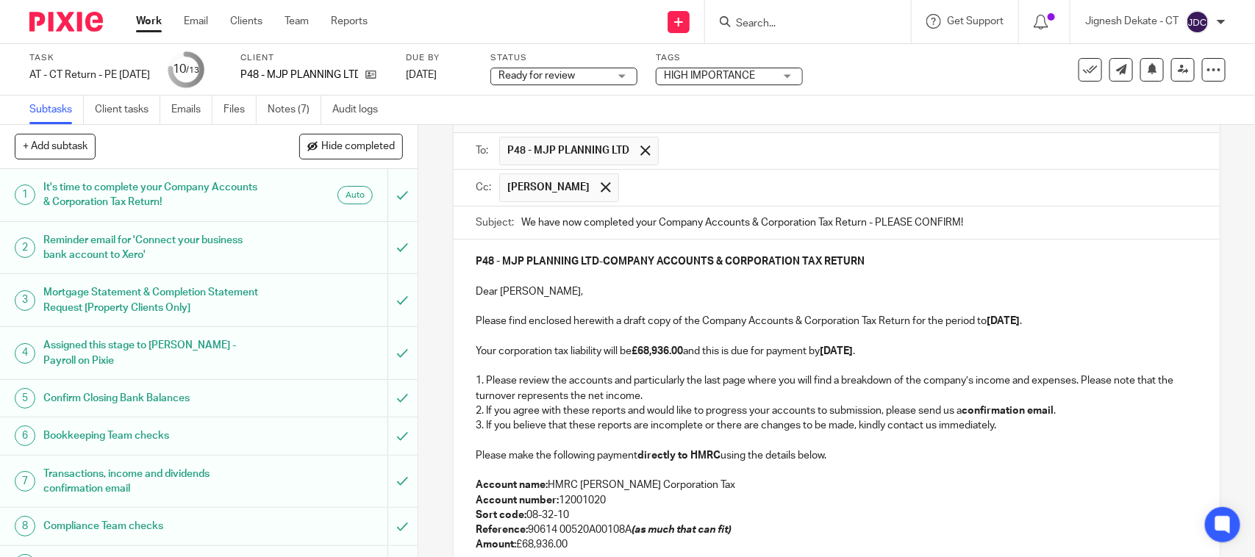
click at [764, 445] on p at bounding box center [836, 441] width 721 height 15
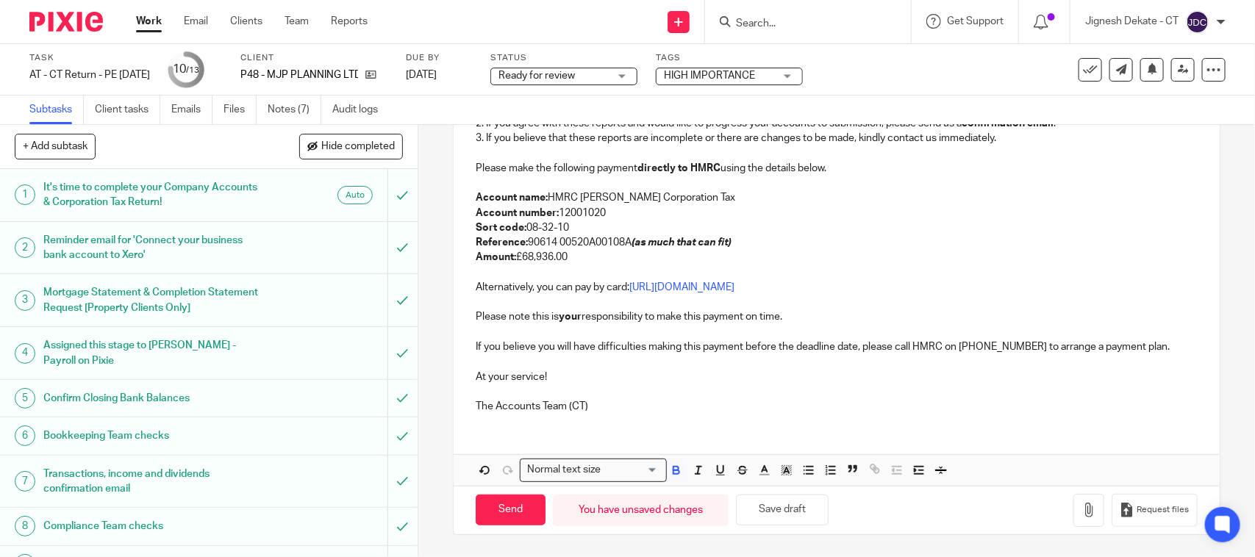
scroll to position [383, 0]
click at [1073, 512] on button "button" at bounding box center [1088, 510] width 31 height 33
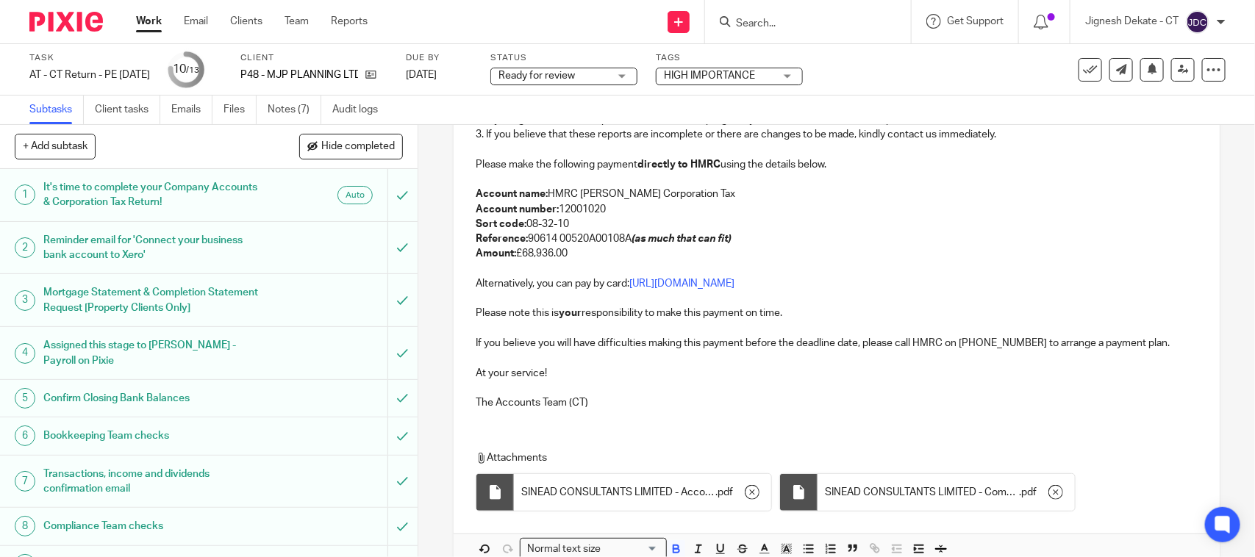
drag, startPoint x: 416, startPoint y: 556, endPoint x: 423, endPoint y: 559, distance: 7.6
click at [423, 556] on html "Work Email Clients Team Reports Work Email Clients Team Reports Settings Send n…" at bounding box center [627, 278] width 1255 height 557
